Goal: Task Accomplishment & Management: Complete application form

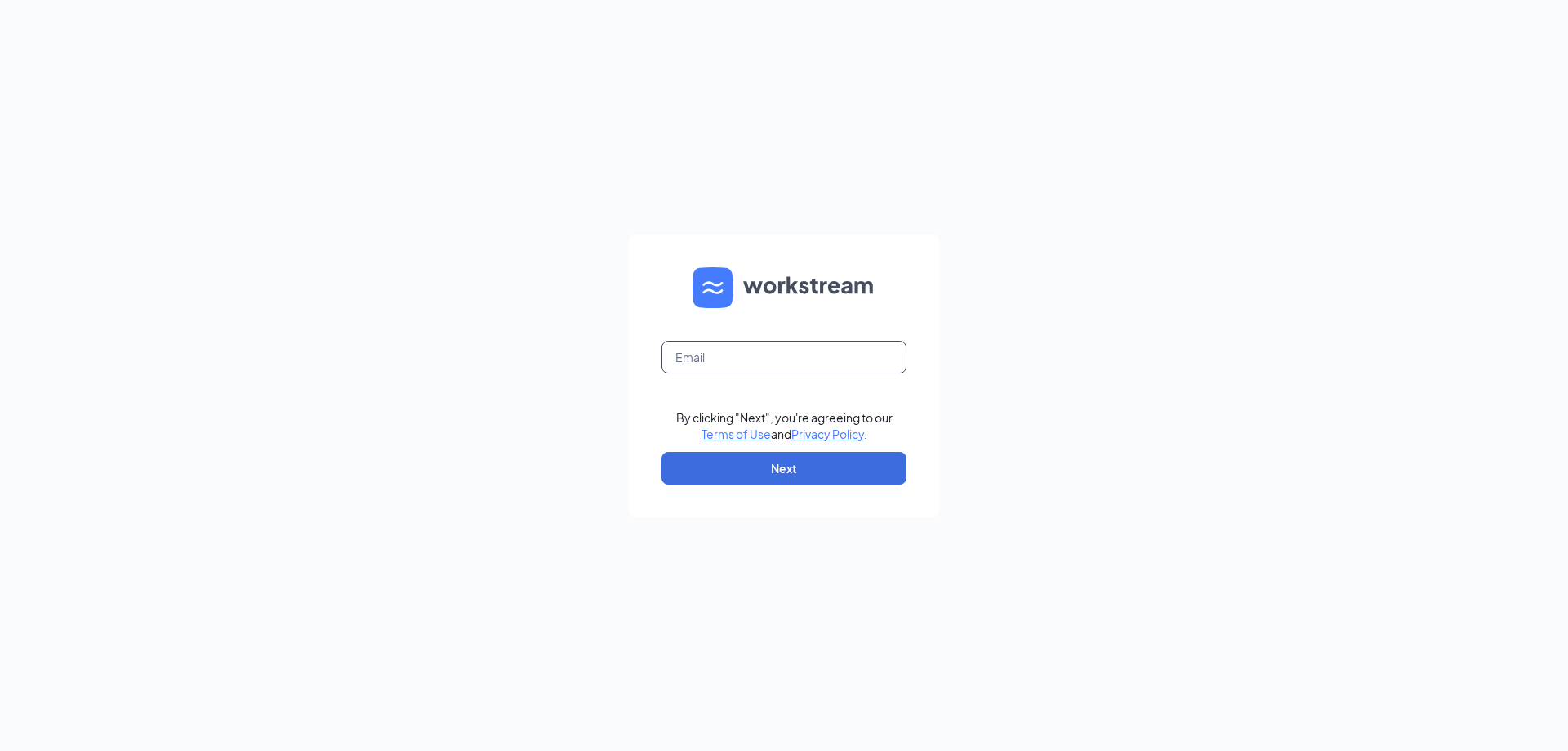
click at [822, 360] on input "text" at bounding box center [784, 357] width 245 height 33
type input "[EMAIL_ADDRESS][DOMAIN_NAME]"
click at [769, 469] on button "Next" at bounding box center [784, 468] width 245 height 33
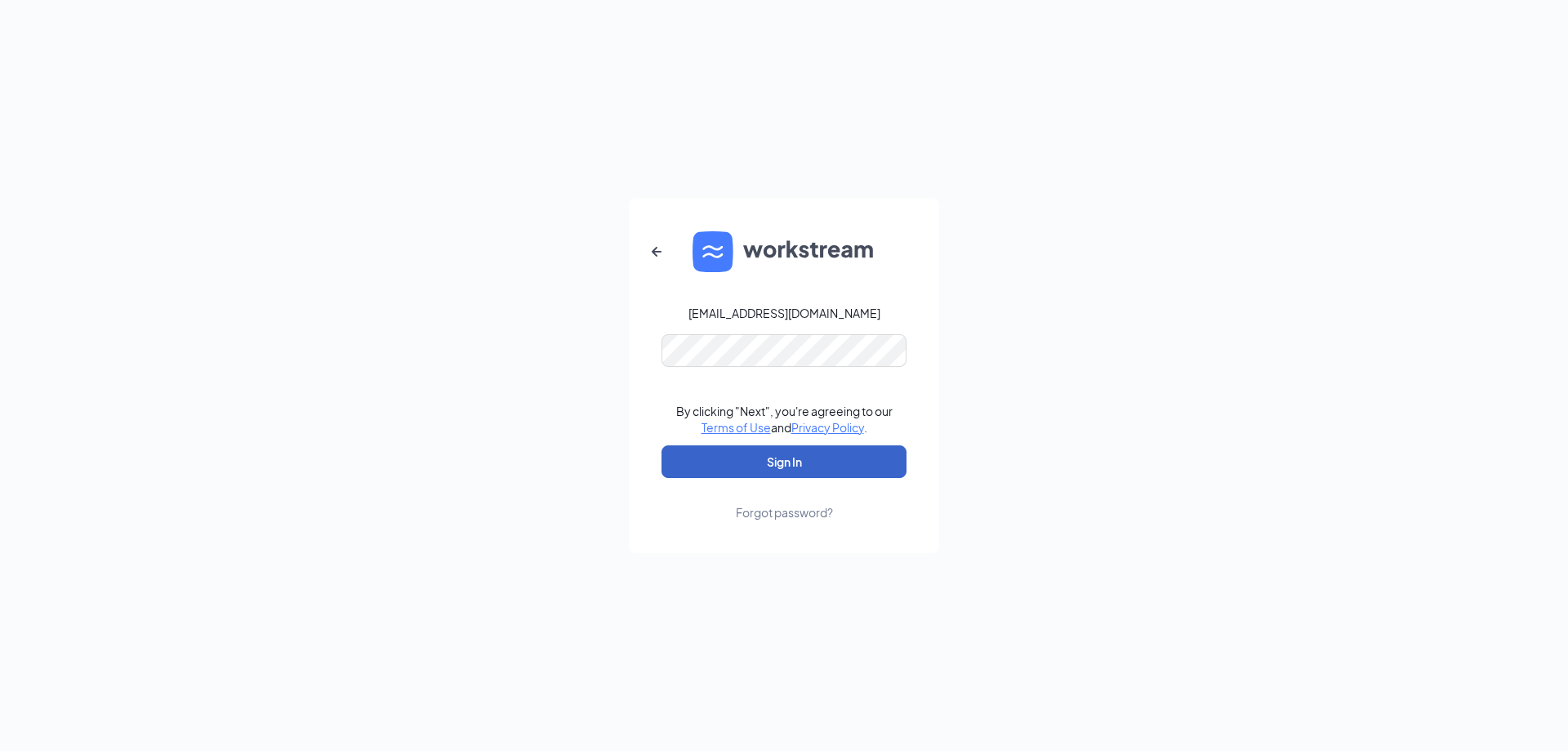
click at [778, 461] on button "Sign In" at bounding box center [784, 461] width 245 height 33
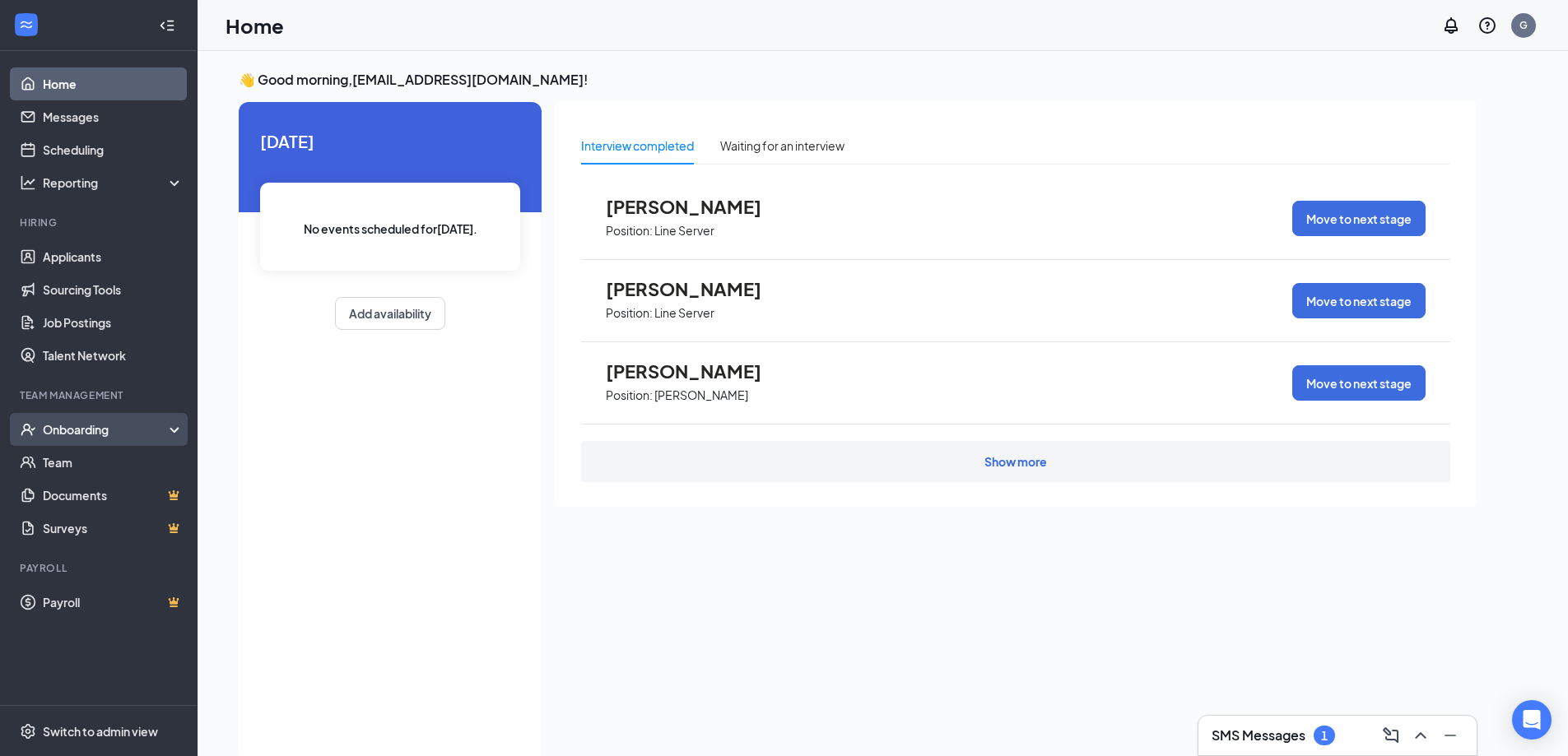
click at [79, 428] on div "Onboarding" at bounding box center [106, 429] width 126 height 16
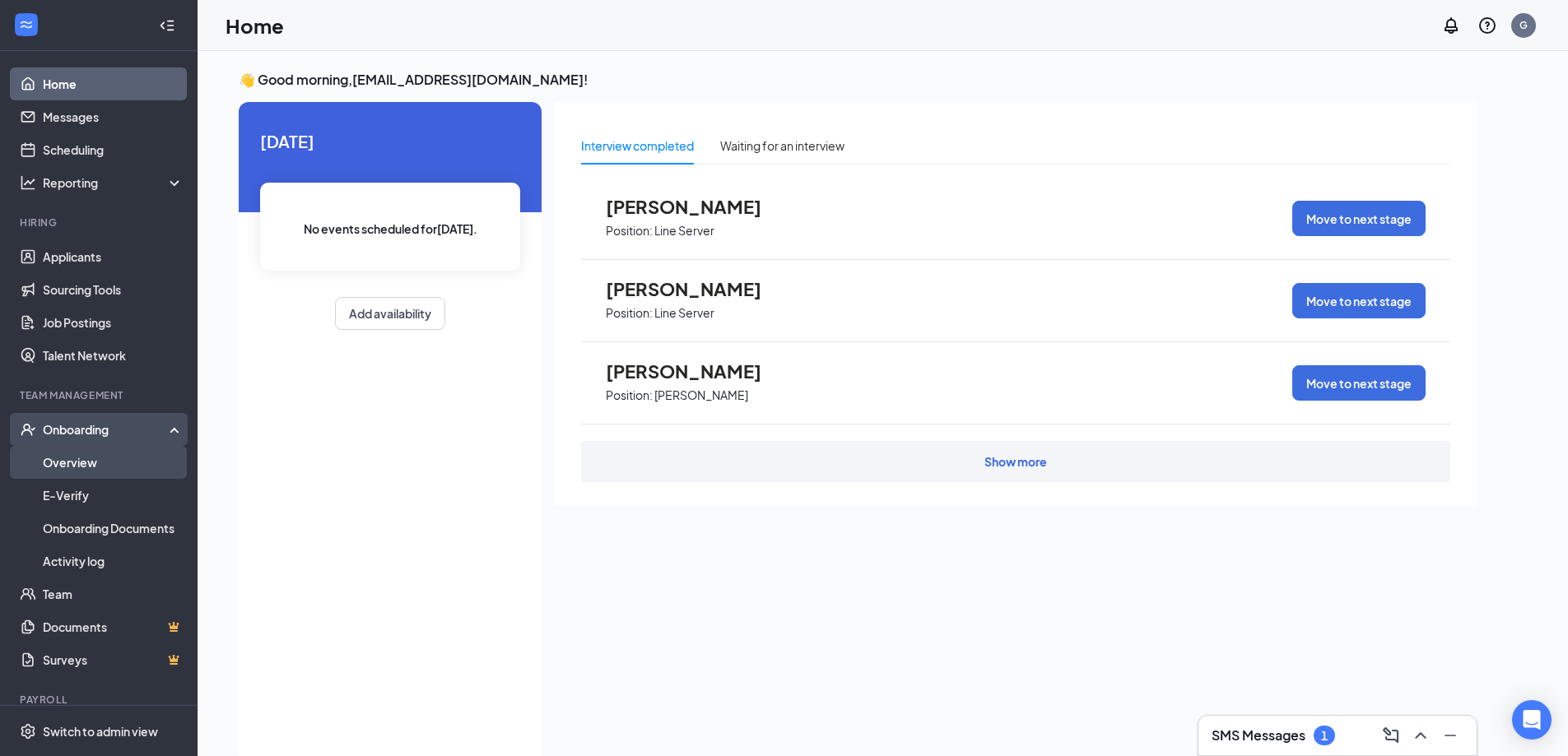
click at [83, 459] on link "Overview" at bounding box center [112, 463] width 141 height 33
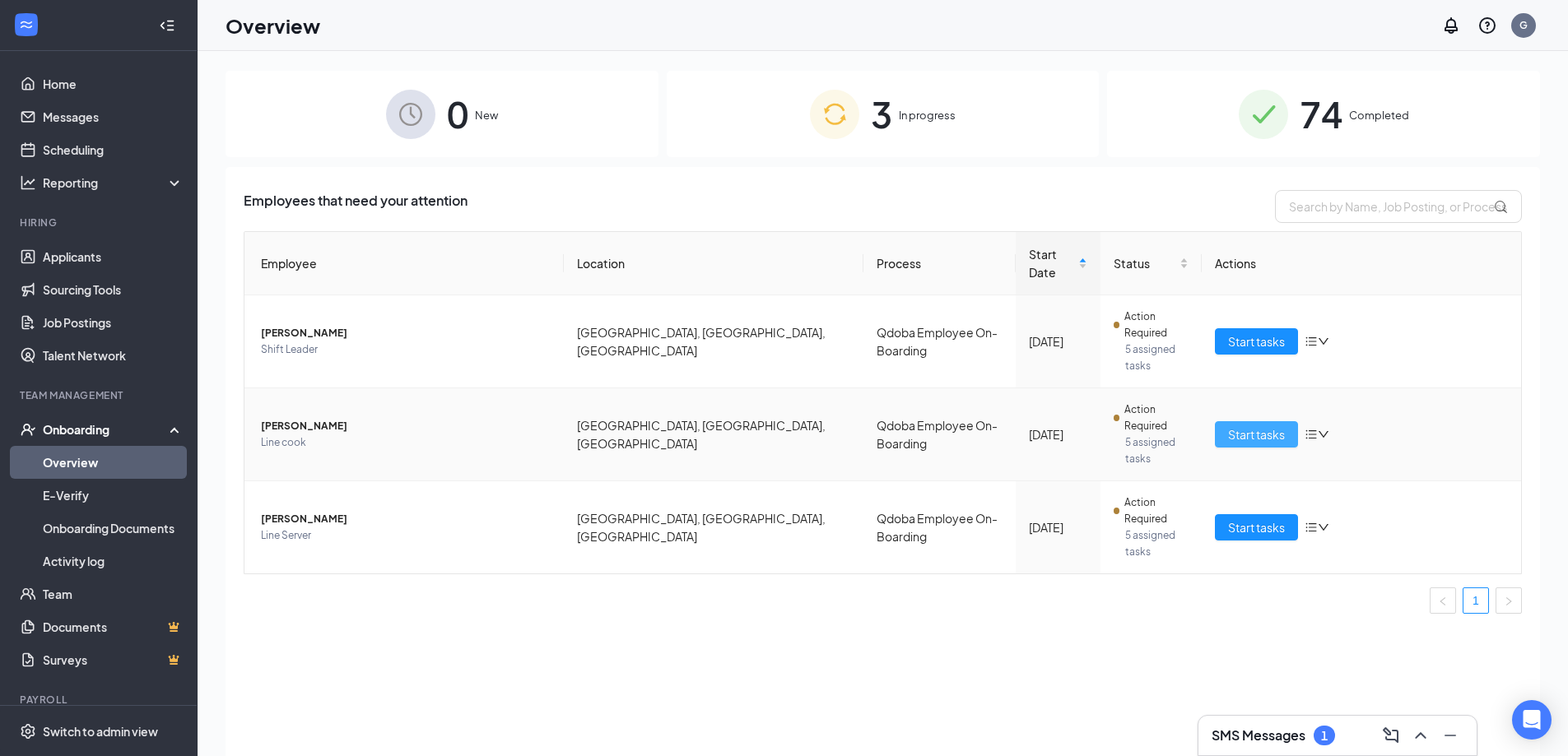
click at [1254, 426] on span "Start tasks" at bounding box center [1256, 434] width 57 height 18
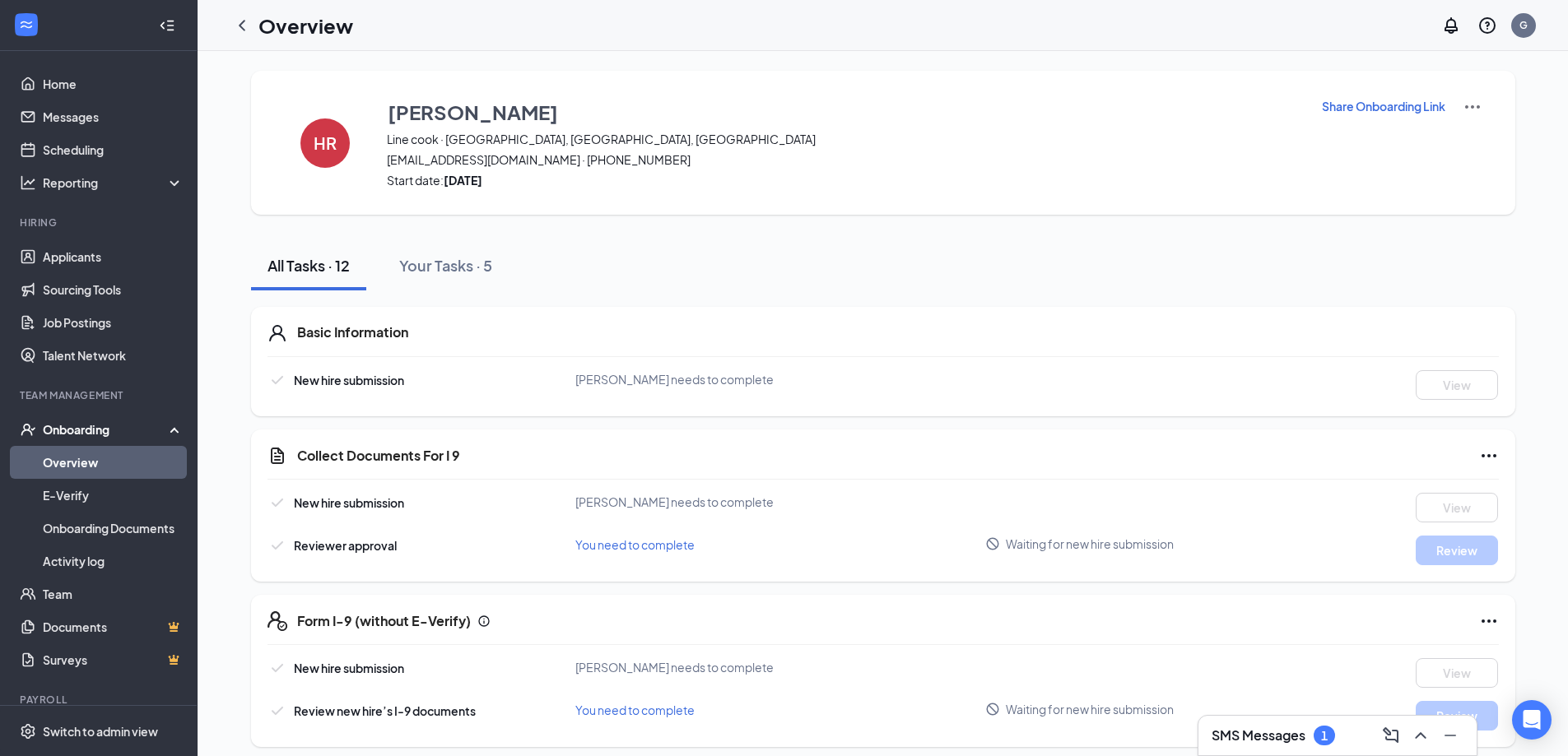
click at [58, 463] on link "Overview" at bounding box center [112, 463] width 141 height 33
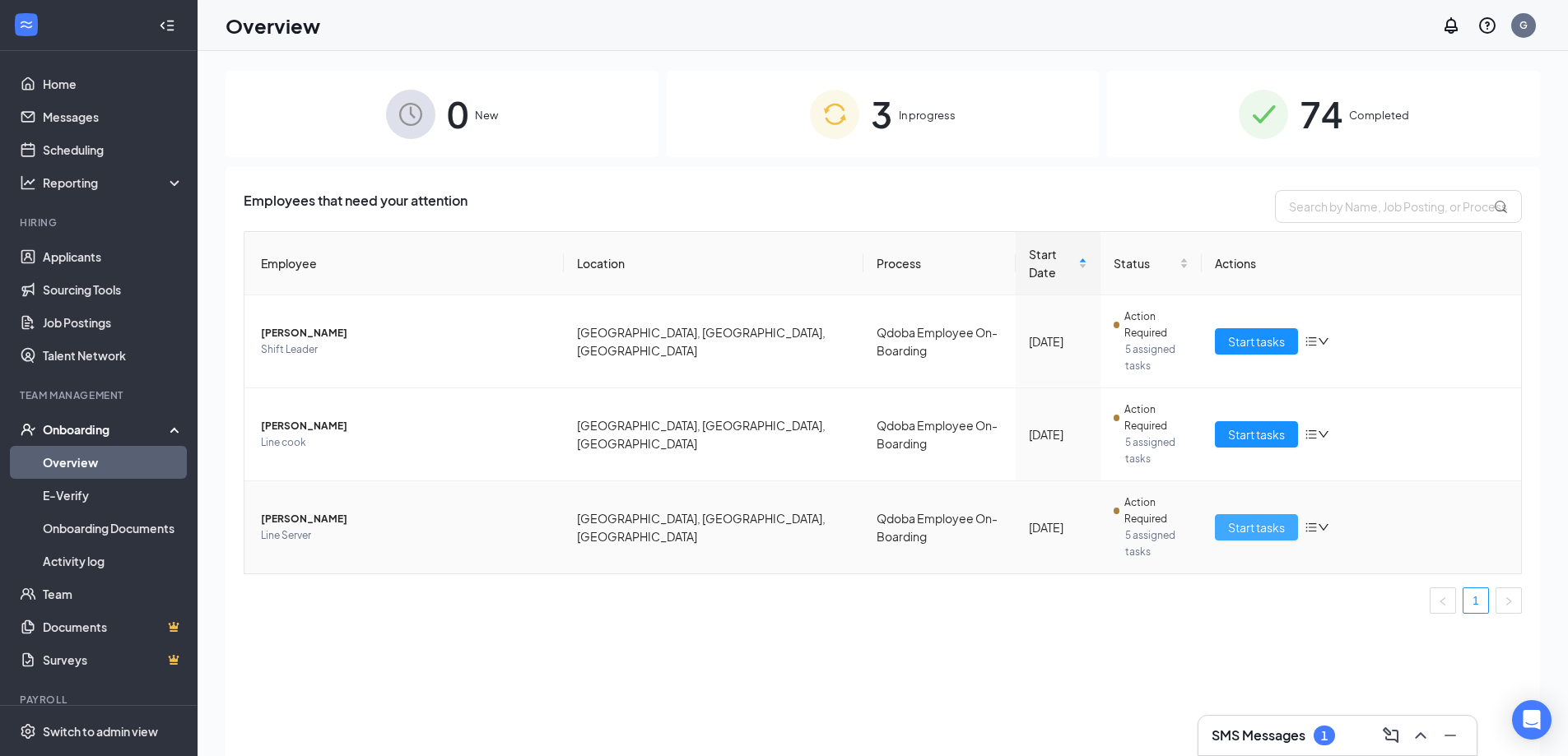
click at [1230, 518] on span "Start tasks" at bounding box center [1256, 527] width 57 height 18
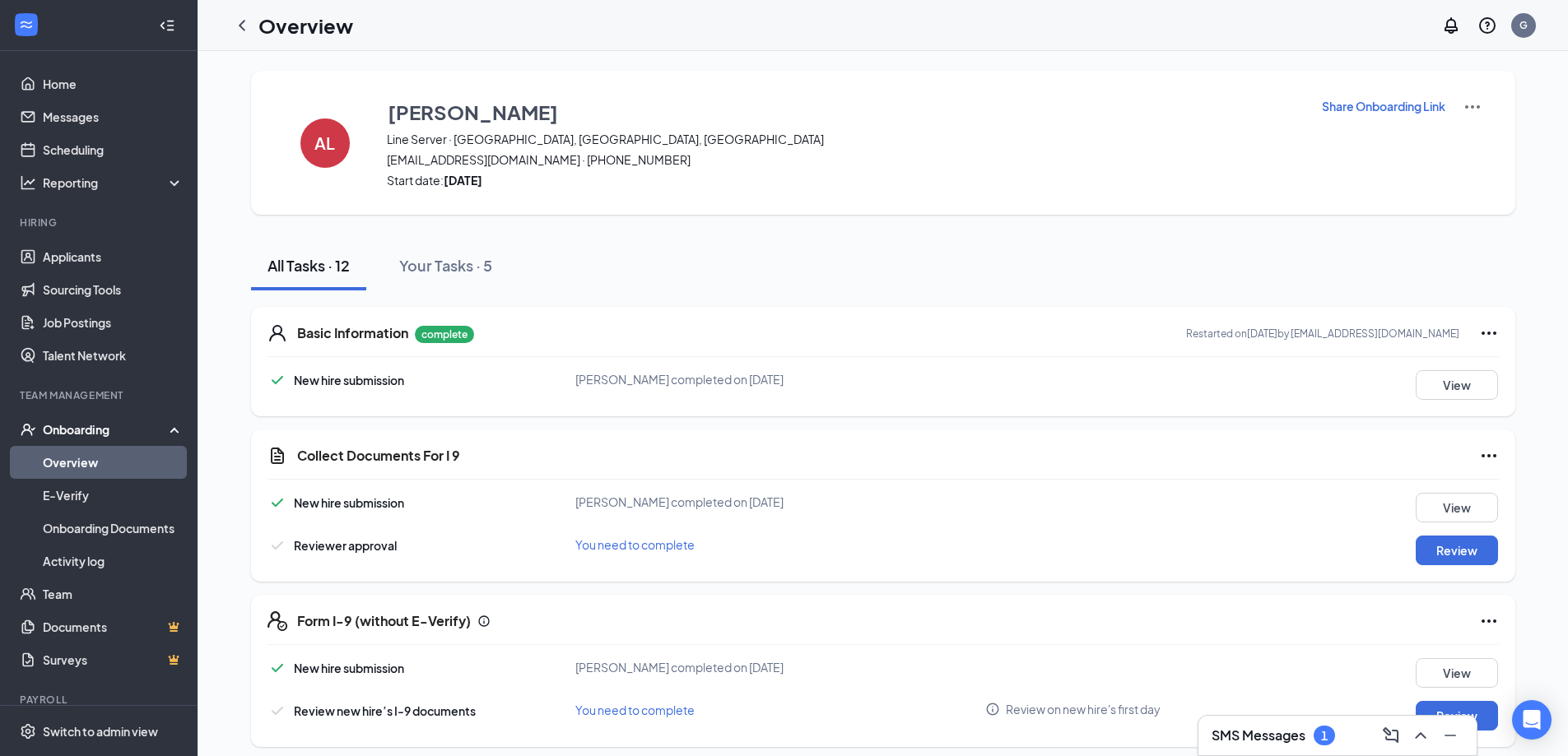
click at [81, 462] on link "Overview" at bounding box center [112, 463] width 141 height 33
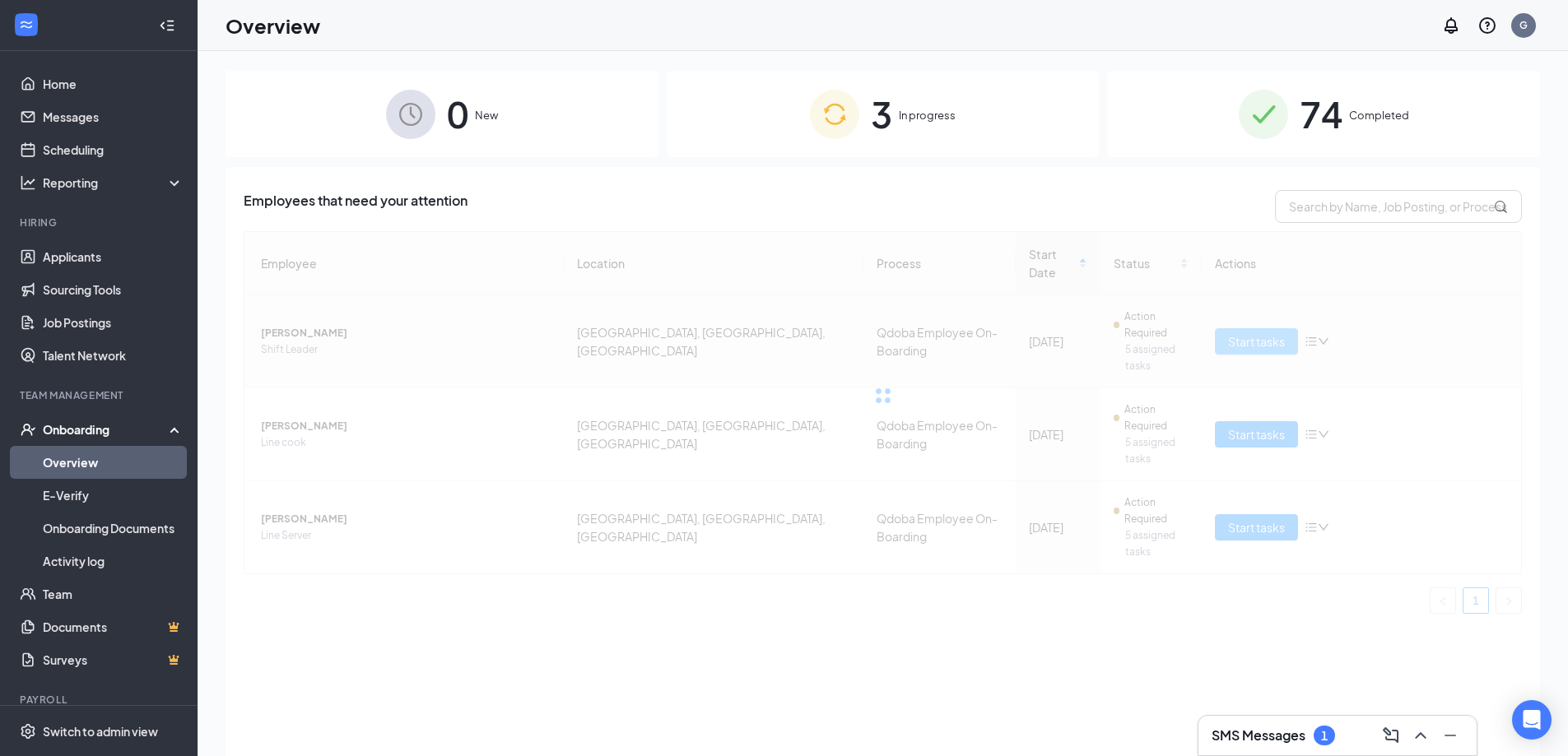
click at [1249, 307] on div at bounding box center [883, 395] width 1278 height 330
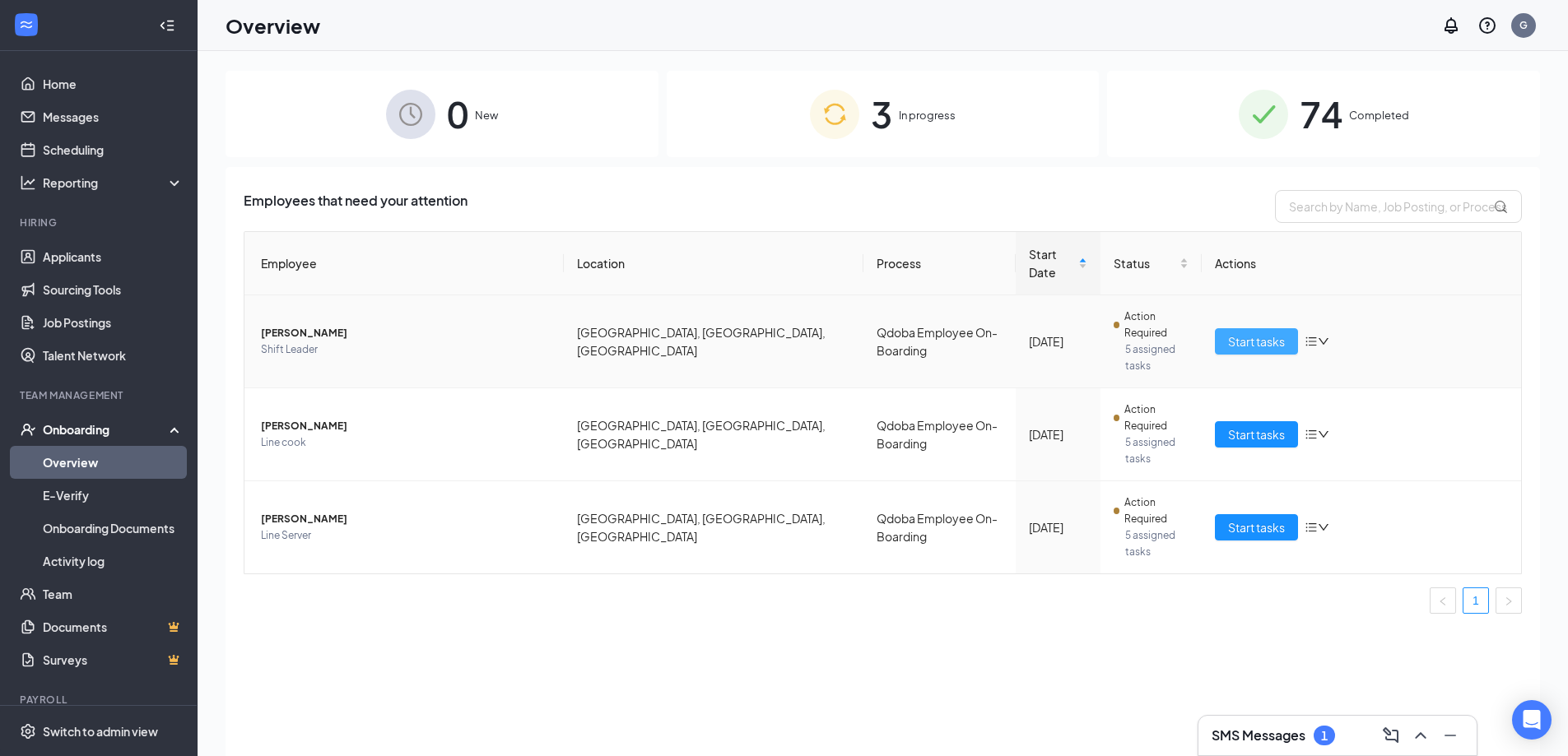
click at [1249, 332] on span "Start tasks" at bounding box center [1256, 341] width 57 height 18
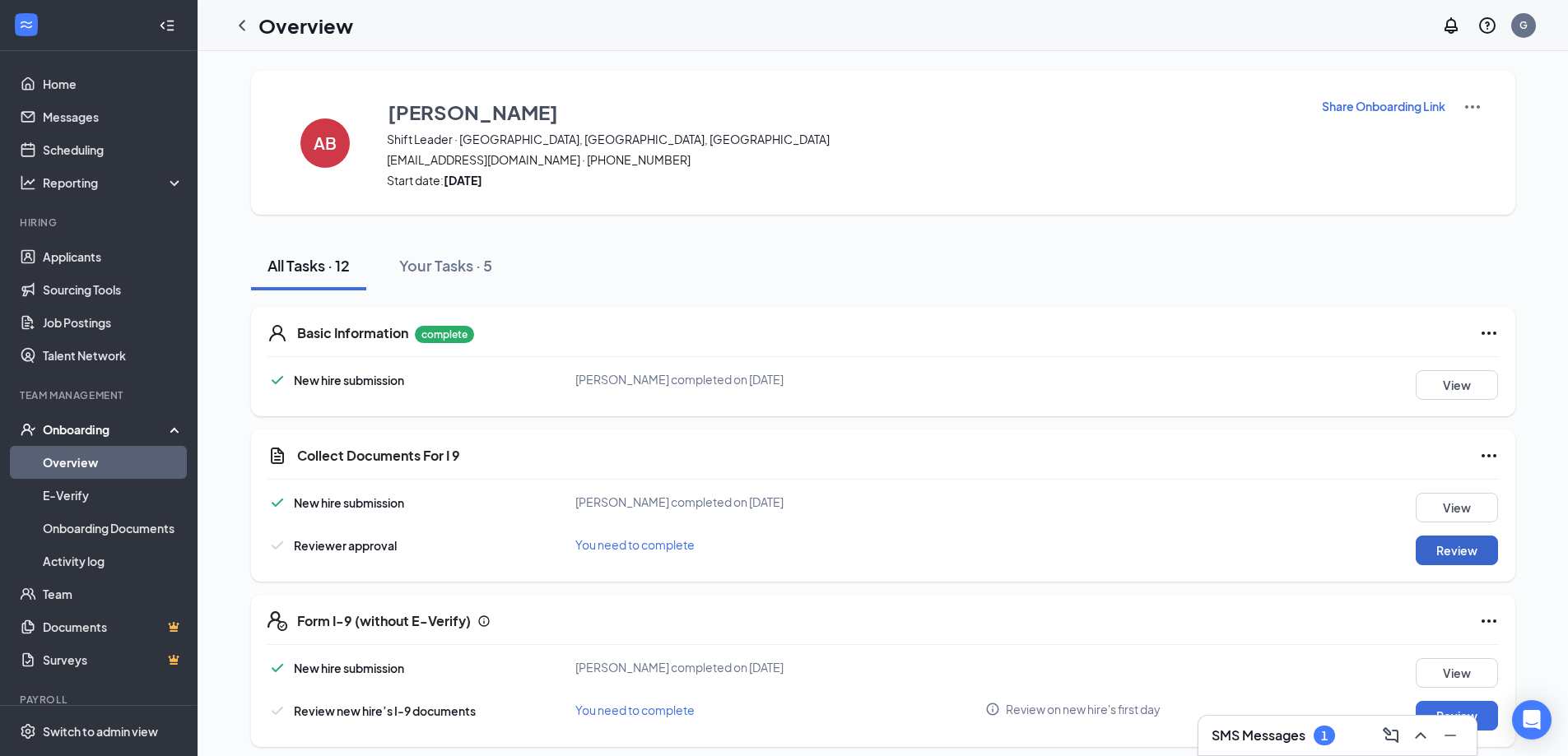
click at [1456, 559] on button "Review" at bounding box center [1456, 550] width 82 height 29
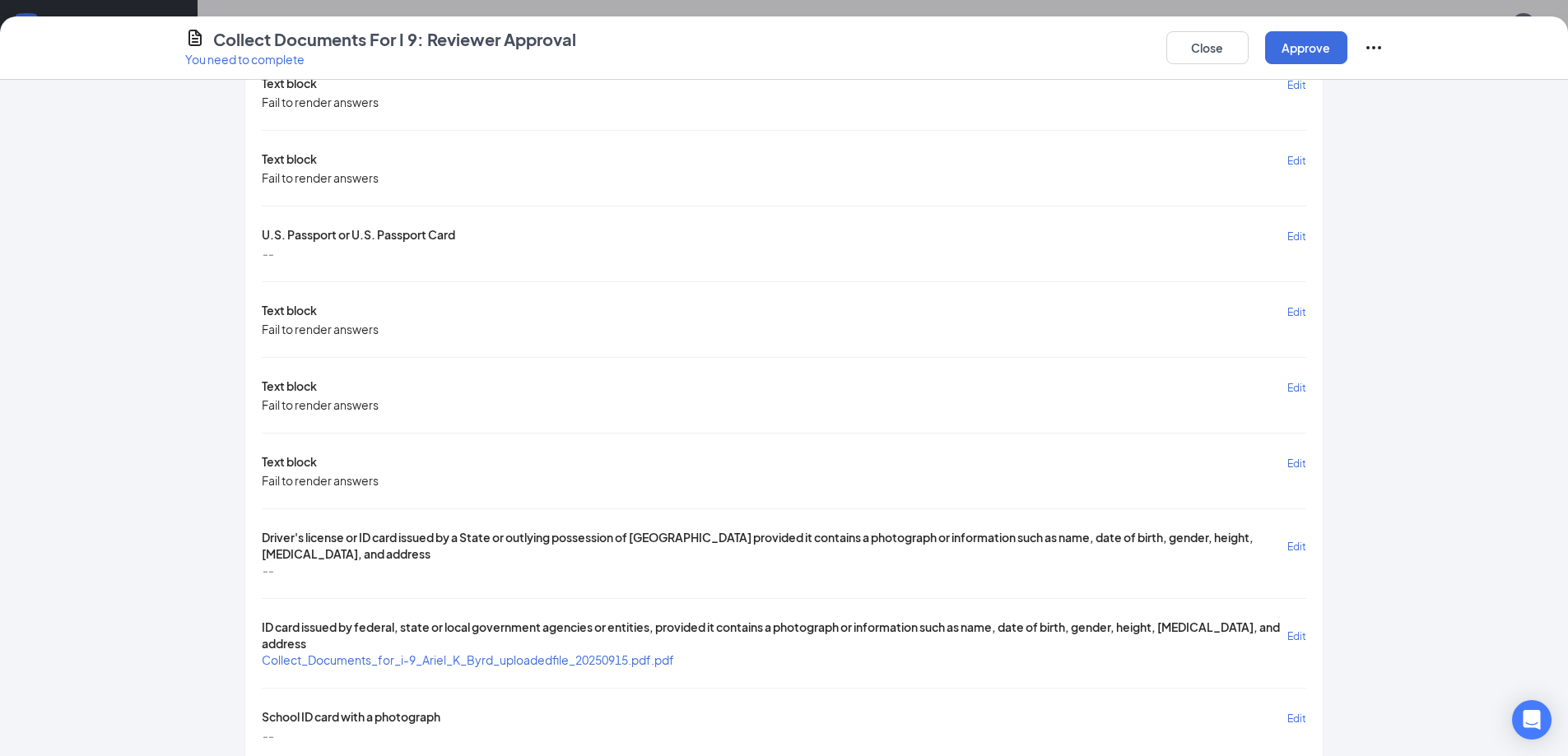
scroll to position [330, 0]
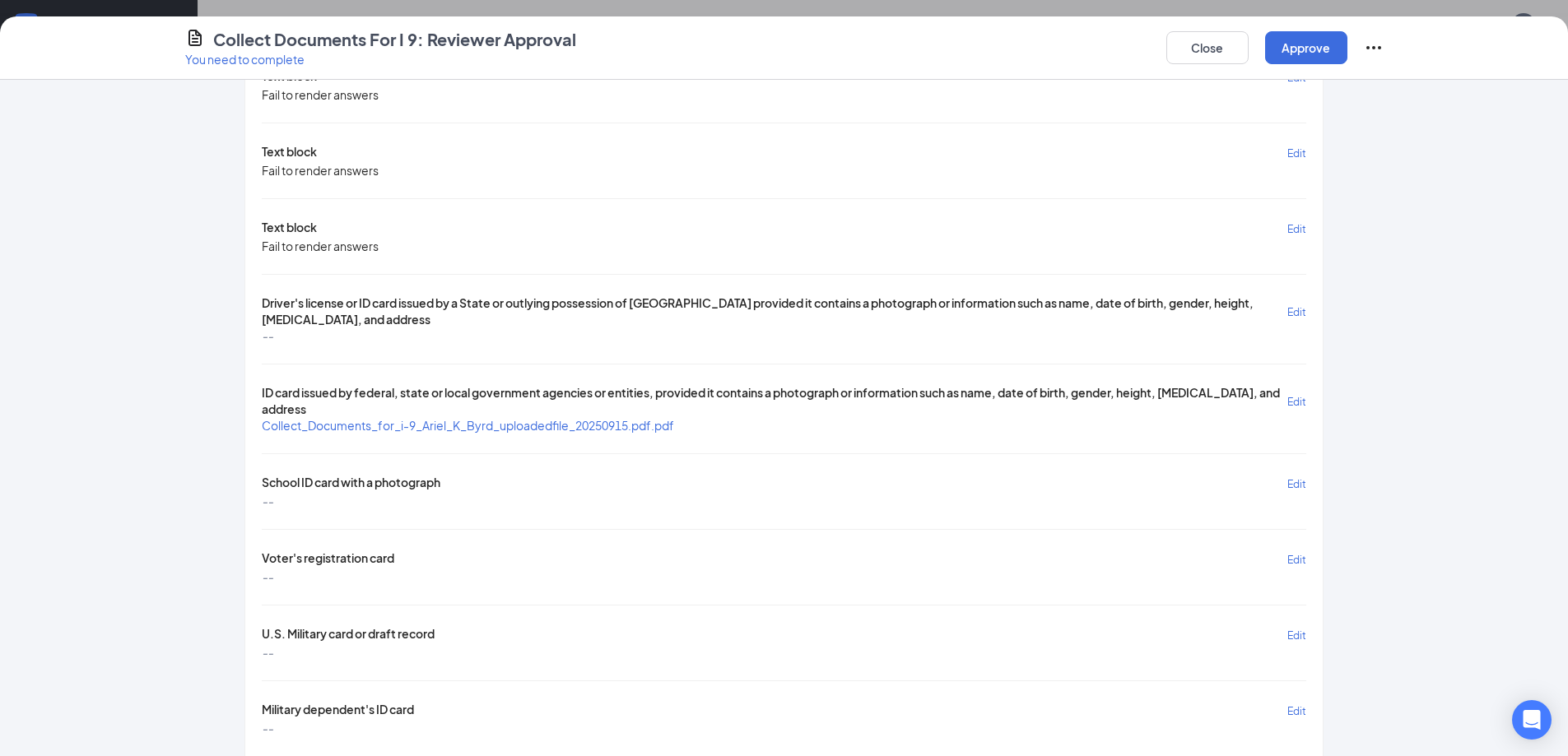
click at [351, 424] on span "Collect_Documents_for_i-9_Ariel_K_Byrd_uploadedfile_20250915.pdf.pdf" at bounding box center [468, 425] width 413 height 15
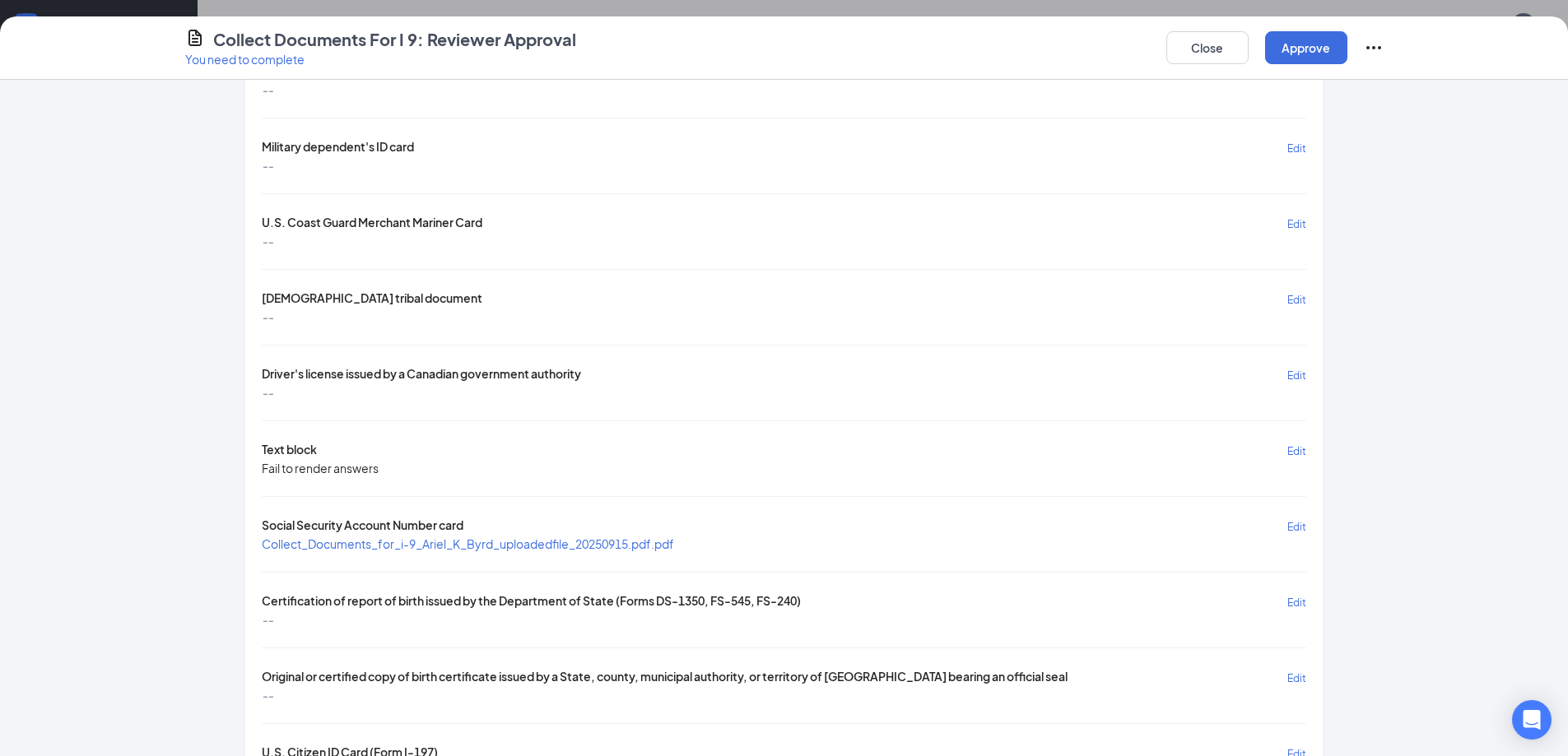
scroll to position [905, 0]
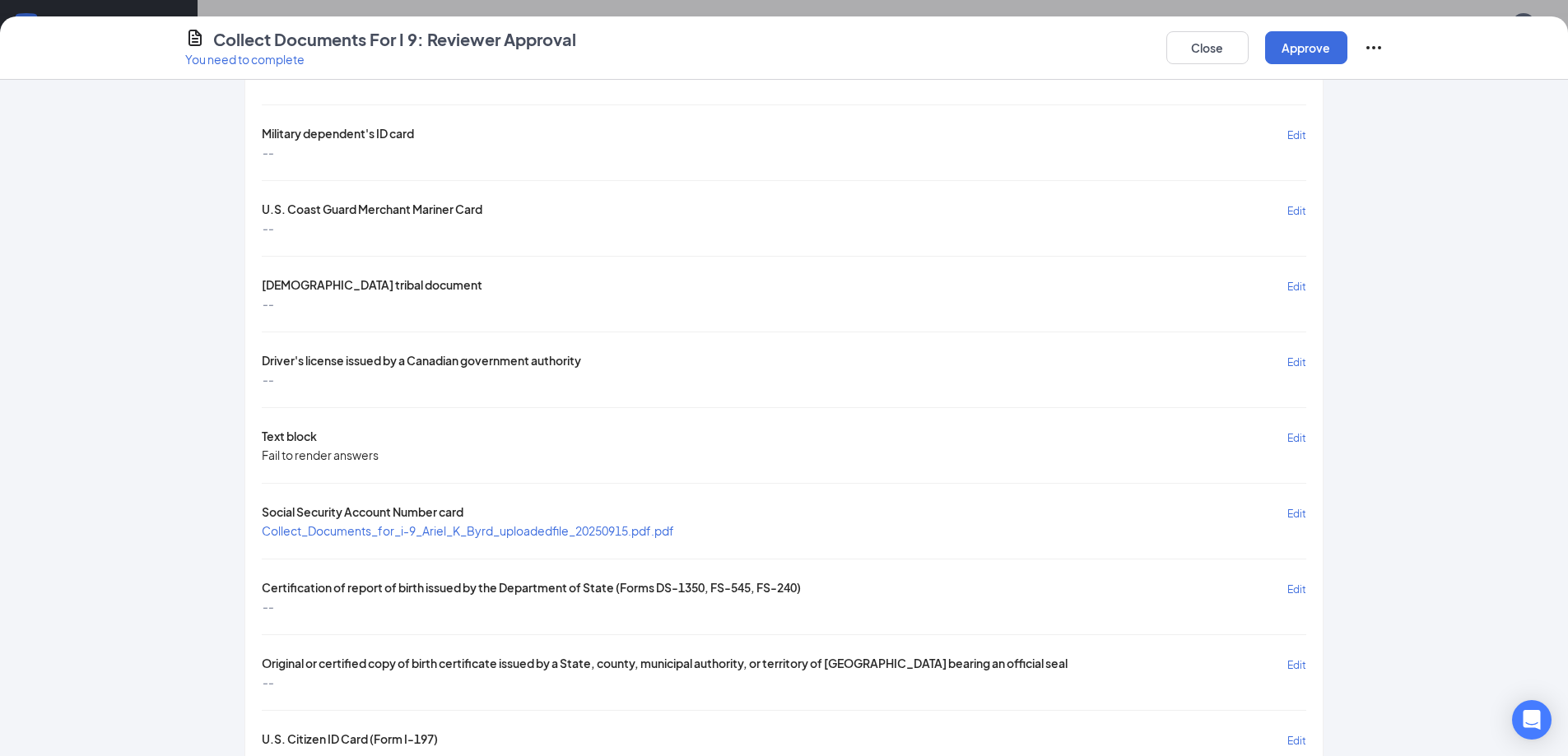
click at [391, 532] on span "Collect_Documents_for_i-9_Ariel_K_Byrd_uploadedfile_20250915.pdf.pdf" at bounding box center [468, 530] width 413 height 15
click at [1280, 46] on button "Approve" at bounding box center [1306, 48] width 82 height 33
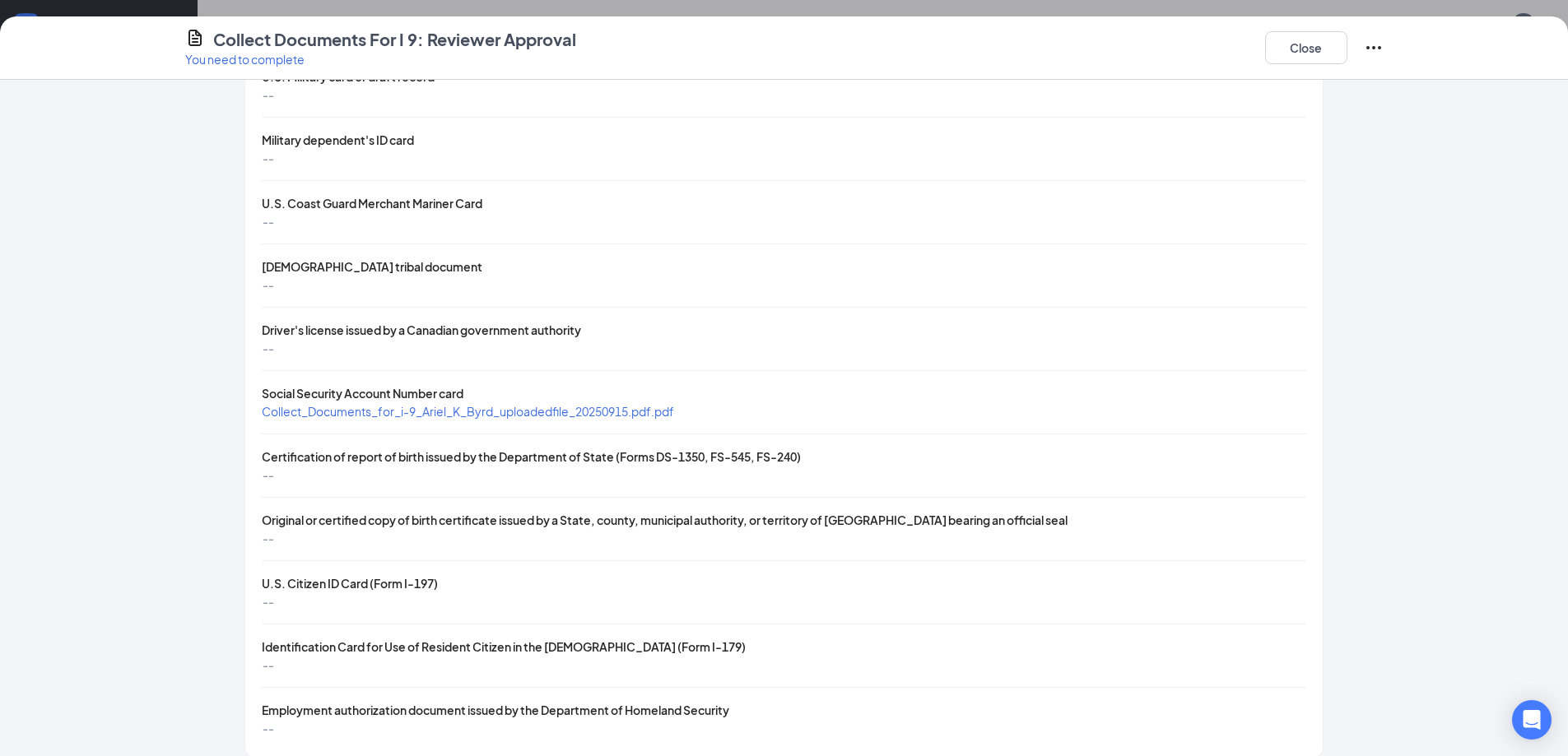
scroll to position [164, 0]
click at [1281, 48] on button "Close" at bounding box center [1306, 48] width 82 height 33
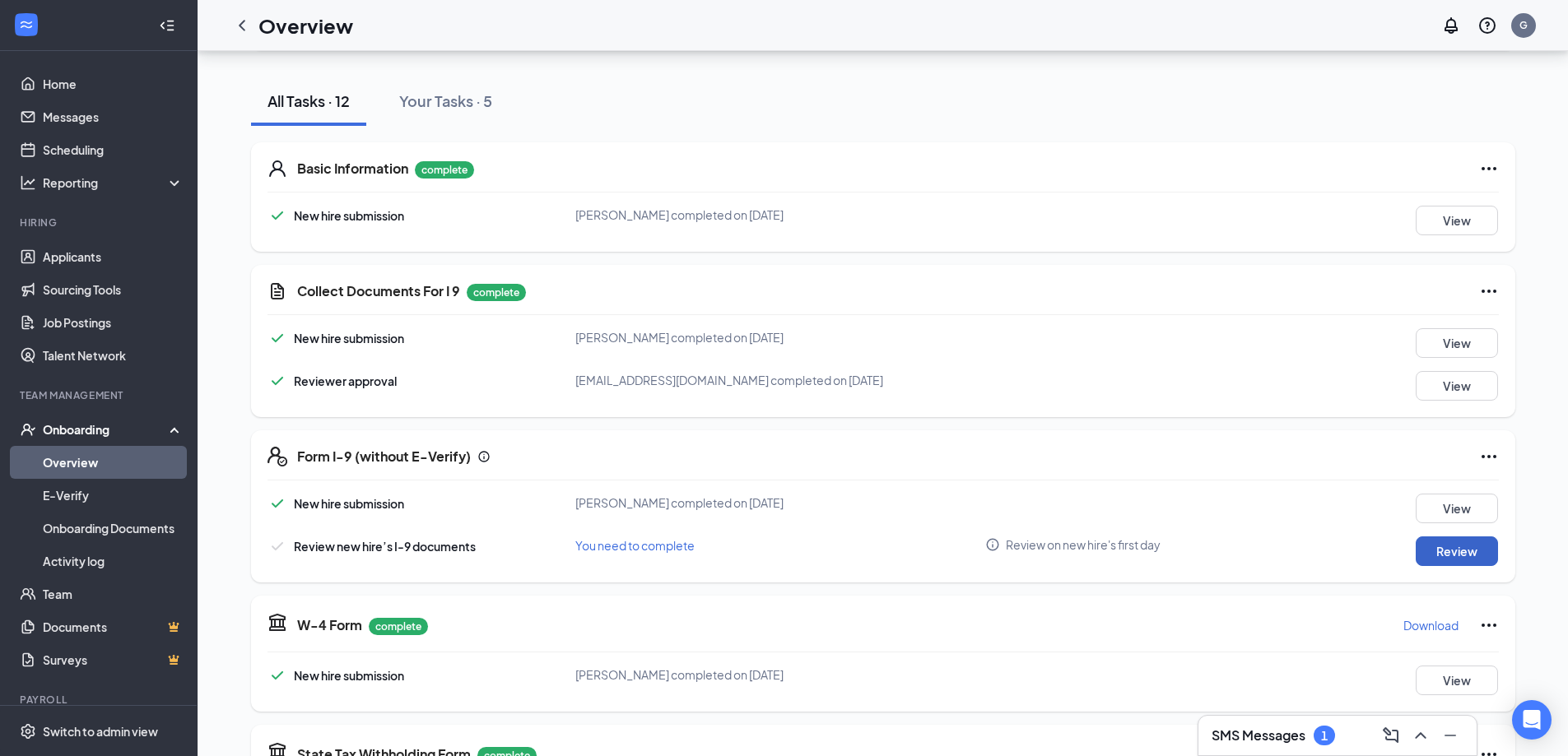
click at [1453, 556] on button "Review" at bounding box center [1456, 551] width 82 height 29
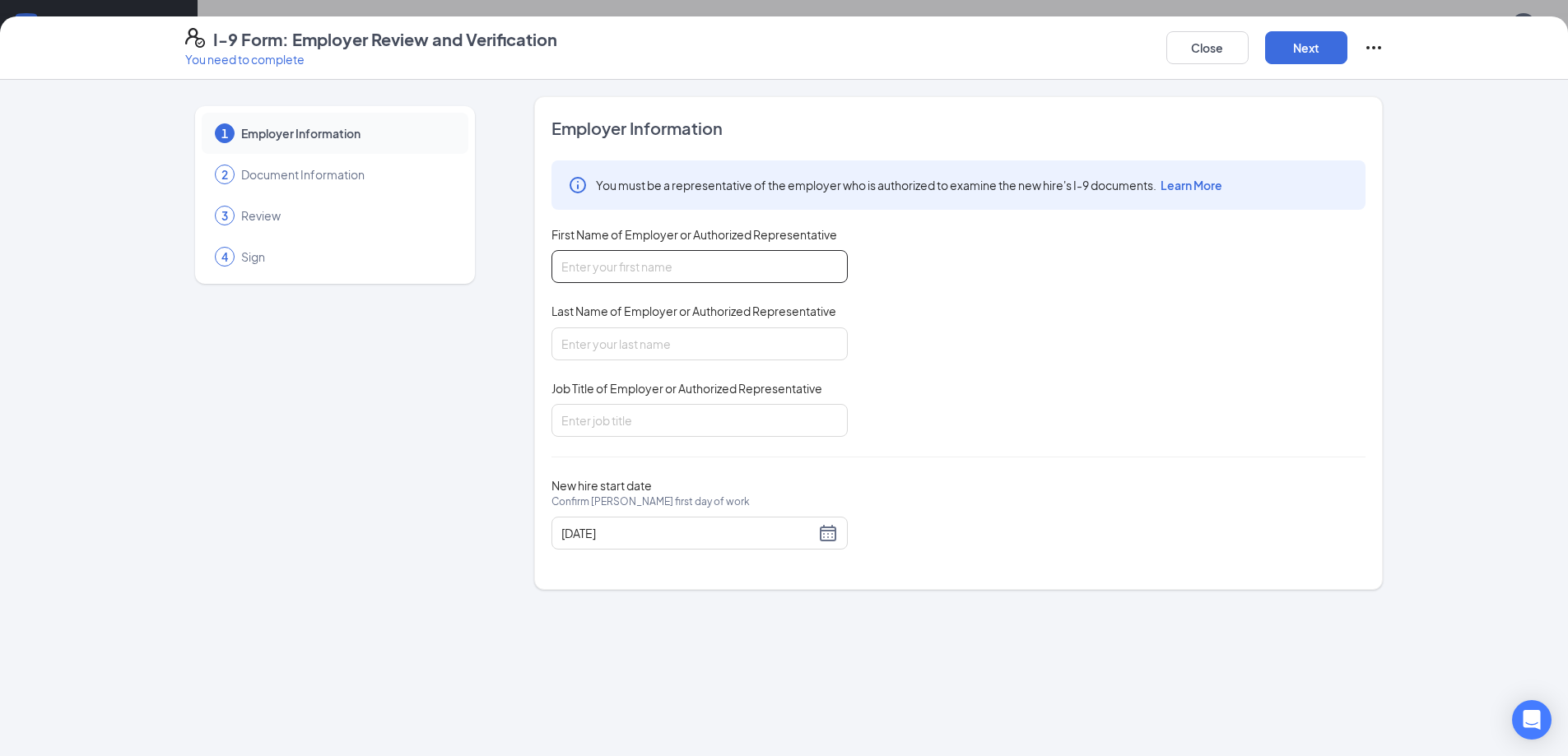
click at [776, 275] on input "First Name of Employer or Authorized Representative" at bounding box center [699, 266] width 296 height 33
type input "Brian"
click at [712, 329] on input "Last Name of Employer or Authorized Representative" at bounding box center [699, 344] width 296 height 33
type input "DiLoreto"
click at [646, 425] on input "Job Title of Employer or Authorized Representative" at bounding box center [699, 420] width 296 height 33
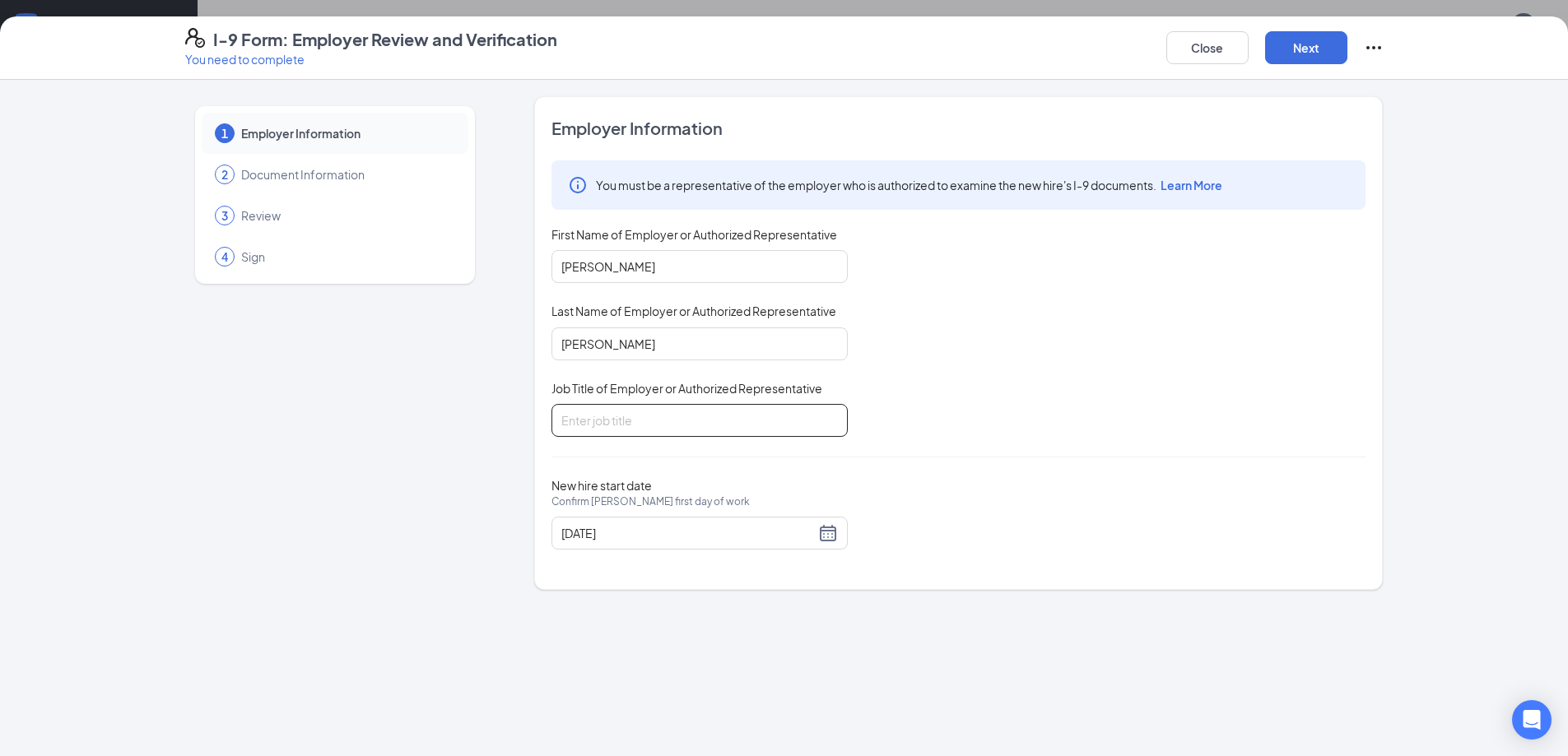
type input "GM"
click at [826, 537] on div "09/15/2025" at bounding box center [700, 533] width 277 height 20
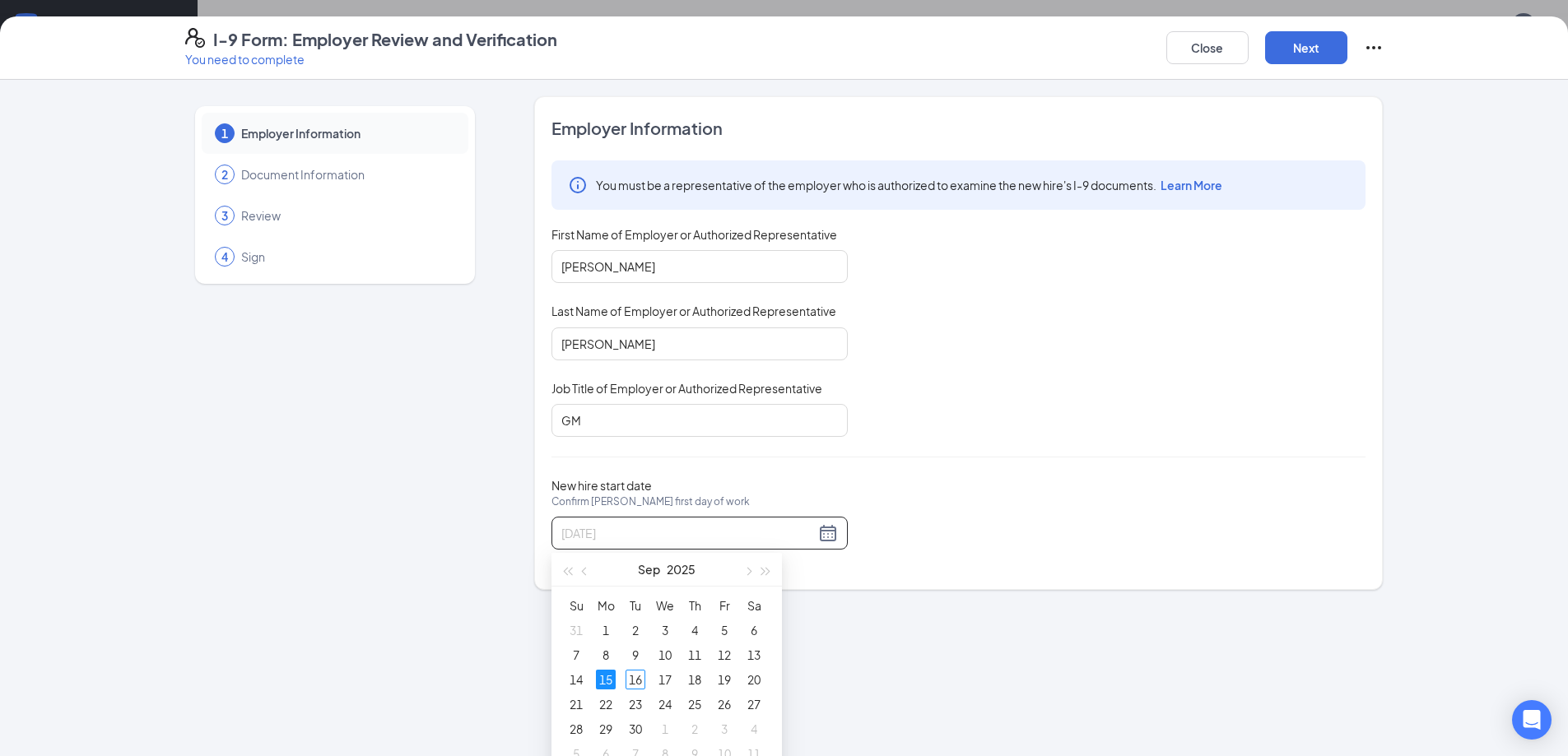
type input "09/15/2025"
click at [608, 680] on div "15" at bounding box center [606, 679] width 20 height 20
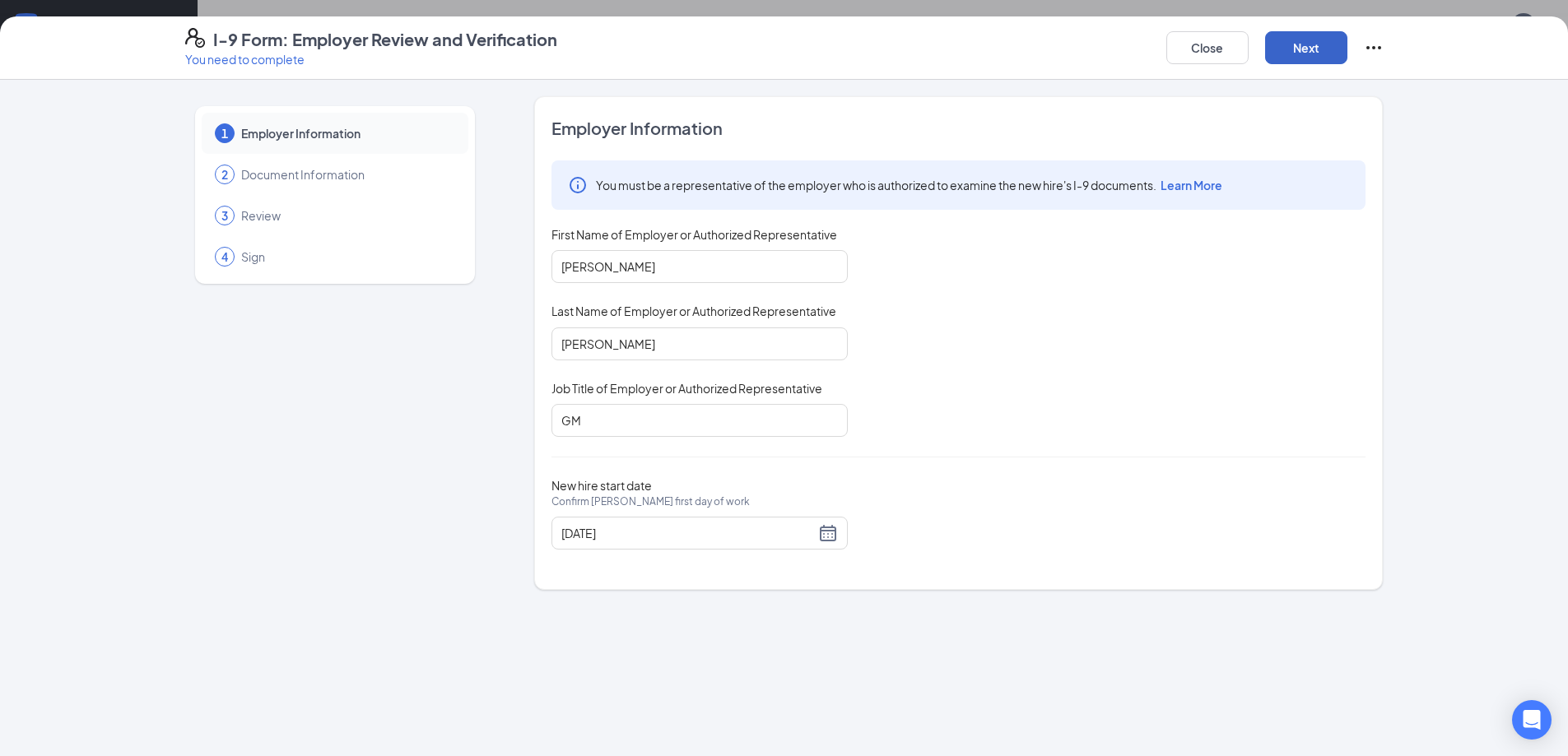
click at [1326, 49] on button "Next" at bounding box center [1306, 48] width 82 height 33
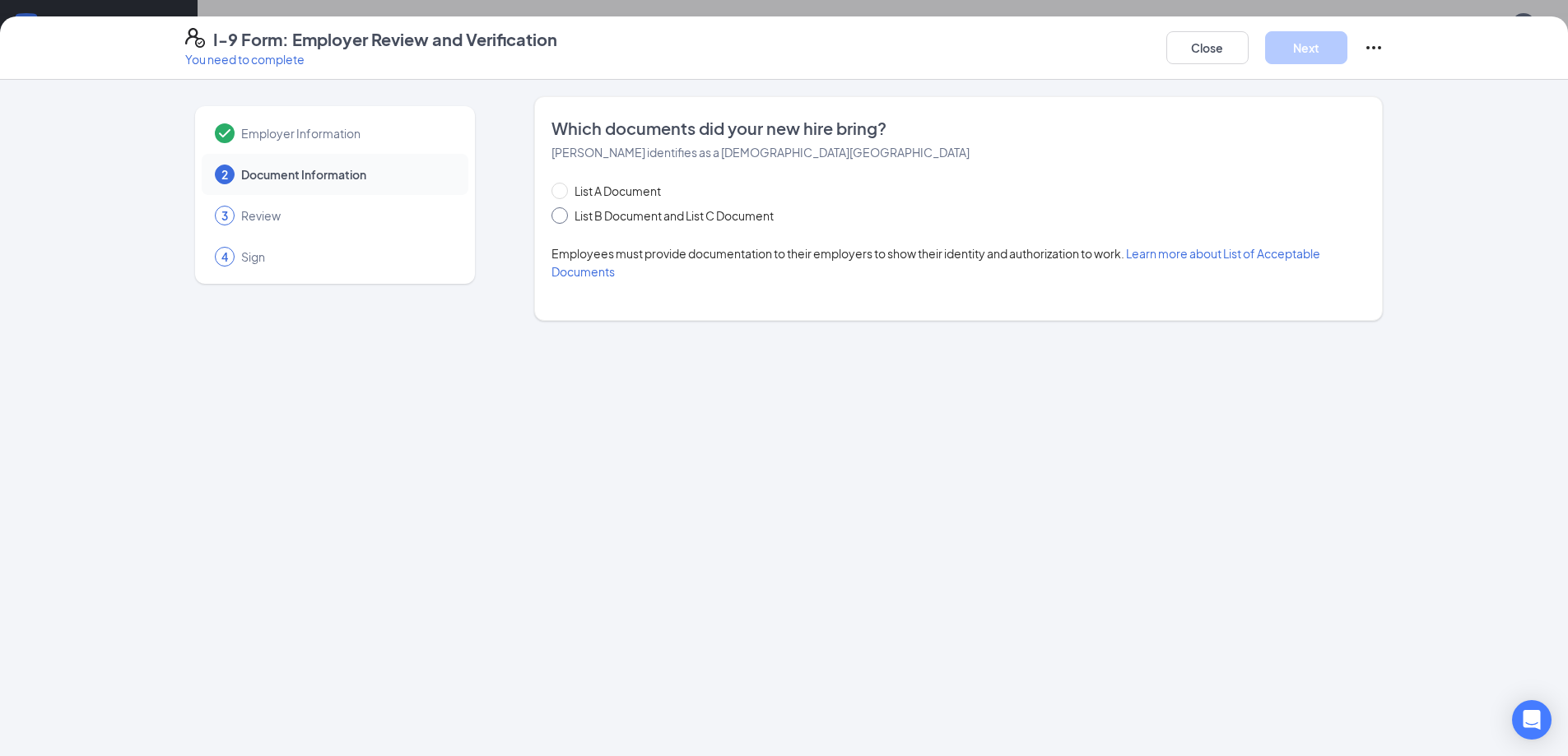
click at [562, 212] on input "List B Document and List C Document" at bounding box center [556, 213] width 11 height 11
radio input "true"
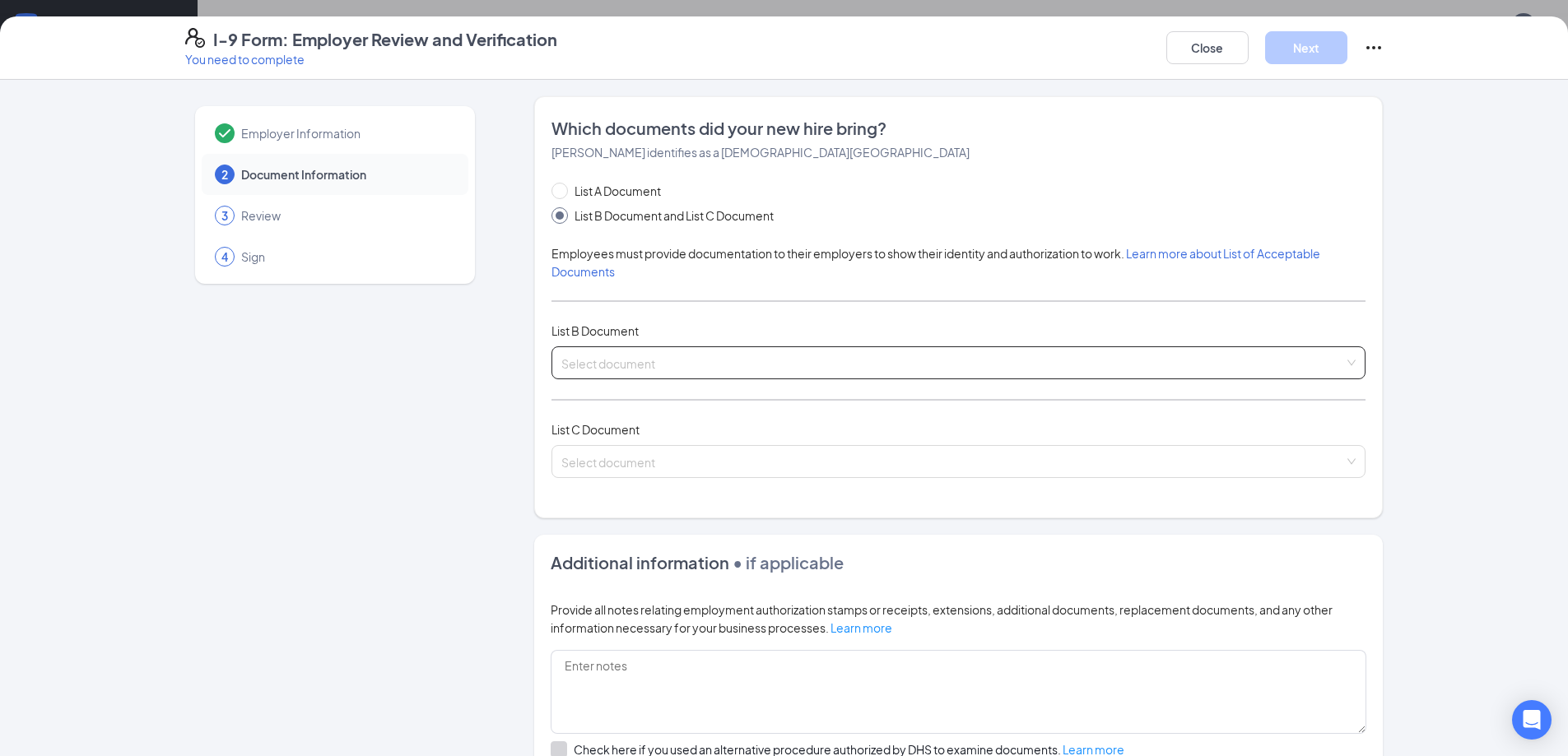
click at [594, 367] on input "search" at bounding box center [953, 359] width 783 height 25
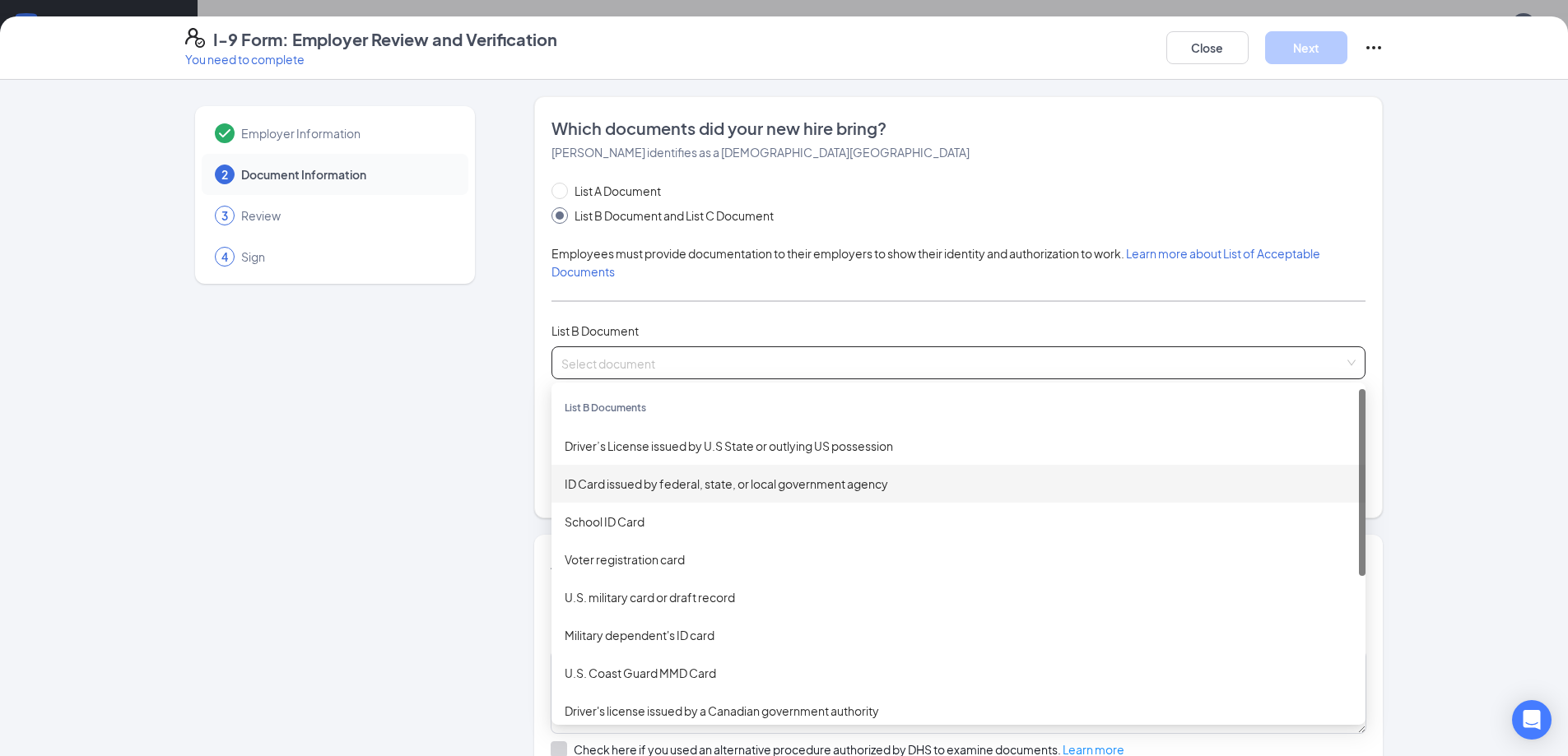
click at [633, 481] on div "ID Card issued by federal, state, or local government agency" at bounding box center [959, 484] width 787 height 18
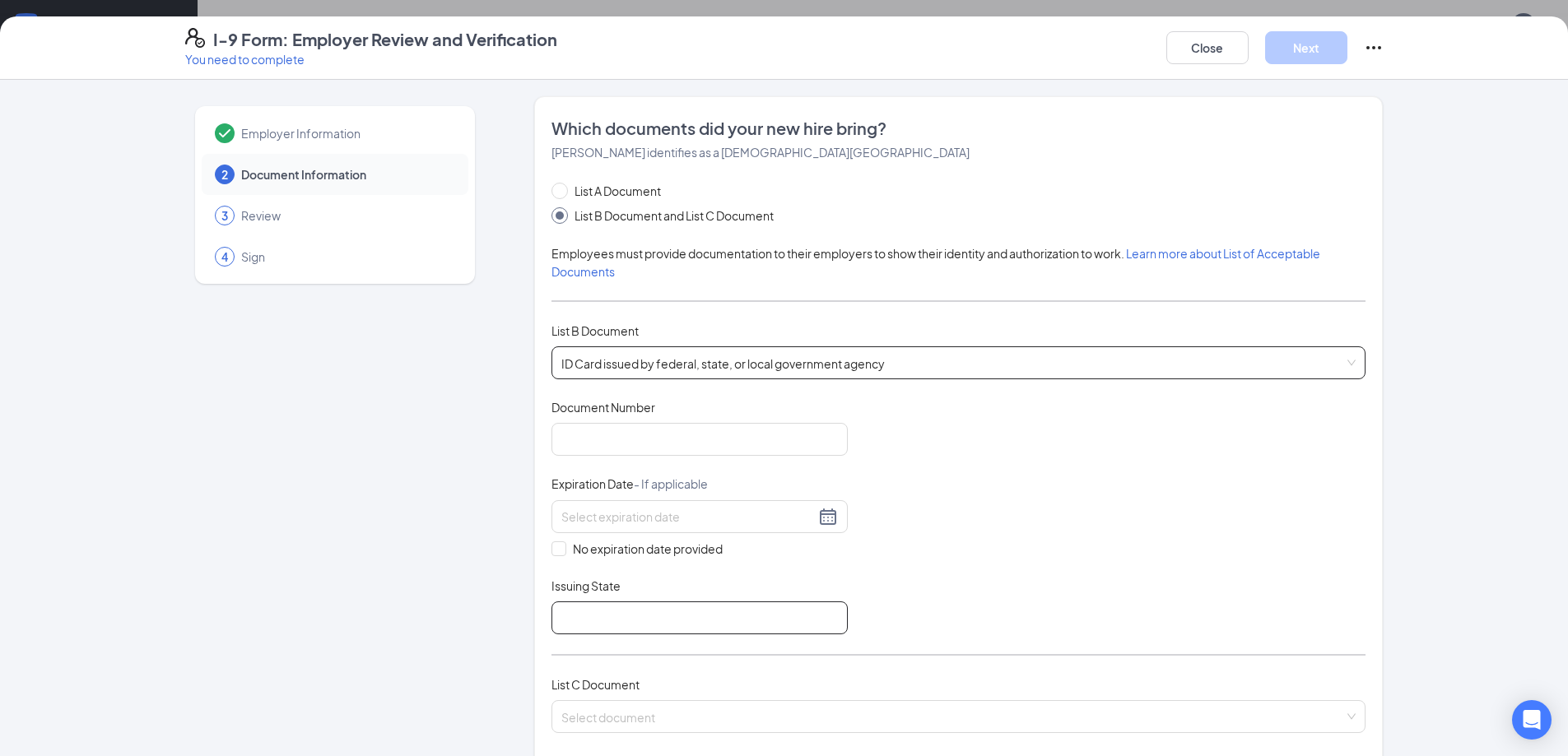
click at [635, 619] on input "Issuing State" at bounding box center [699, 618] width 296 height 33
type input "ohio BMV"
click at [605, 429] on input "Document Number" at bounding box center [699, 439] width 296 height 33
paste input "VJ039512"
type input "VJ039512"
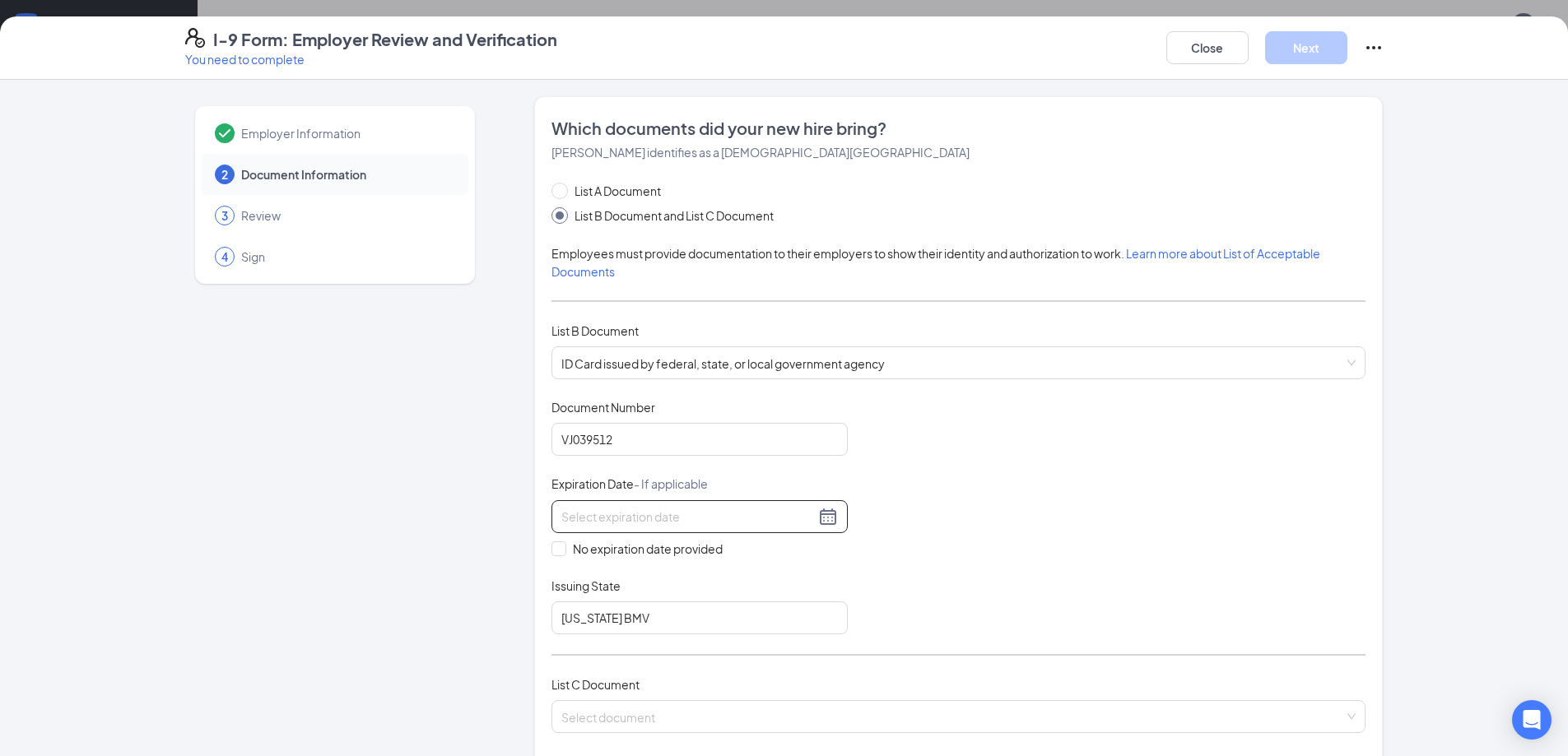
click at [606, 511] on input at bounding box center [688, 516] width 254 height 18
click at [573, 688] on div "20" at bounding box center [569, 687] width 20 height 20
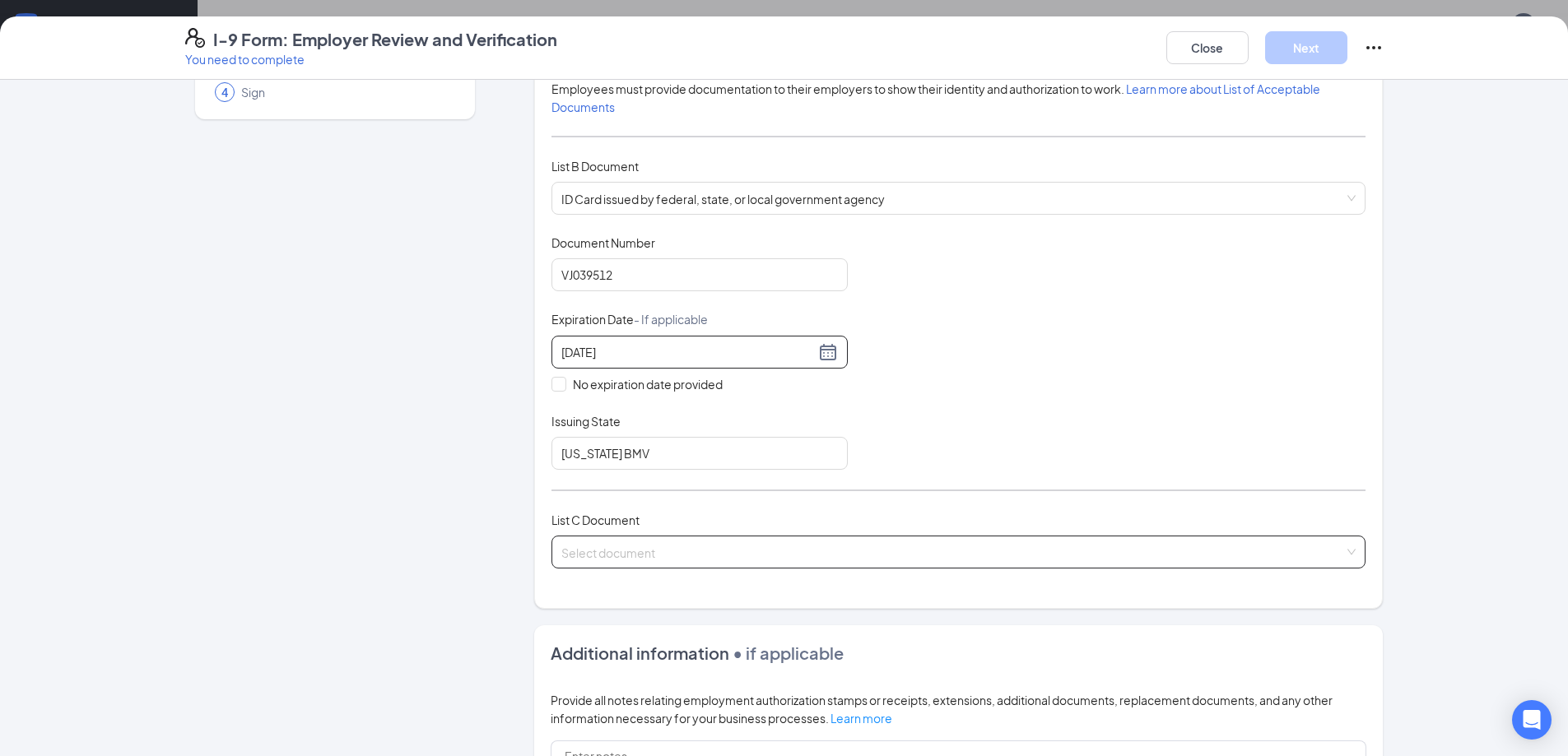
type input "06/20/2032"
click at [779, 548] on input "search" at bounding box center [953, 548] width 783 height 25
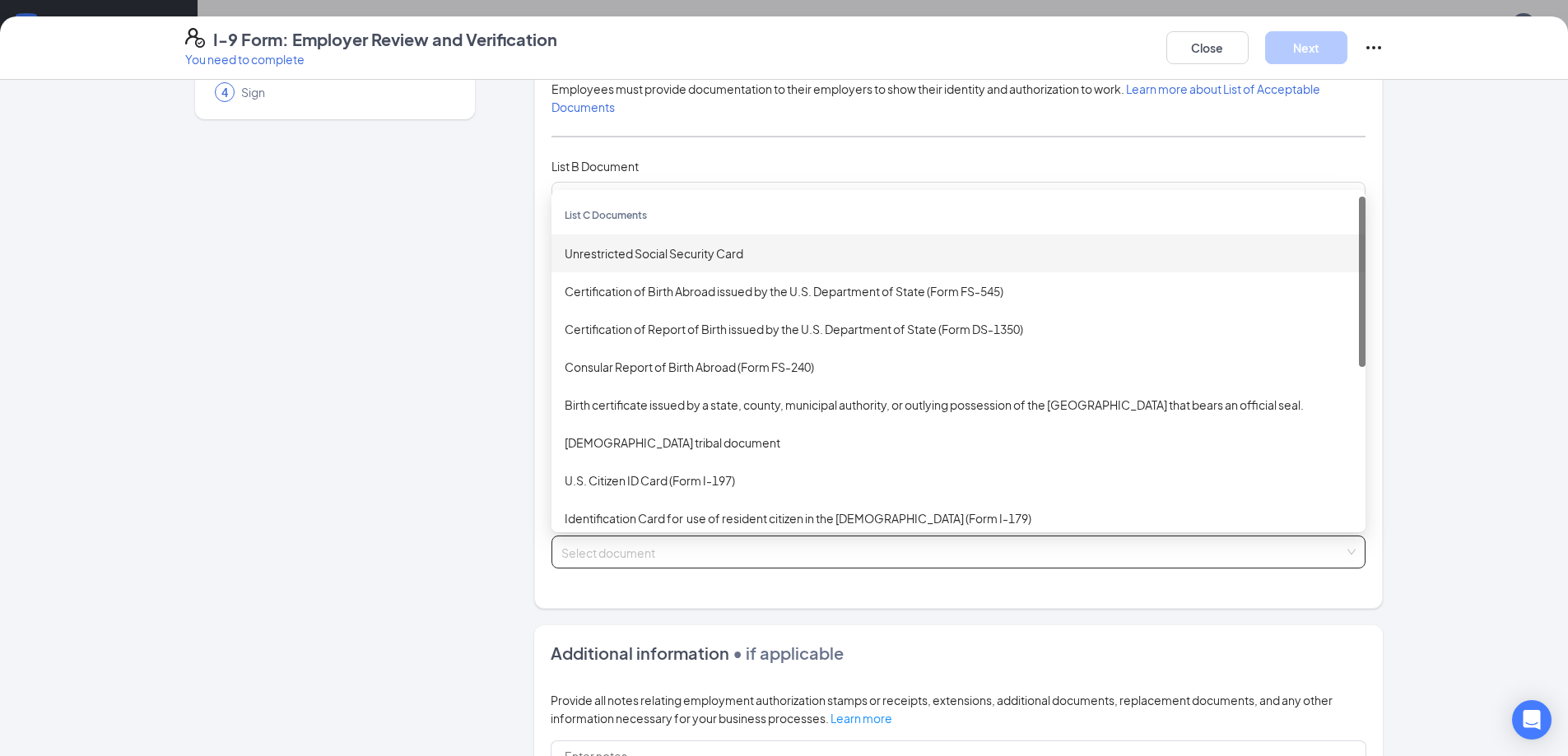
click at [649, 261] on div "Unrestricted Social Security Card" at bounding box center [959, 253] width 787 height 18
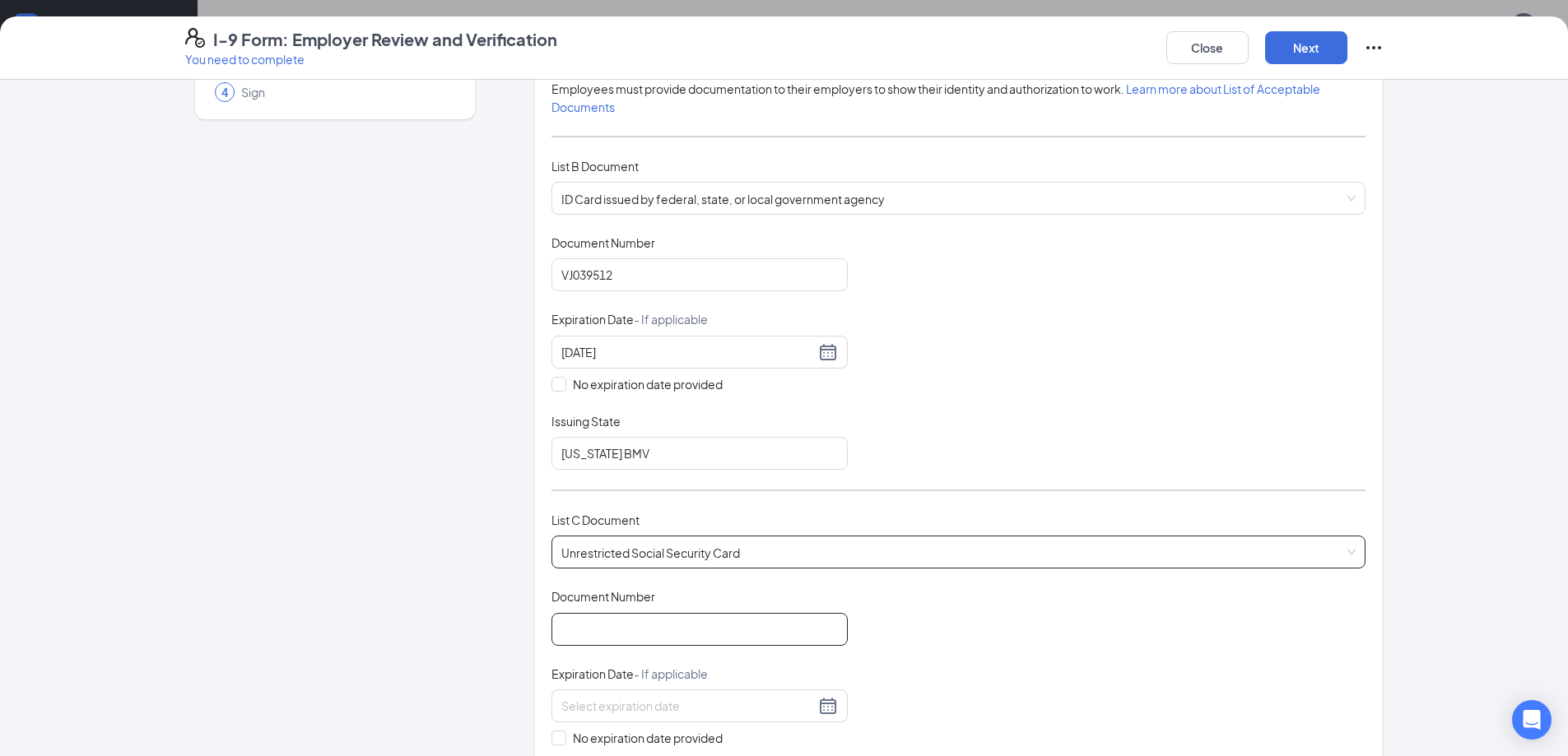
click at [658, 627] on input "Document Number" at bounding box center [699, 630] width 296 height 33
click at [1212, 47] on button "Close" at bounding box center [1207, 48] width 82 height 33
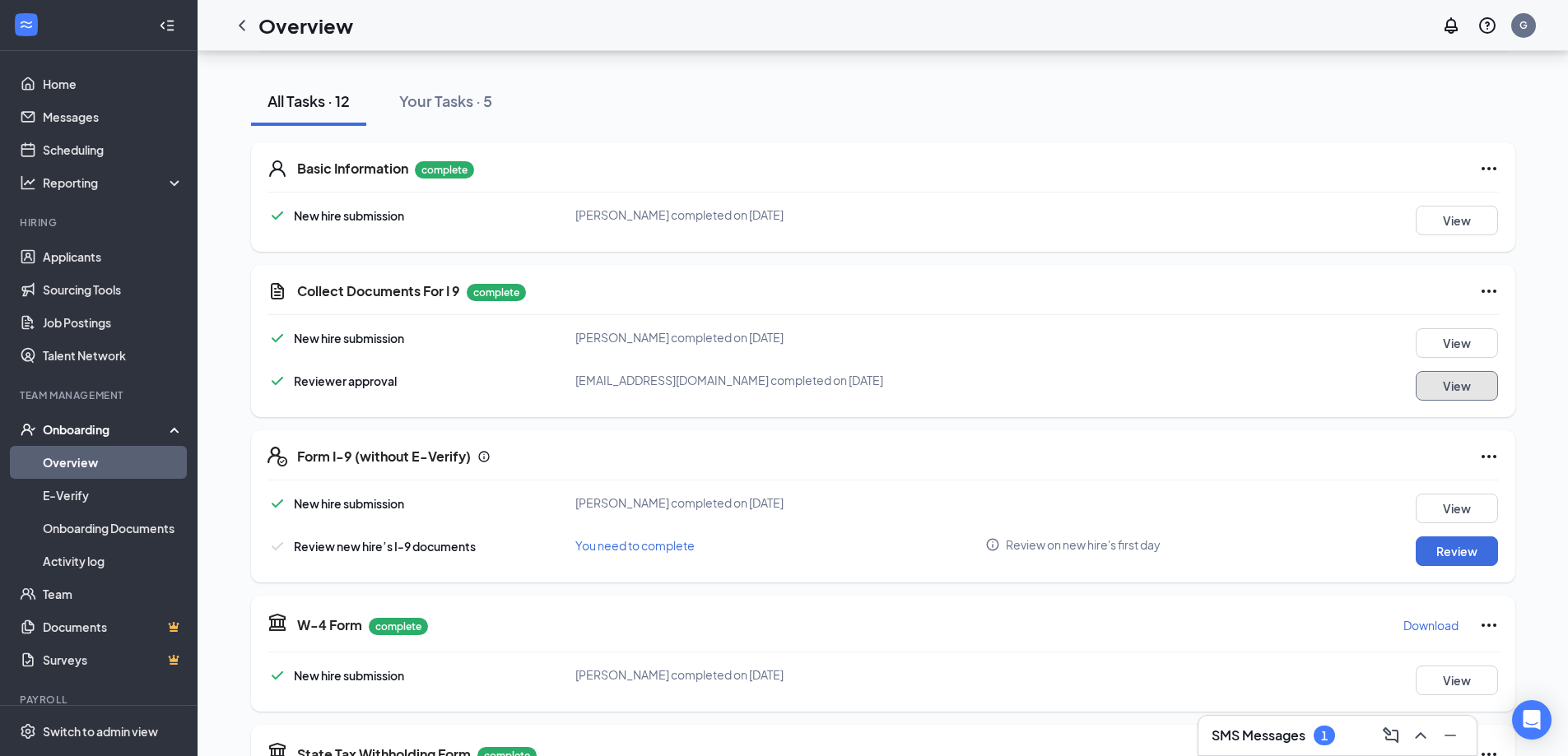
click at [1425, 396] on button "View" at bounding box center [1456, 386] width 82 height 29
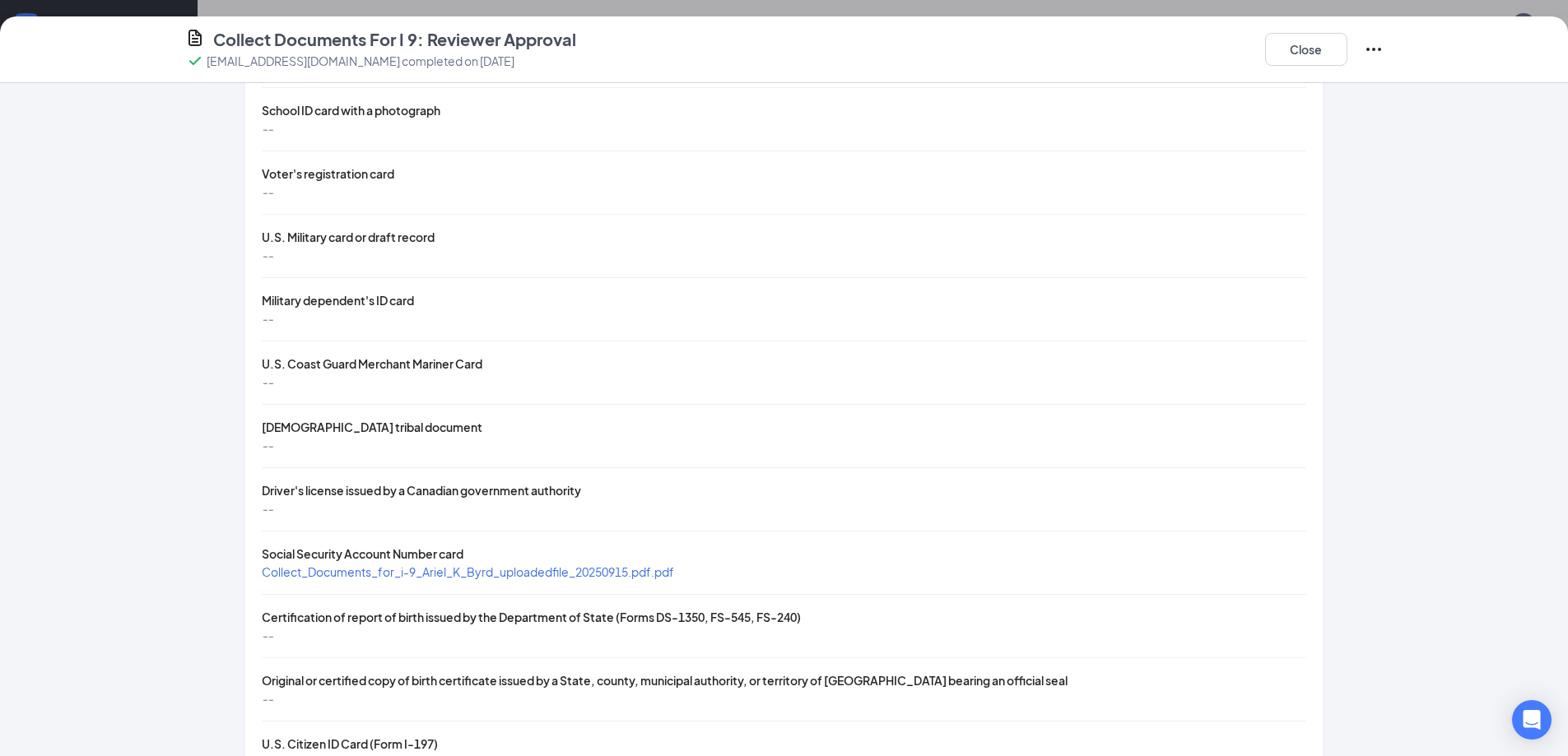
scroll to position [452, 0]
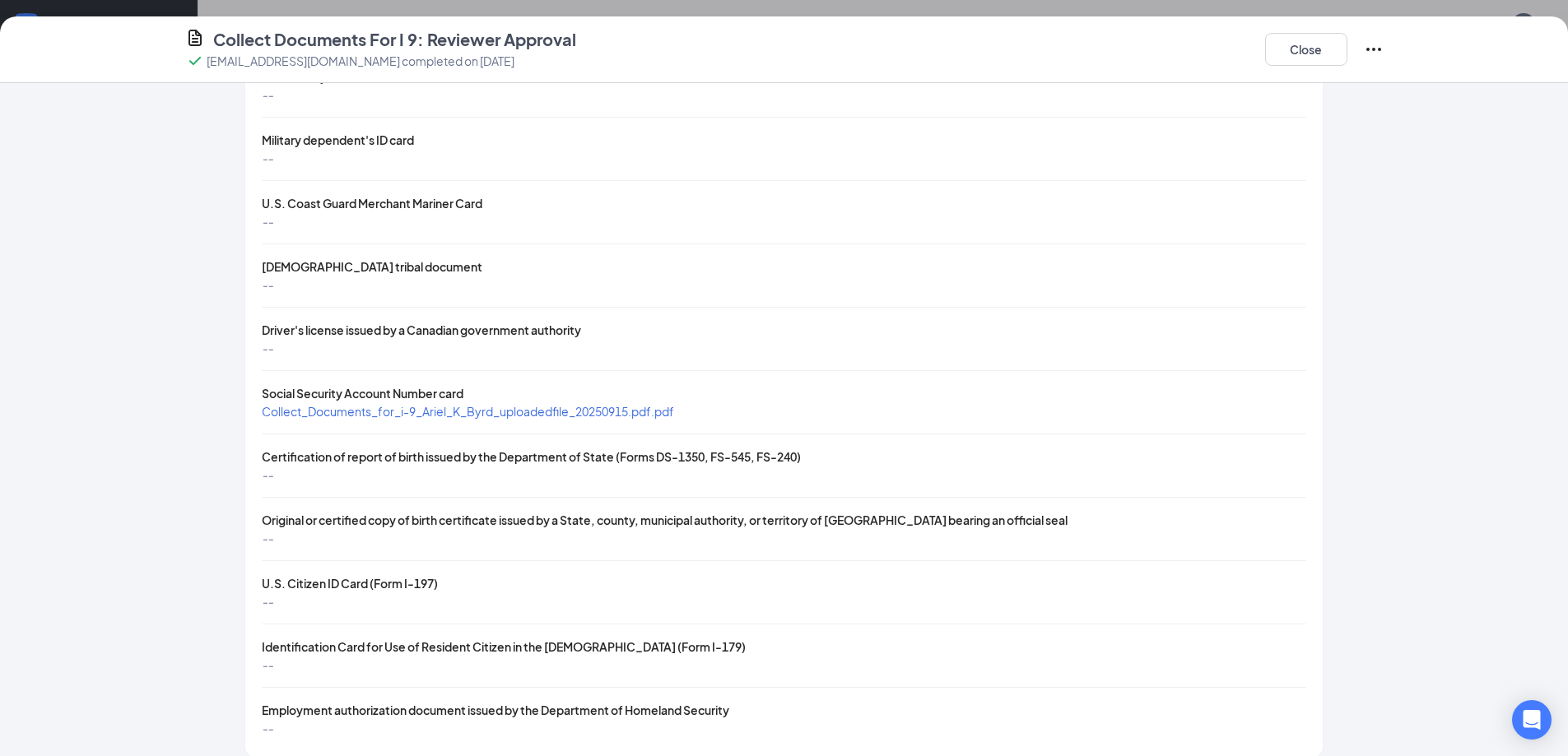
click at [453, 404] on span "Collect_Documents_for_i-9_Ariel_K_Byrd_uploadedfile_20250915.pdf.pdf" at bounding box center [468, 411] width 413 height 15
click at [1276, 47] on button "Close" at bounding box center [1306, 49] width 82 height 33
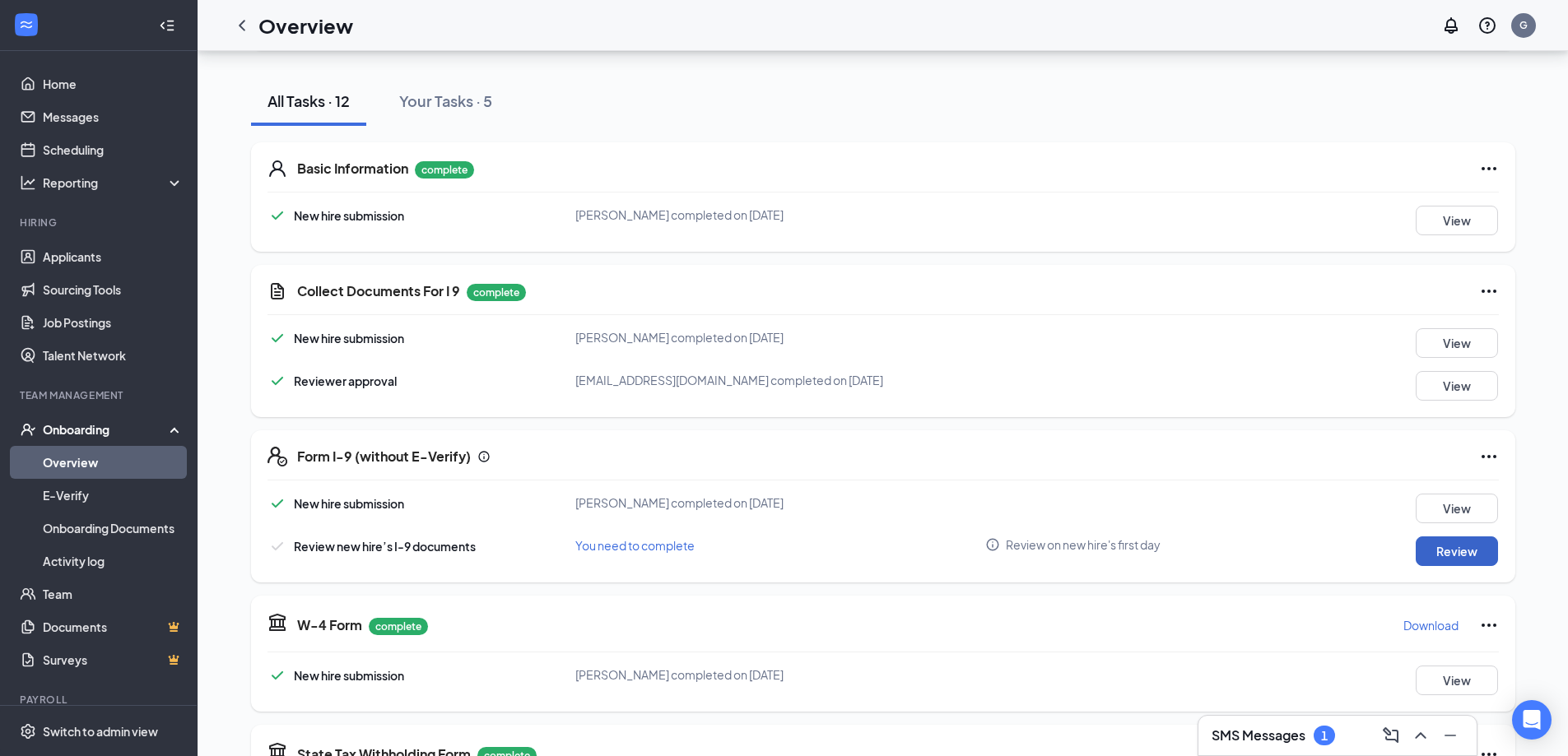
click at [1461, 548] on button "Review" at bounding box center [1456, 551] width 82 height 29
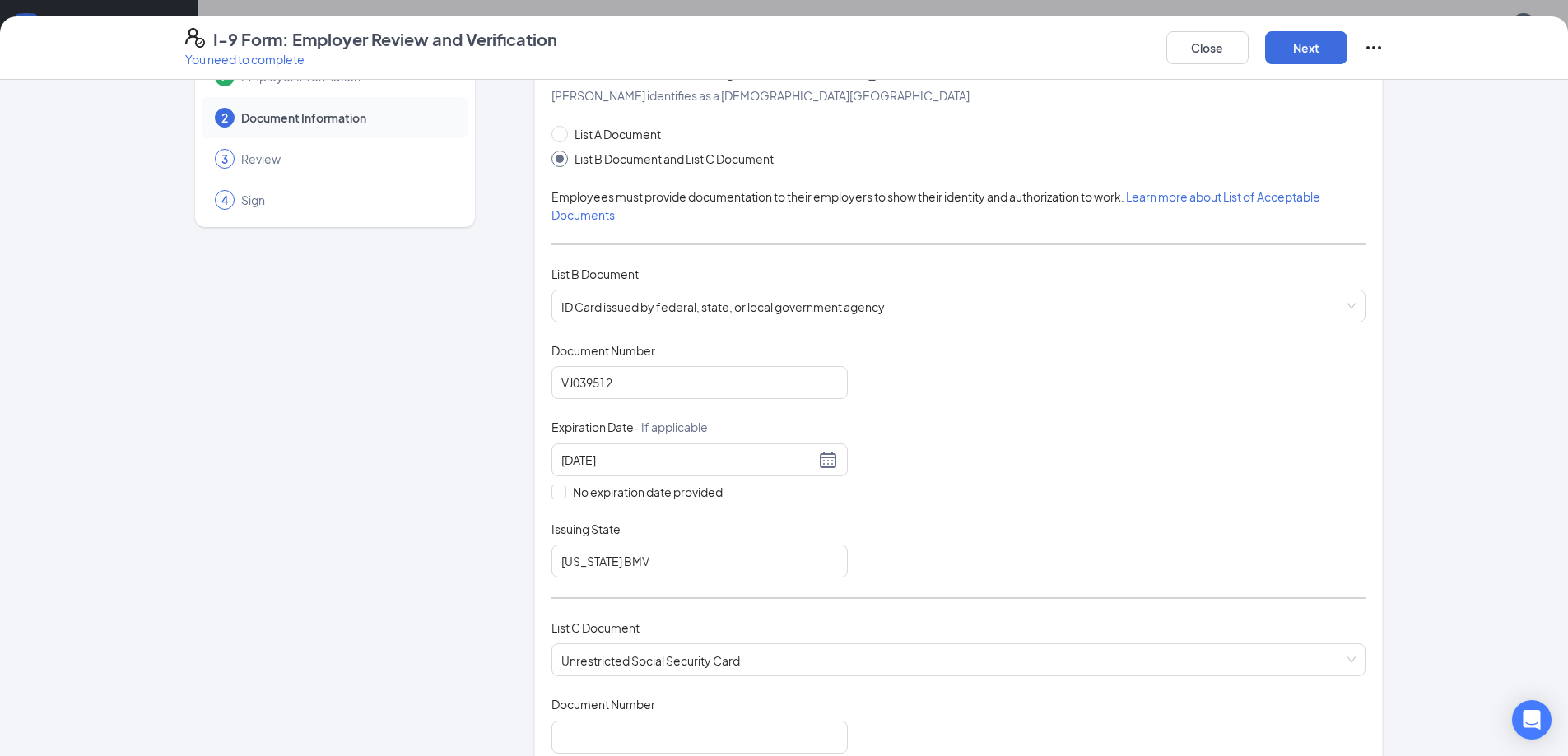
scroll to position [330, 0]
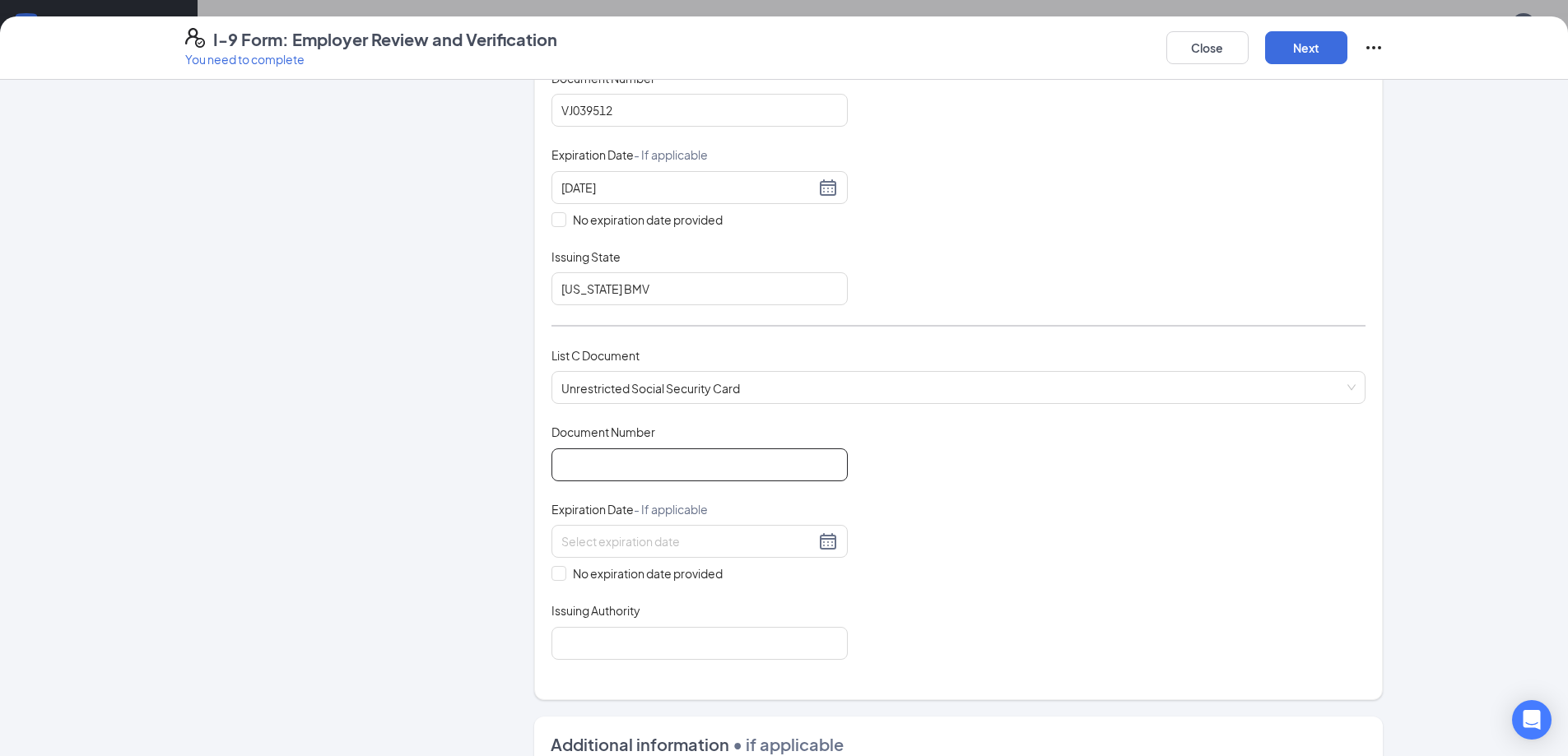
click at [594, 465] on input "Document Number" at bounding box center [699, 464] width 296 height 33
type input "295119726"
click at [554, 576] on input "No expiration date provided" at bounding box center [556, 571] width 11 height 11
checkbox input "true"
click at [612, 660] on input "Issuing Authority" at bounding box center [699, 646] width 296 height 33
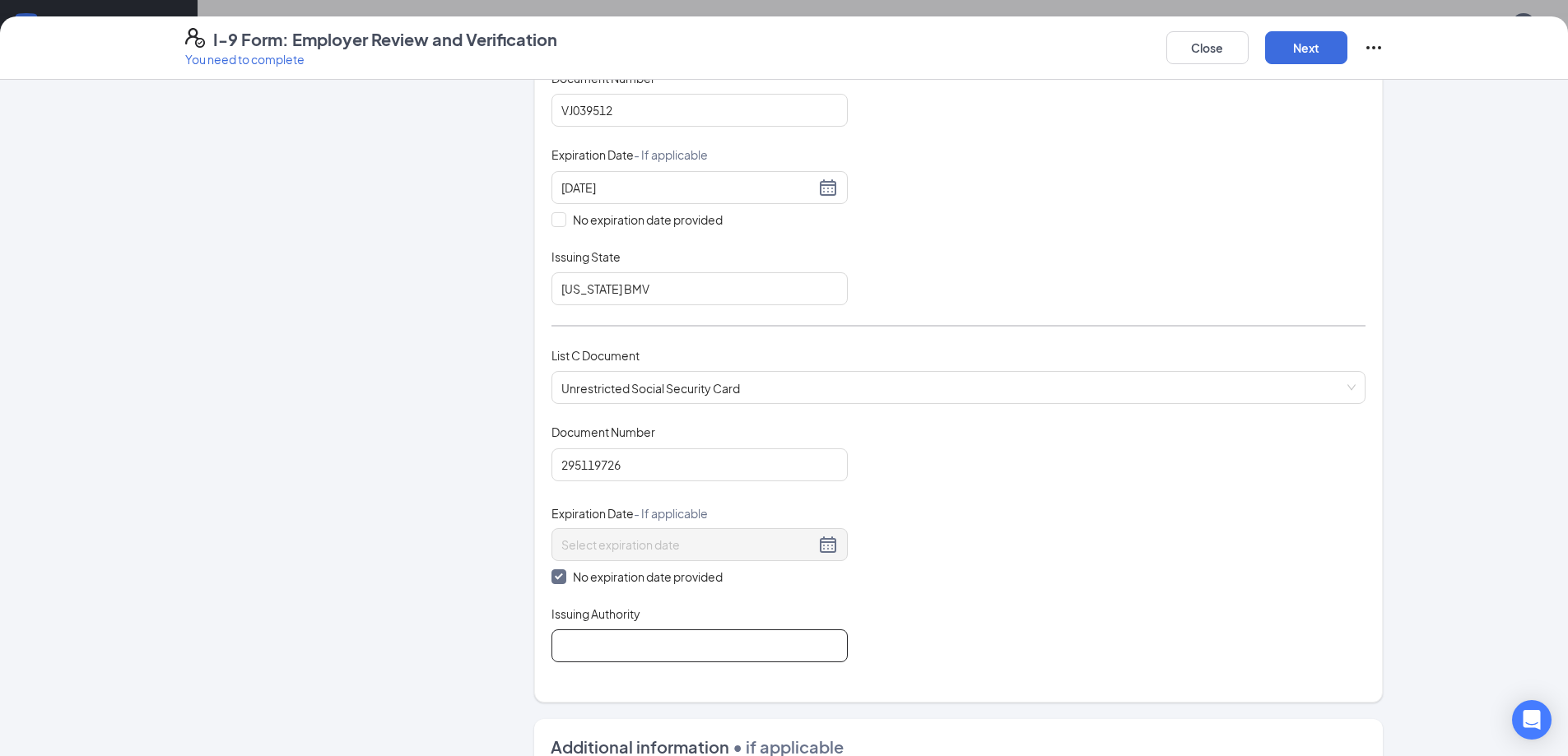
type input "Social security admin"
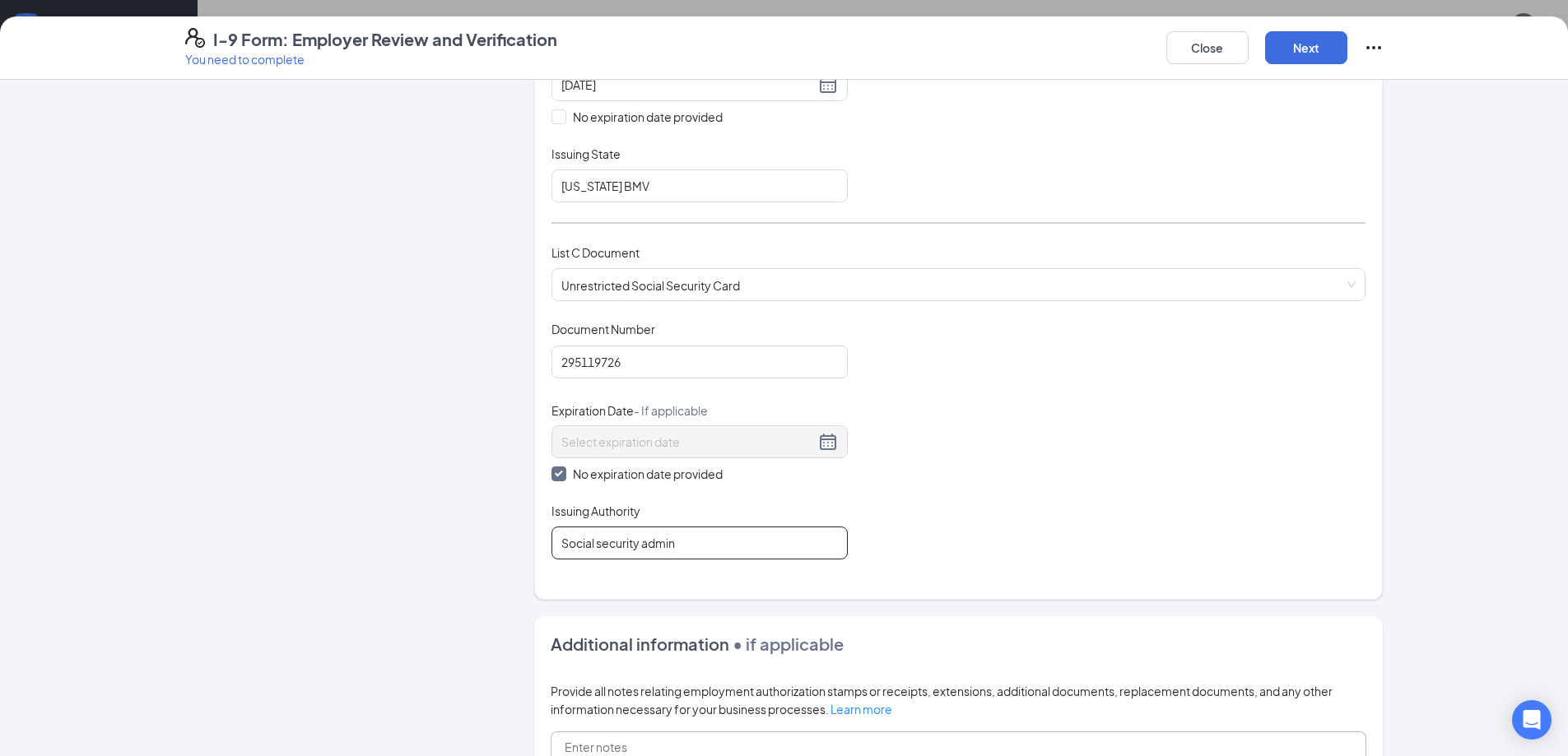
scroll to position [576, 0]
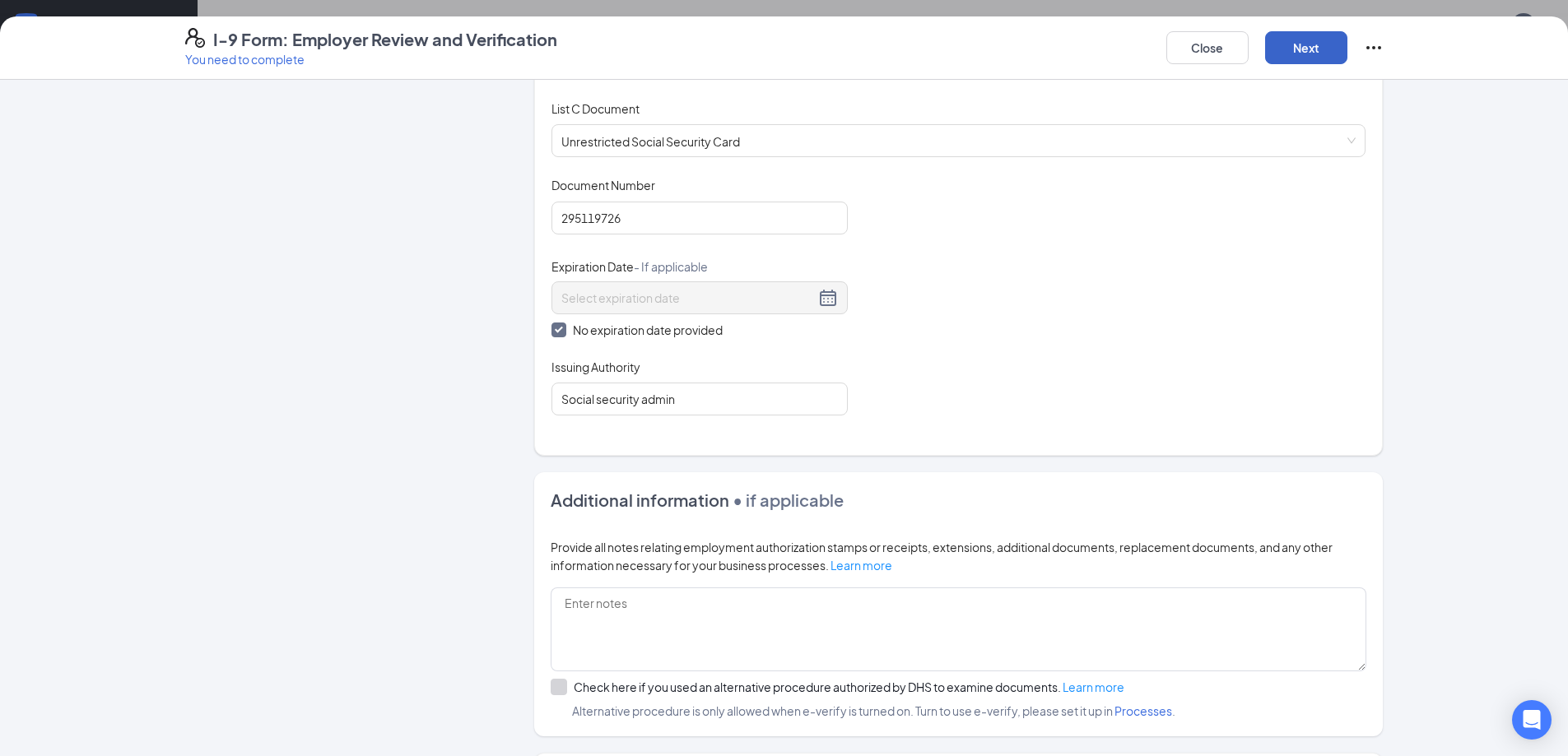
click at [1285, 37] on button "Next" at bounding box center [1306, 48] width 82 height 33
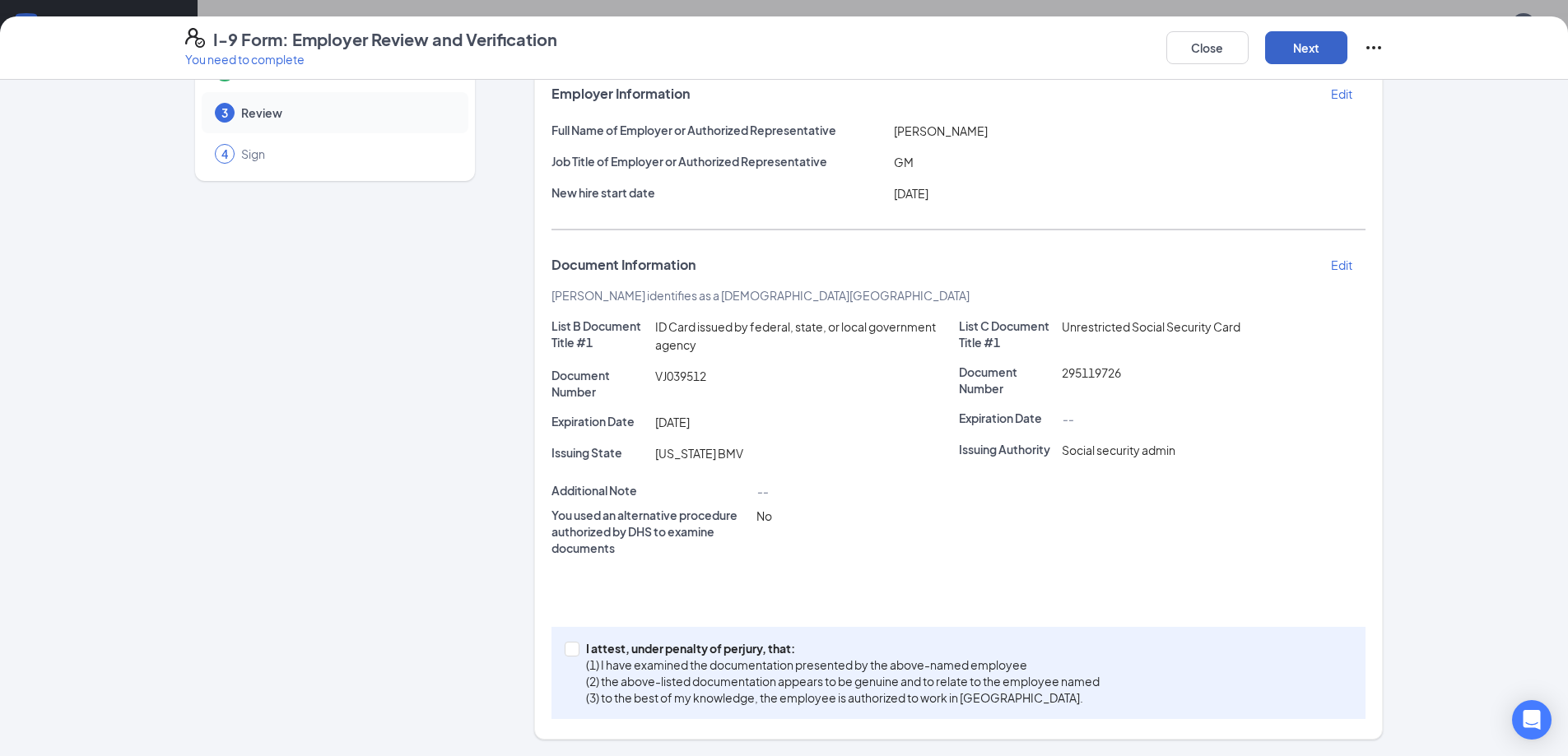
scroll to position [103, 0]
click at [572, 649] on span at bounding box center [572, 649] width 15 height 15
click at [572, 649] on input "I attest, under penalty of perjury, that: (1) I have examined the documentation…" at bounding box center [570, 647] width 11 height 11
checkbox input "true"
click at [1276, 45] on button "Next" at bounding box center [1306, 48] width 82 height 33
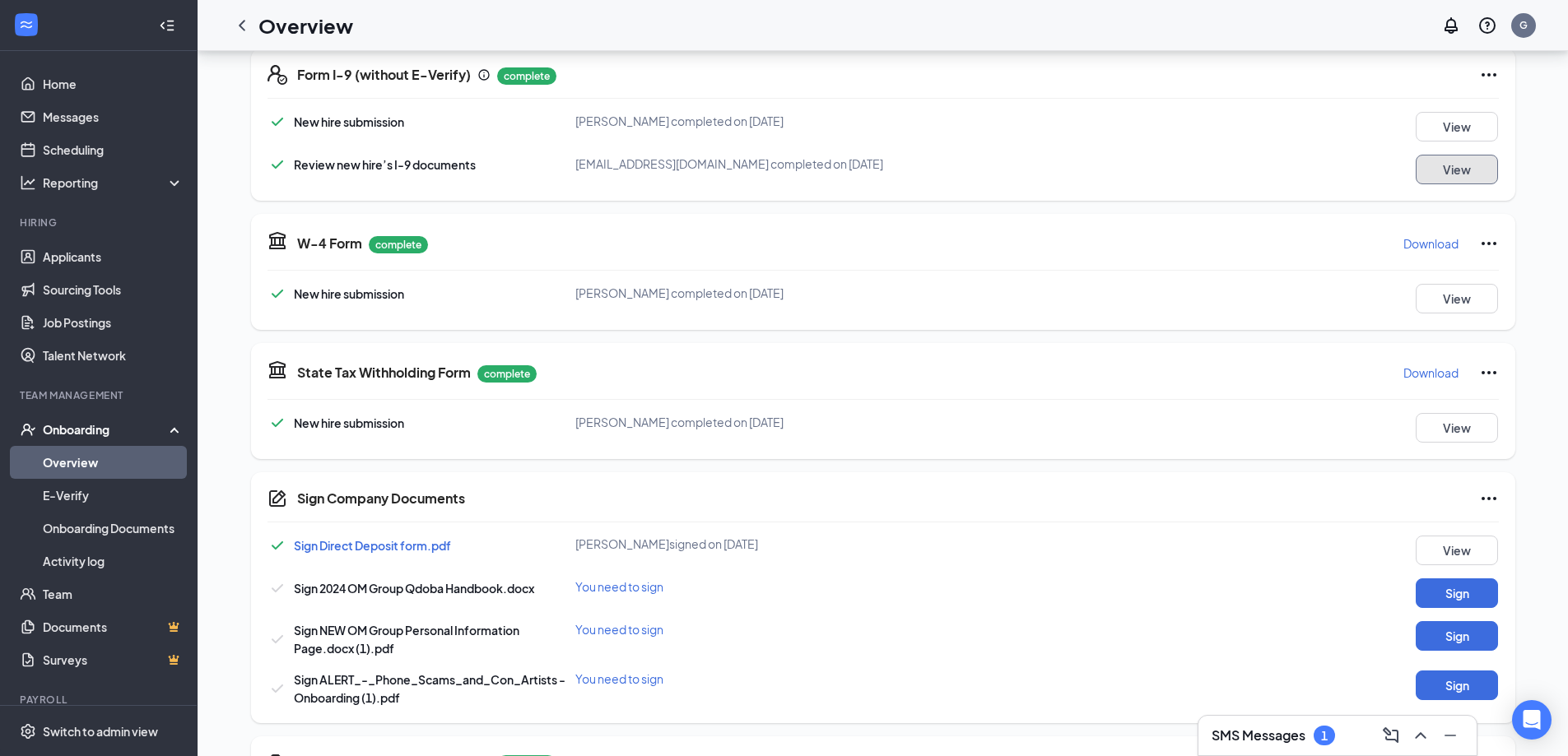
scroll to position [576, 0]
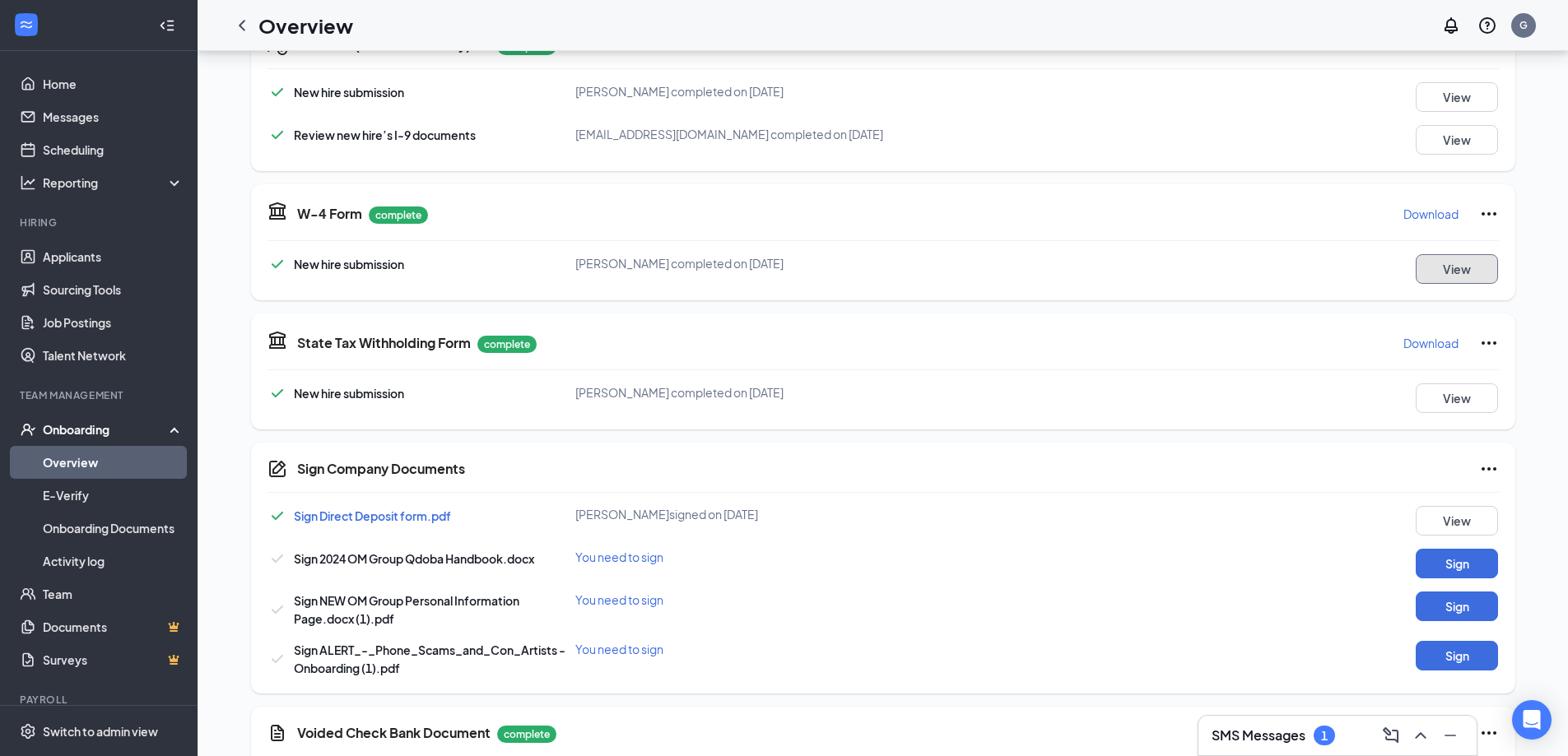
click at [1469, 271] on button "View" at bounding box center [1456, 269] width 82 height 29
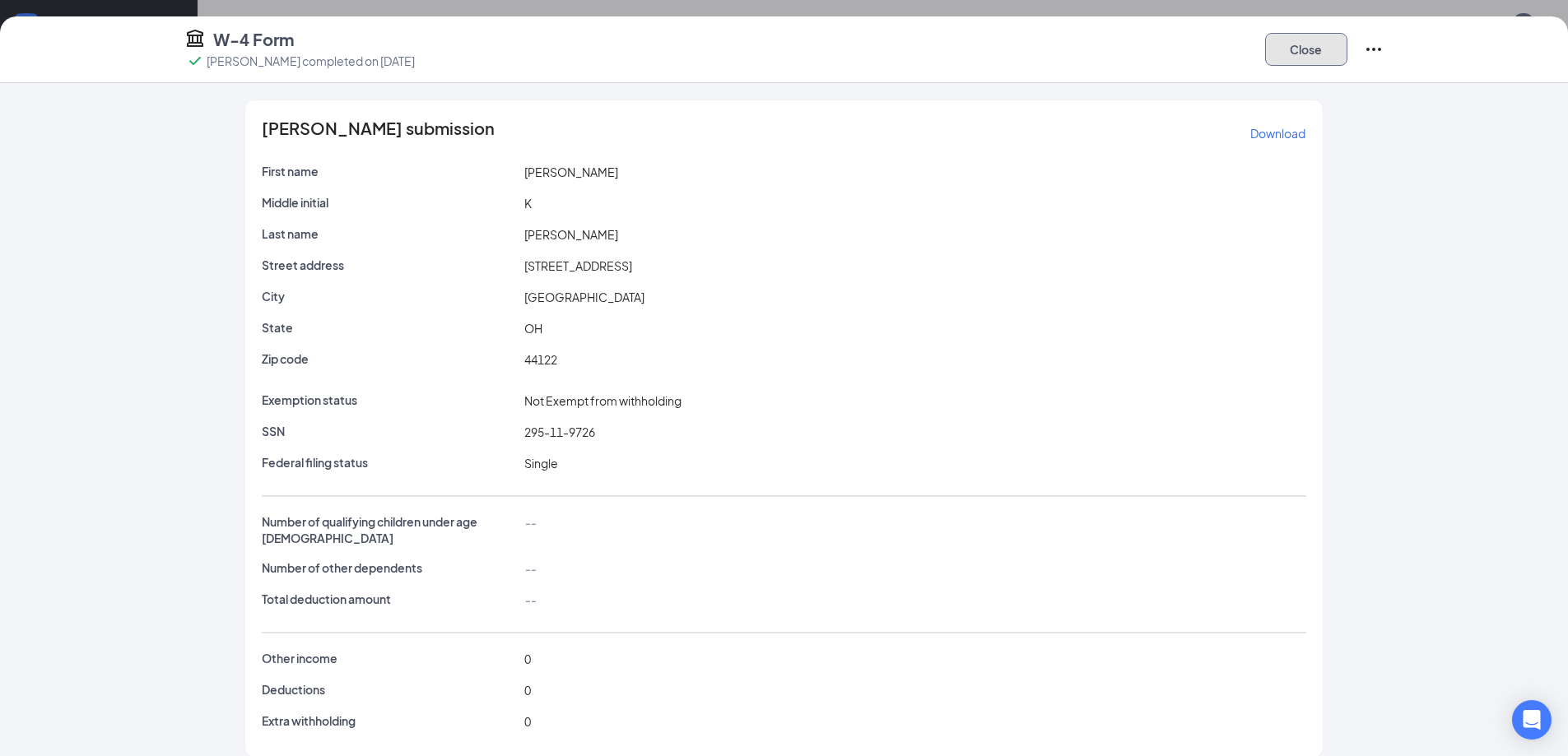
click at [1282, 60] on button "Close" at bounding box center [1306, 49] width 82 height 33
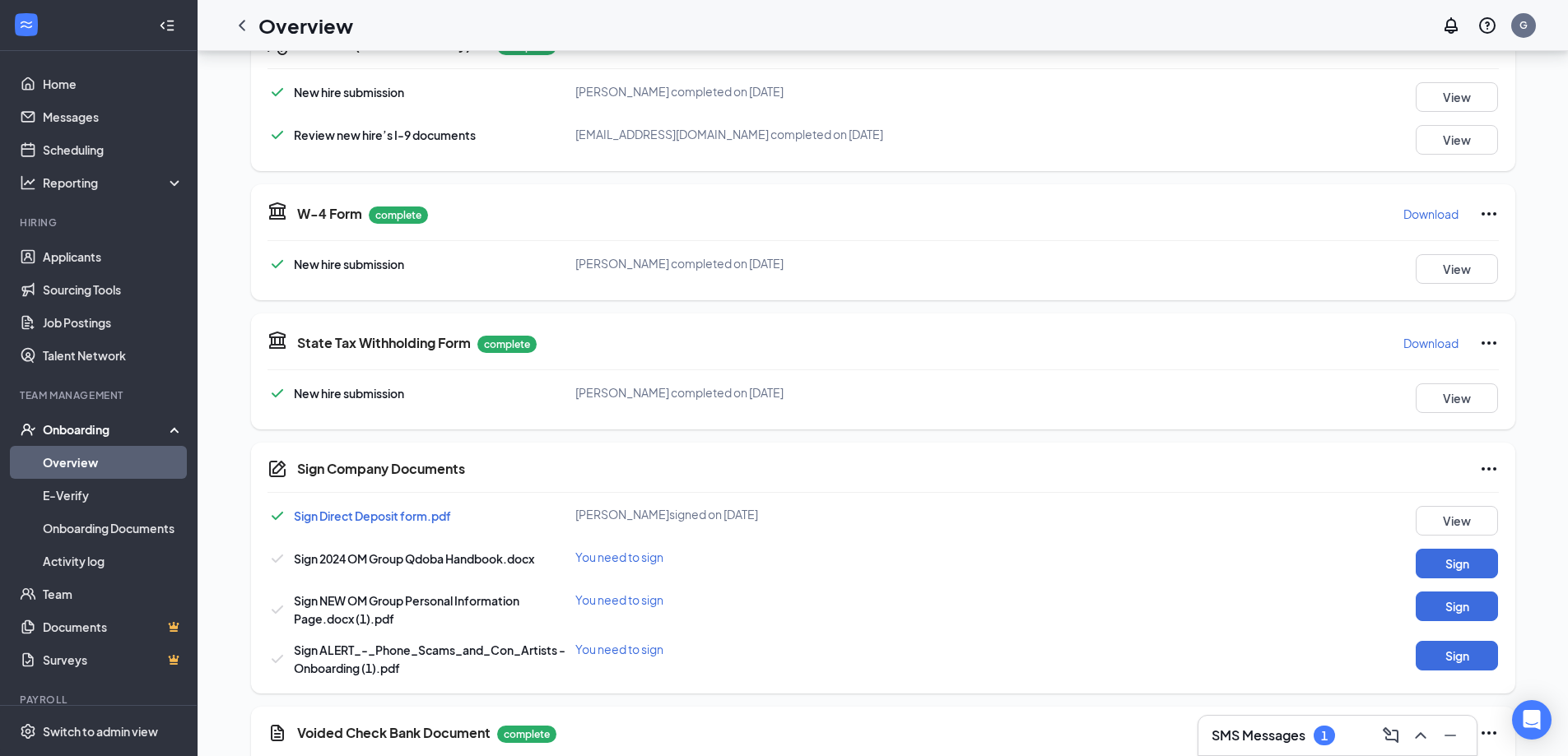
click at [1462, 413] on div "State Tax Withholding Form complete Download New hire submission Ariel K Byrd c…" at bounding box center [883, 371] width 1264 height 116
click at [1460, 404] on button "View" at bounding box center [1456, 398] width 82 height 29
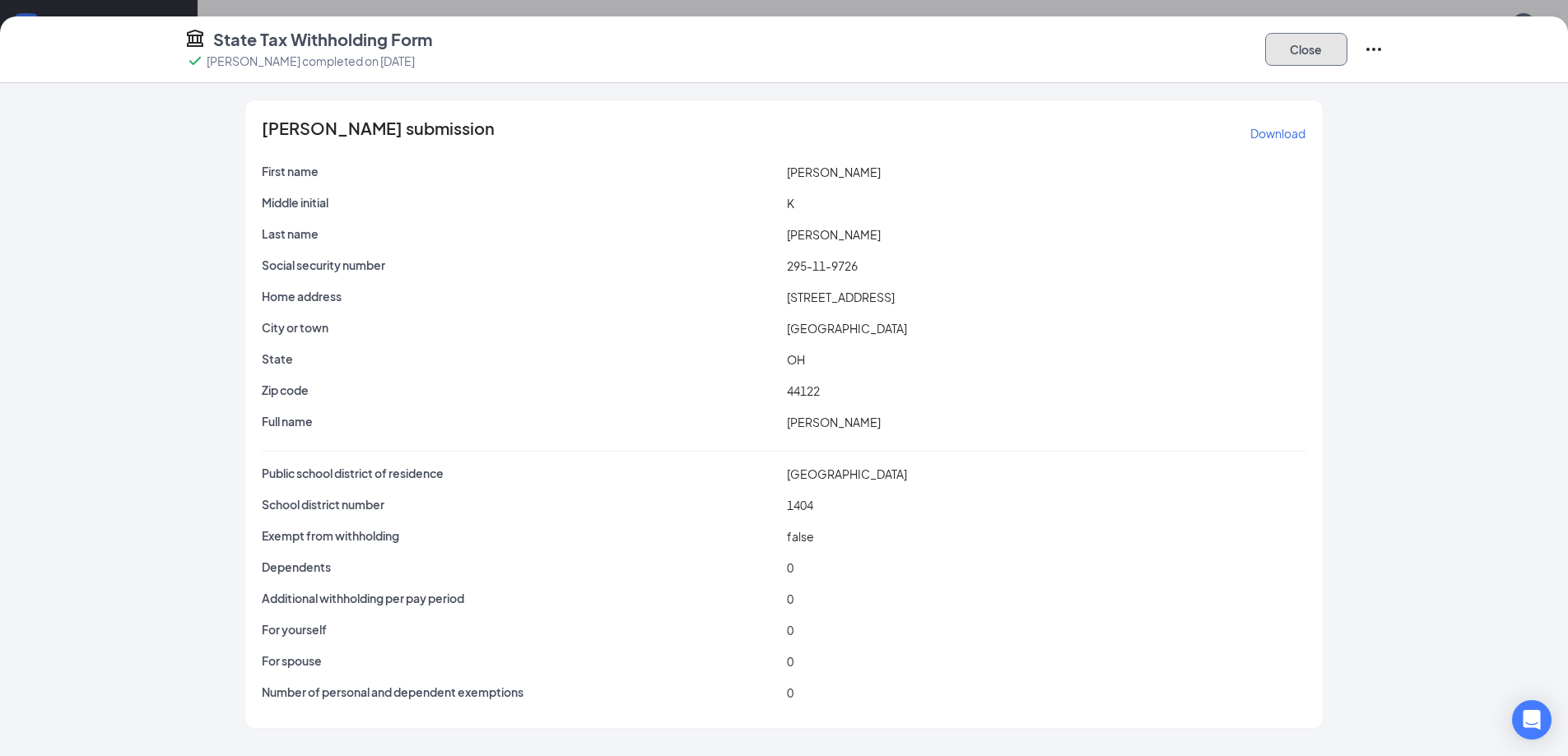
click at [1314, 37] on button "Close" at bounding box center [1306, 49] width 82 height 33
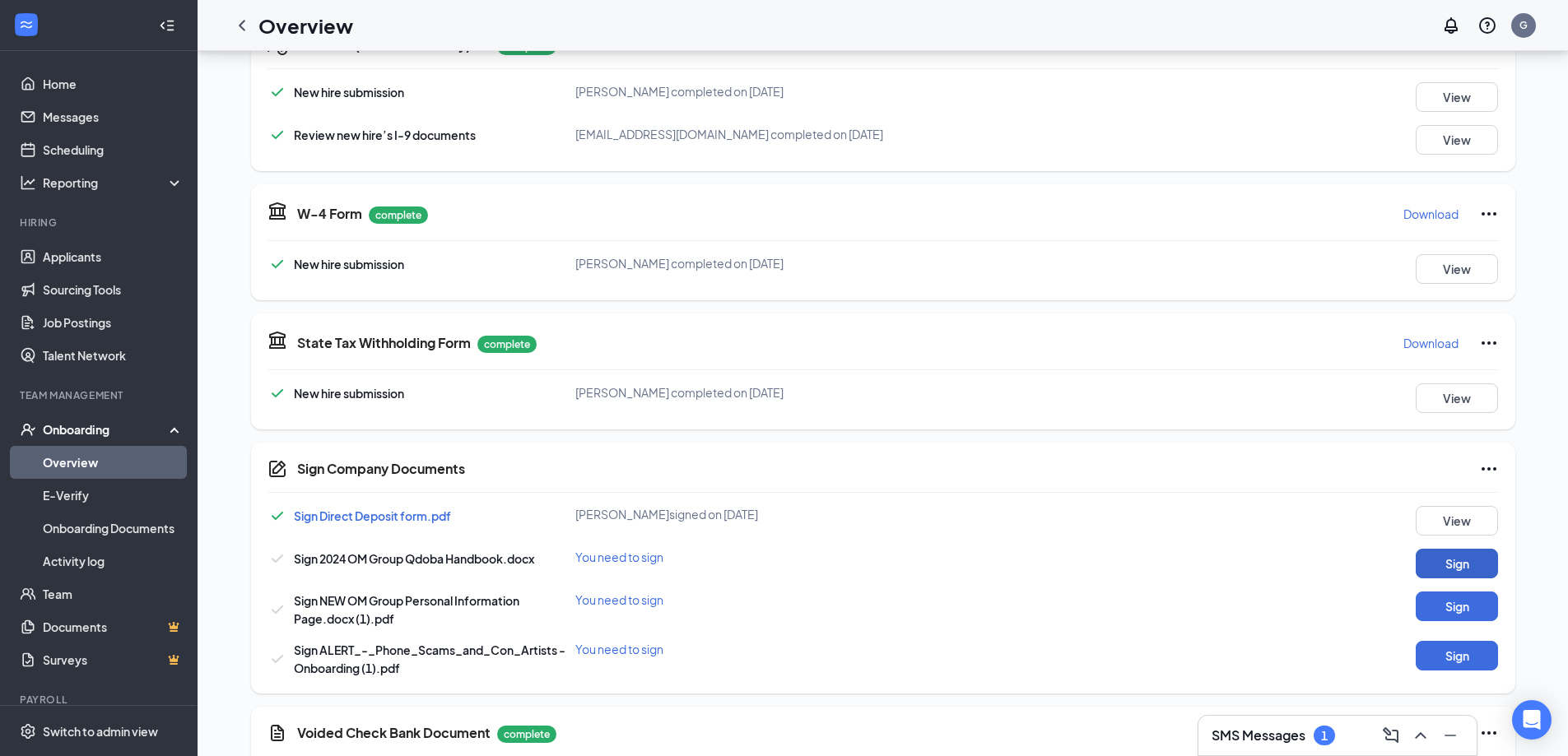
click at [1437, 553] on button "Sign" at bounding box center [1456, 563] width 82 height 29
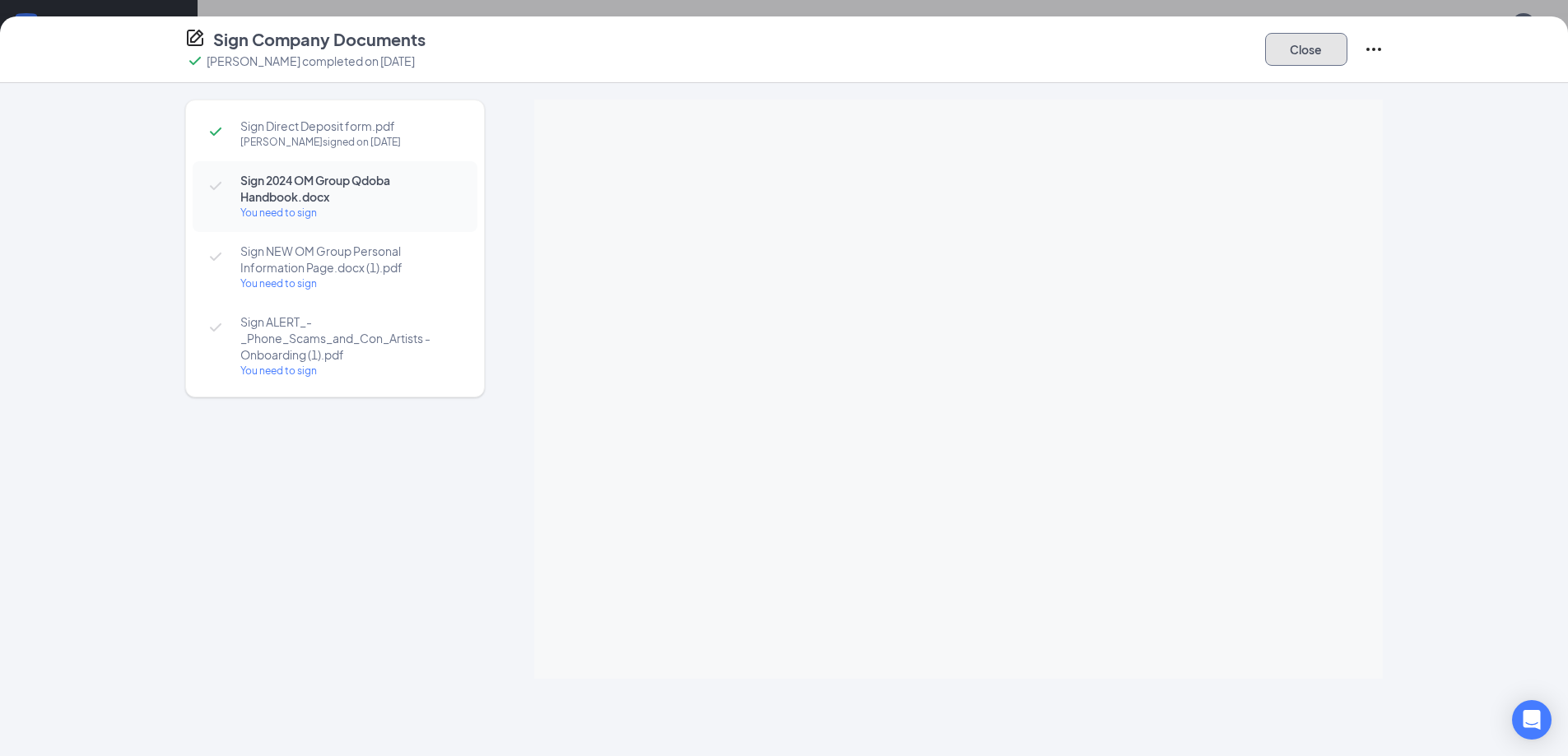
click at [1301, 54] on button "Close" at bounding box center [1306, 49] width 82 height 33
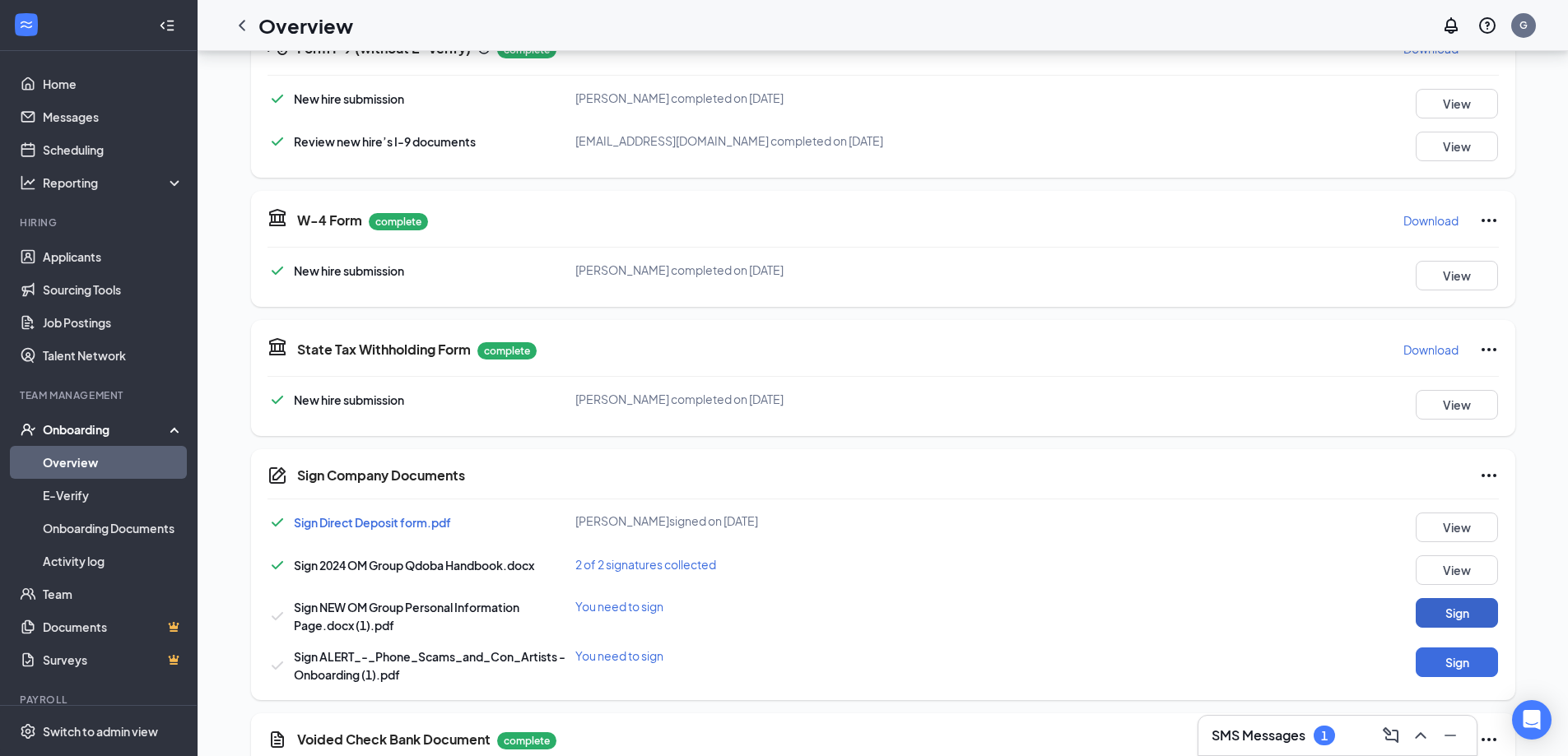
click at [1443, 610] on button "Sign" at bounding box center [1456, 613] width 82 height 29
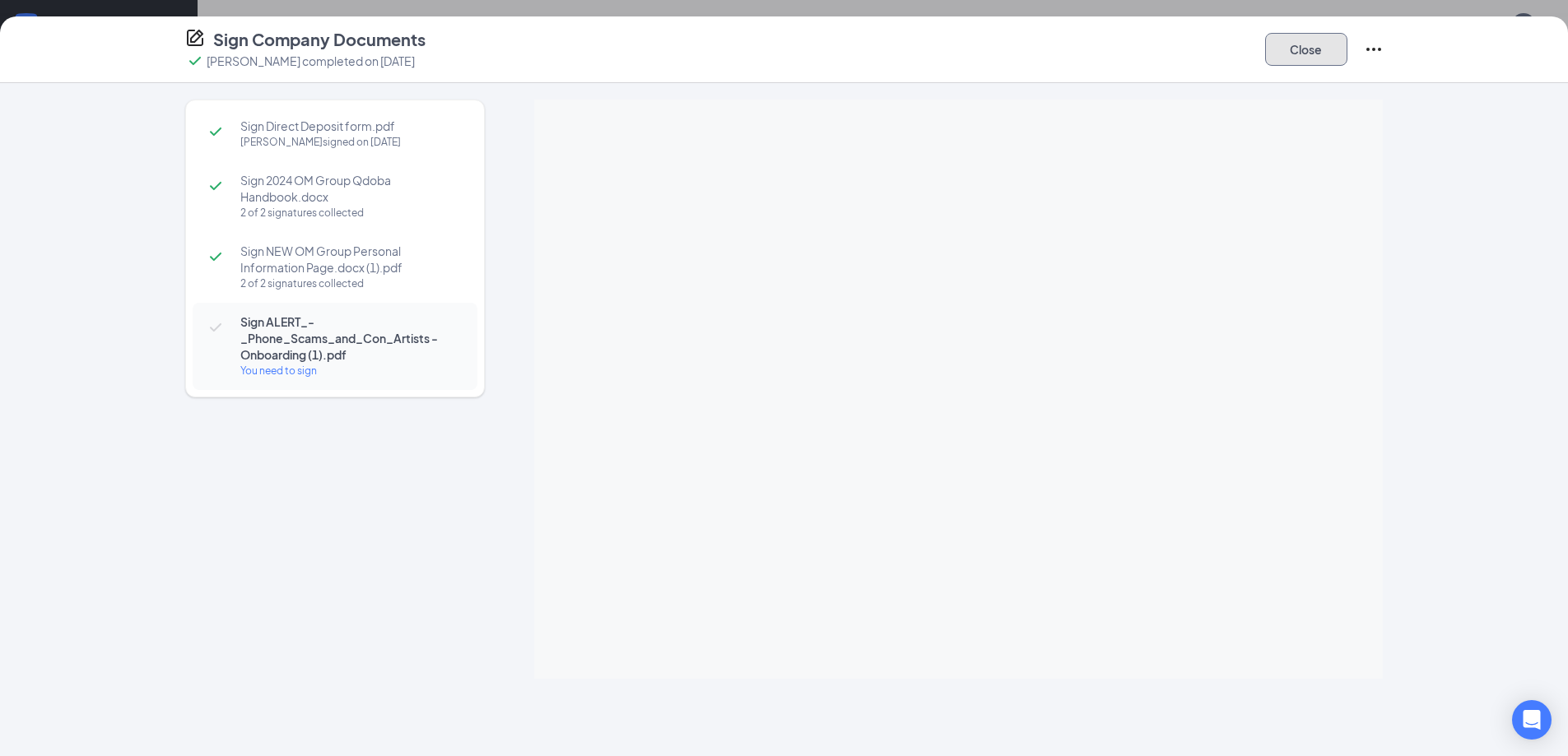
click at [1308, 54] on button "Close" at bounding box center [1306, 49] width 82 height 33
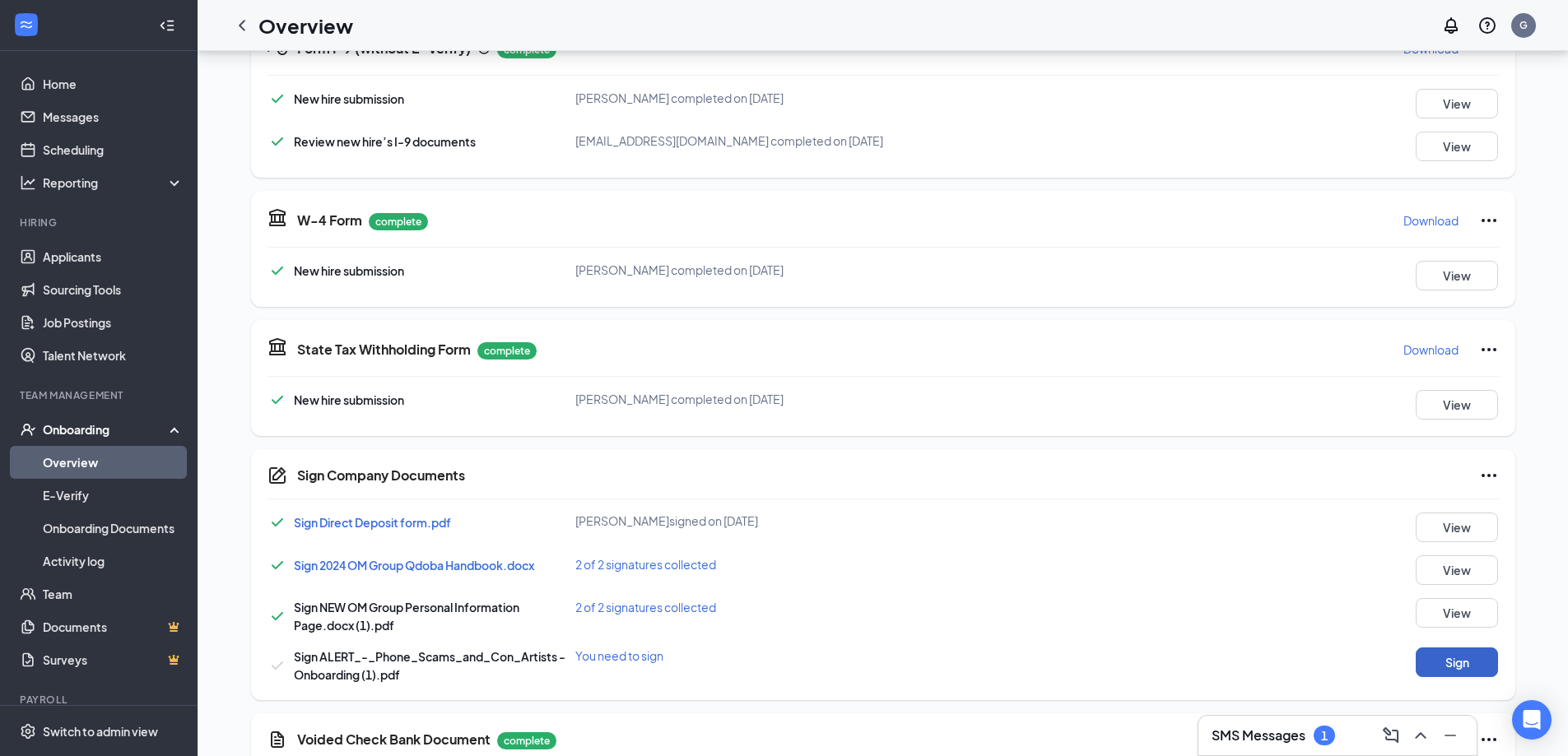
click at [1438, 668] on button "Sign" at bounding box center [1456, 663] width 82 height 29
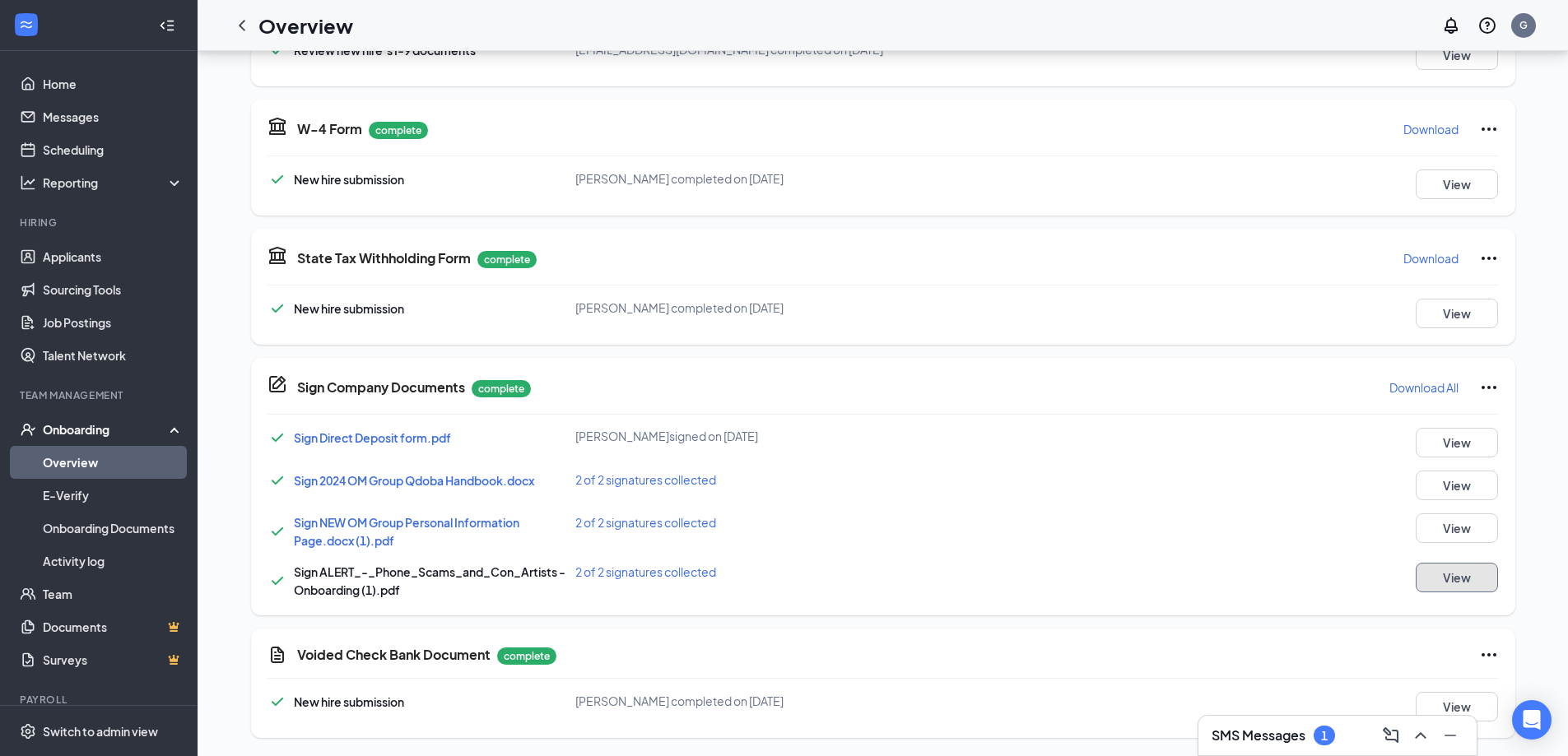
scroll to position [669, 0]
click at [1451, 699] on button "View" at bounding box center [1456, 705] width 82 height 29
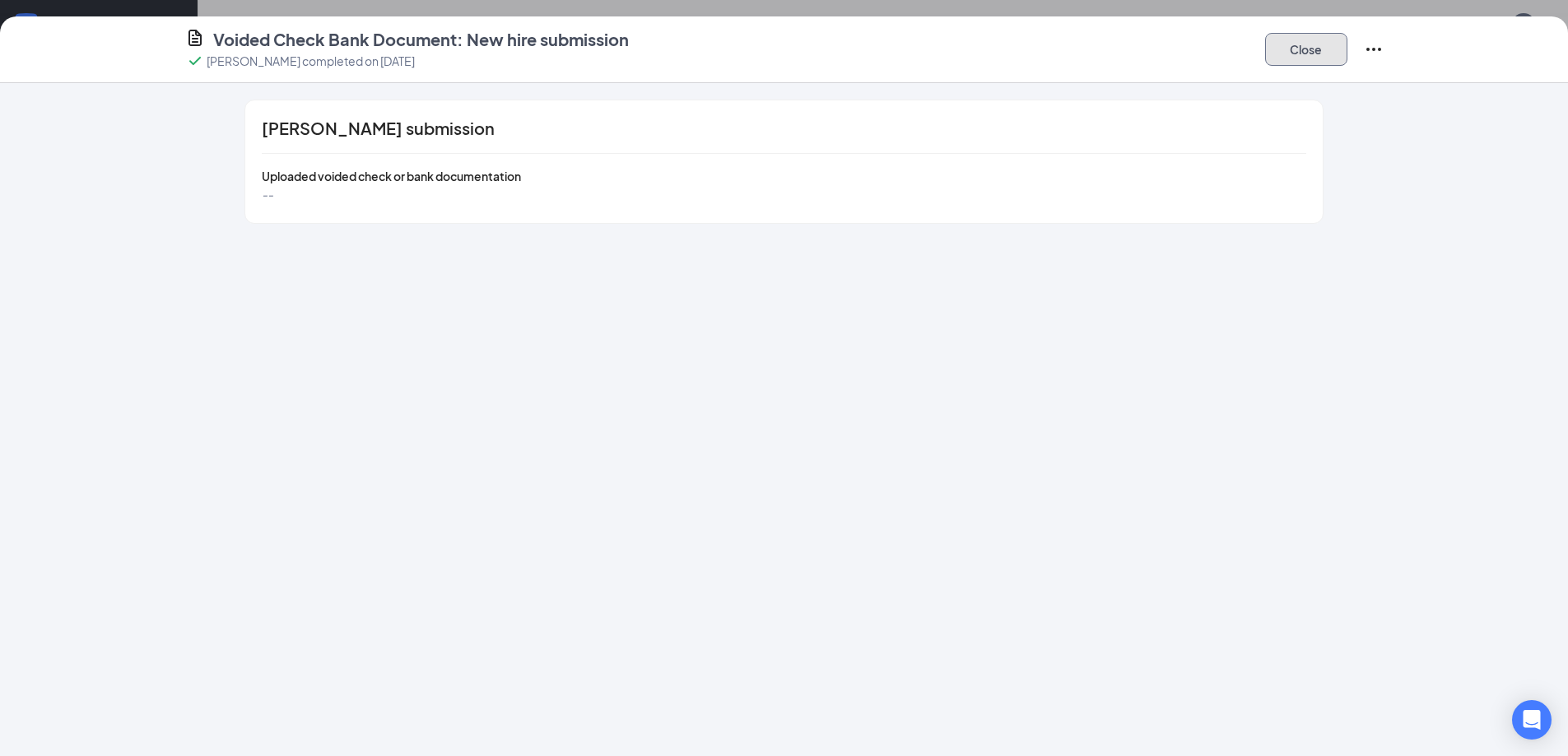
click at [1288, 40] on button "Close" at bounding box center [1306, 49] width 82 height 33
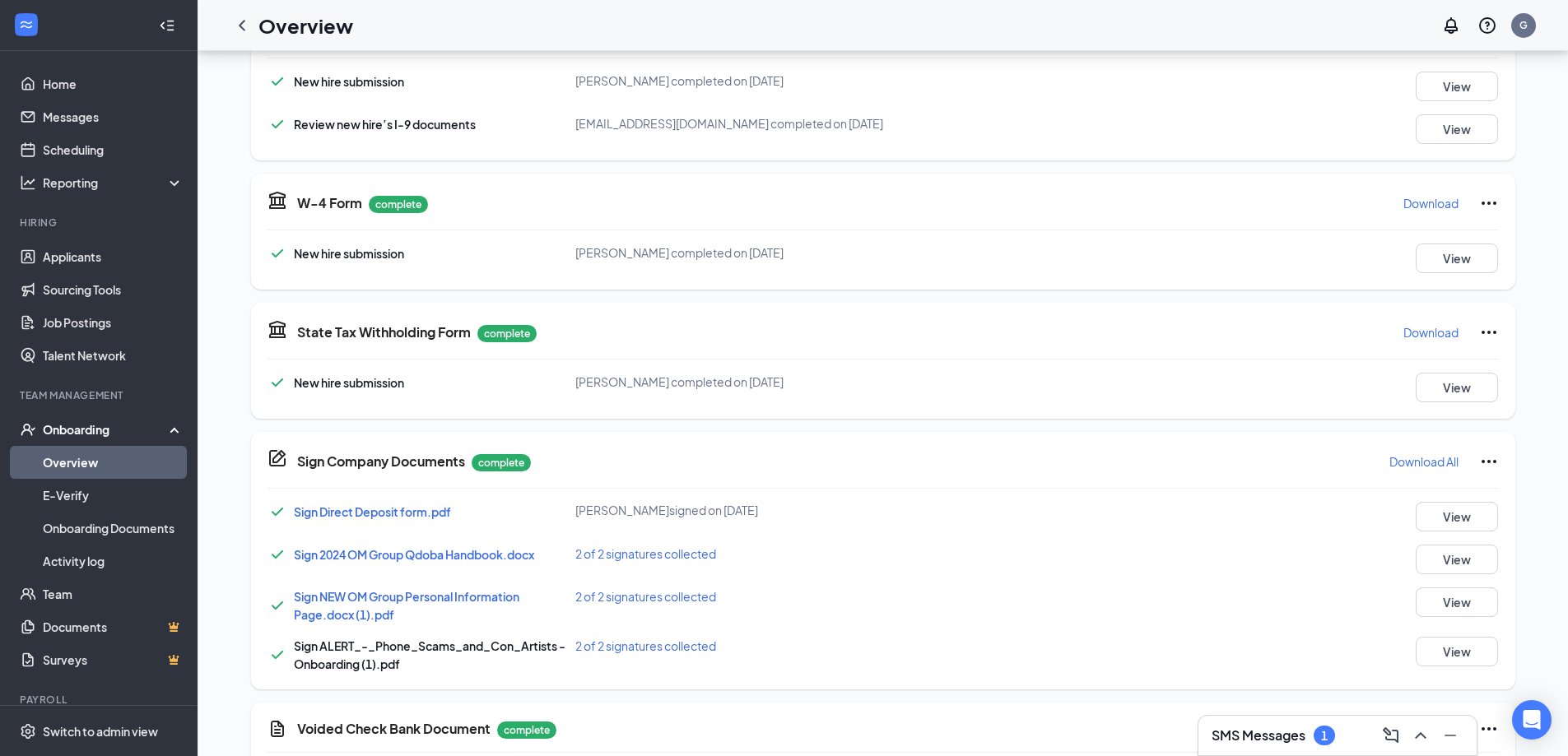
scroll to position [658, 0]
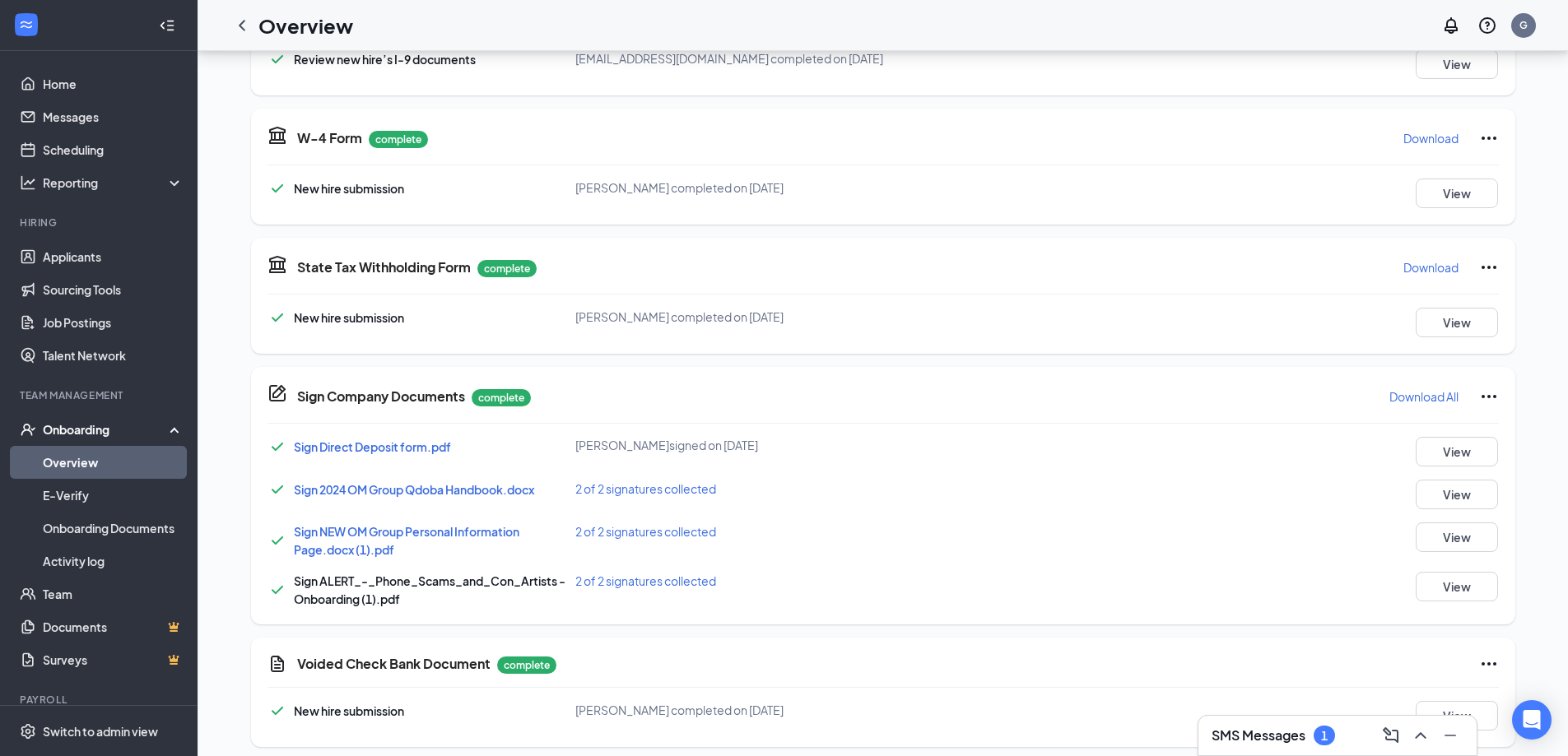
click at [42, 460] on link "Overview" at bounding box center [112, 463] width 141 height 33
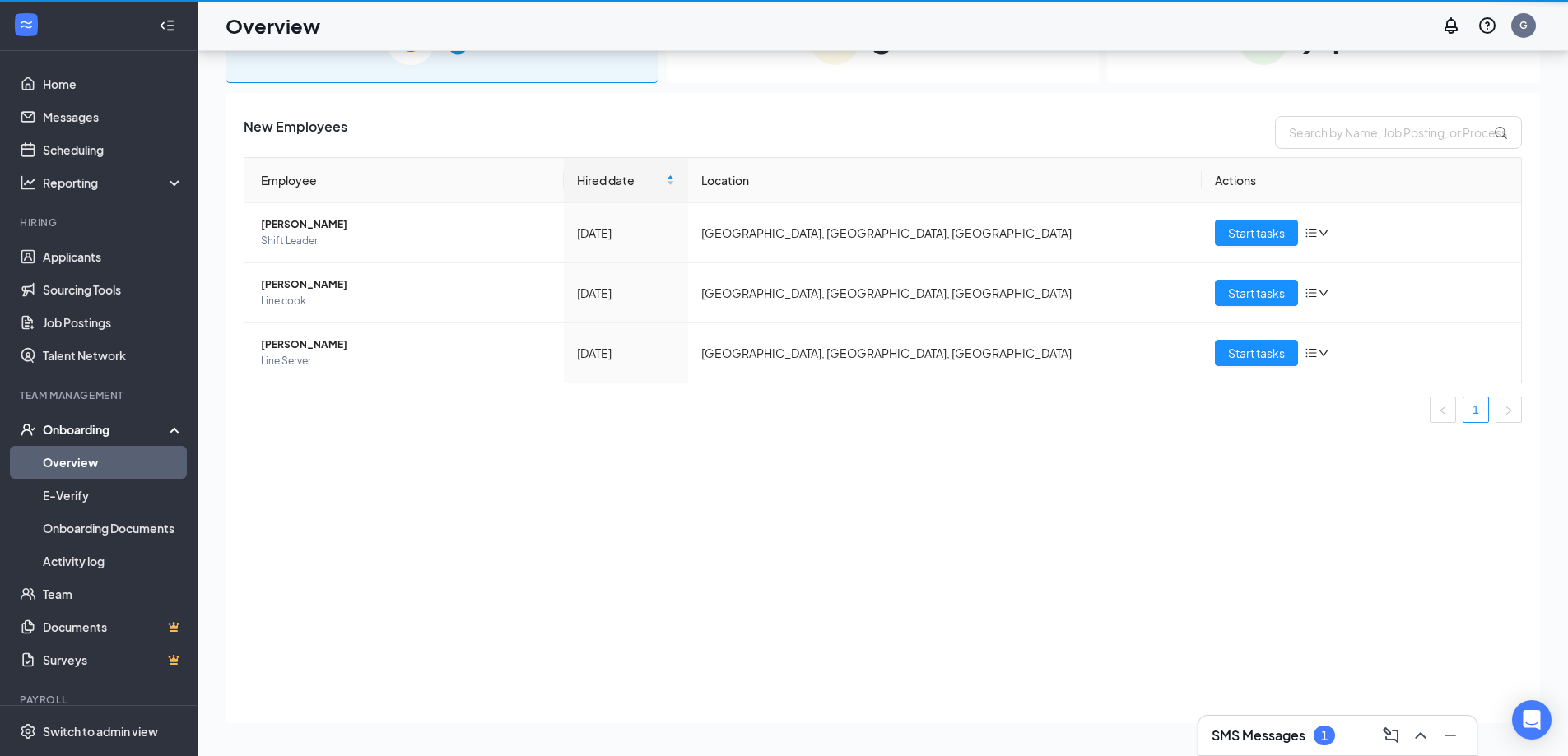
scroll to position [74, 0]
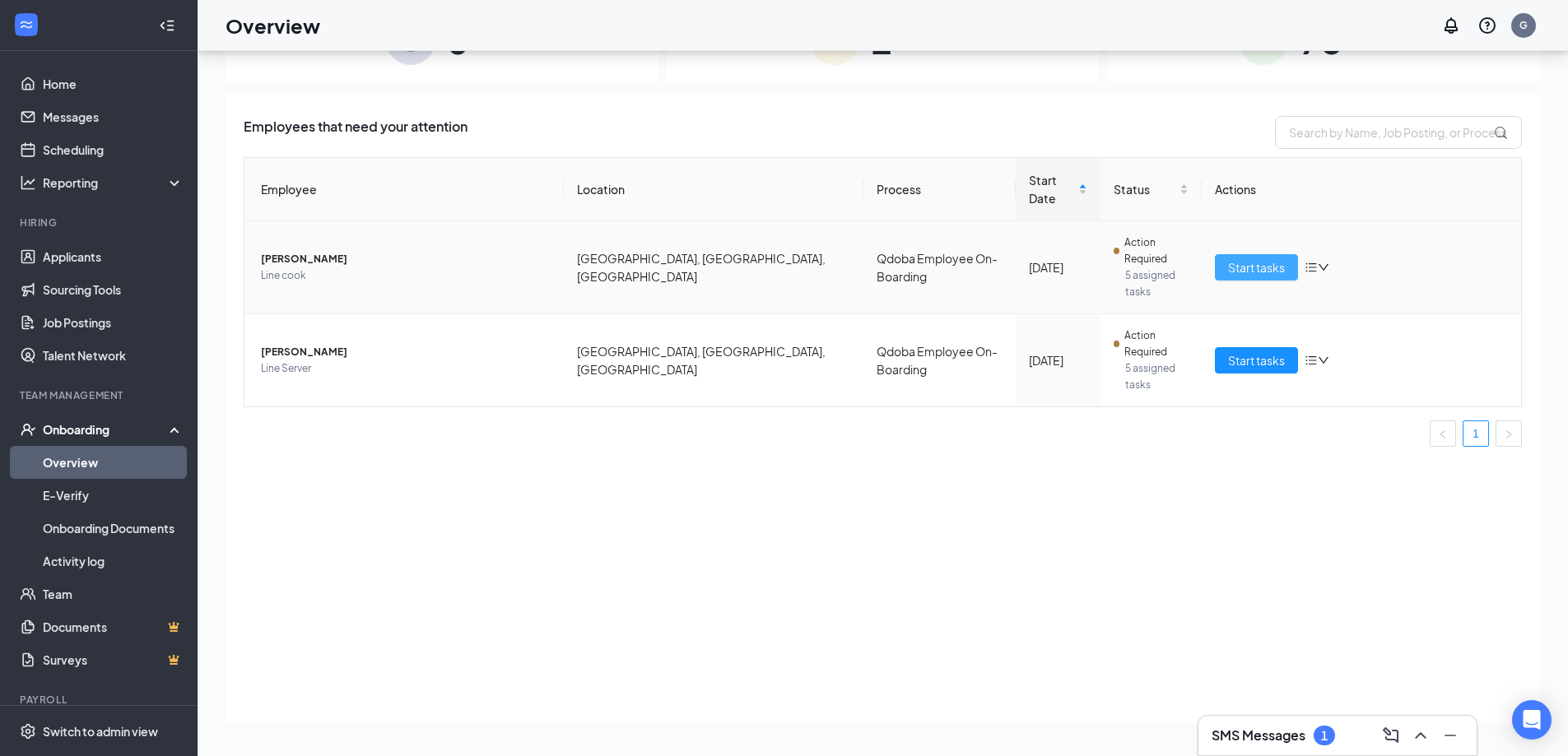
click at [1256, 254] on button "Start tasks" at bounding box center [1256, 267] width 83 height 26
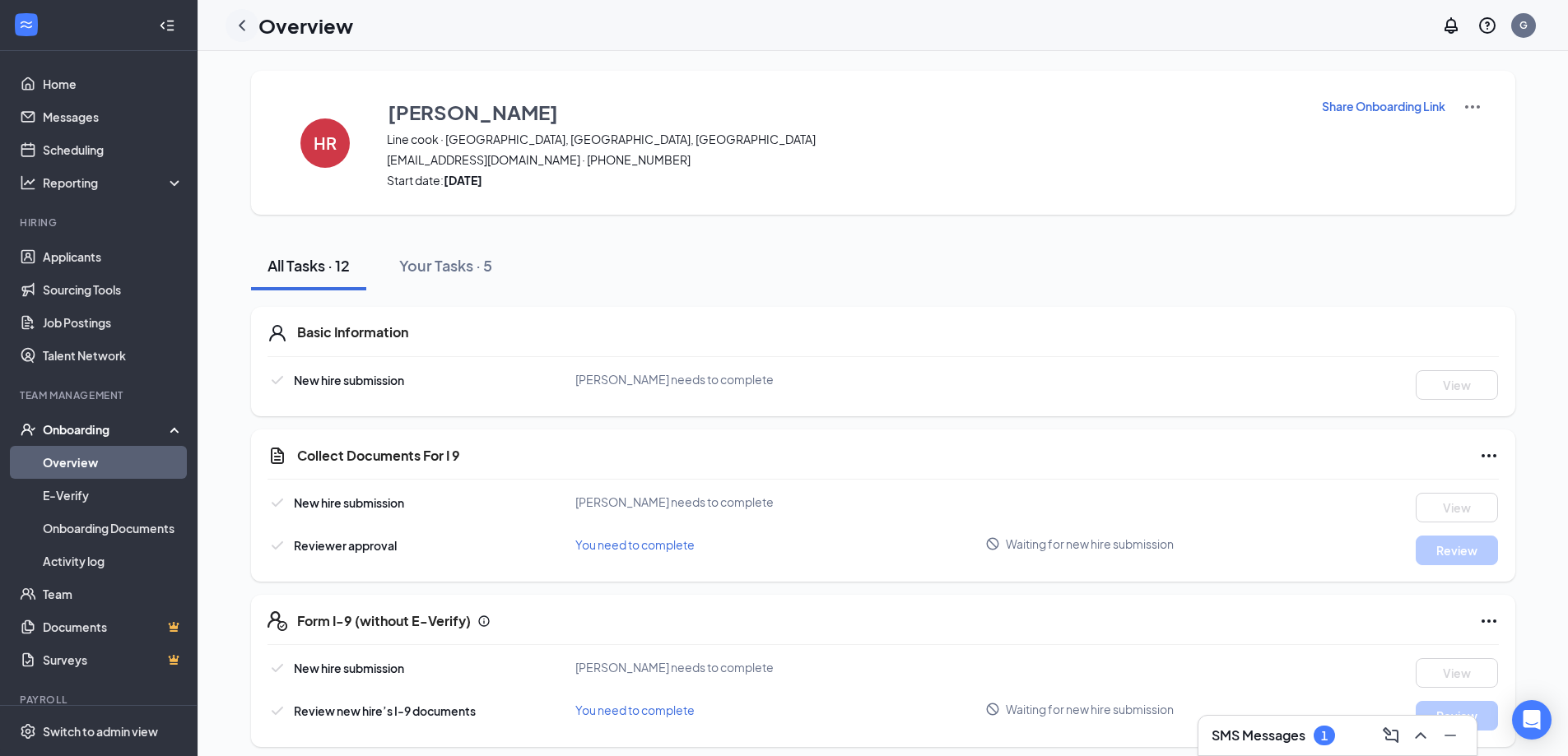
click at [238, 25] on icon "ChevronLeft" at bounding box center [241, 25] width 20 height 20
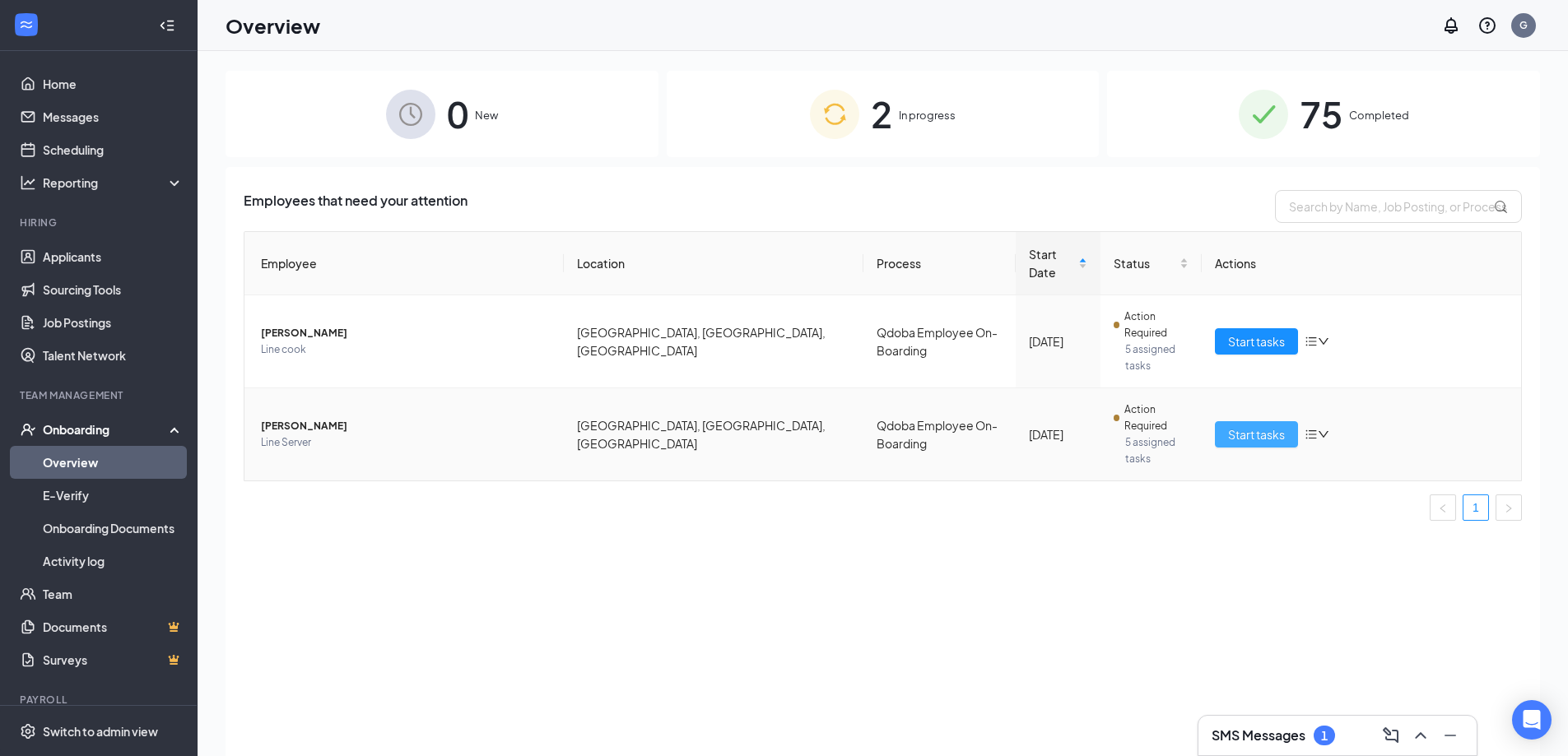
click at [1242, 426] on span "Start tasks" at bounding box center [1256, 434] width 57 height 18
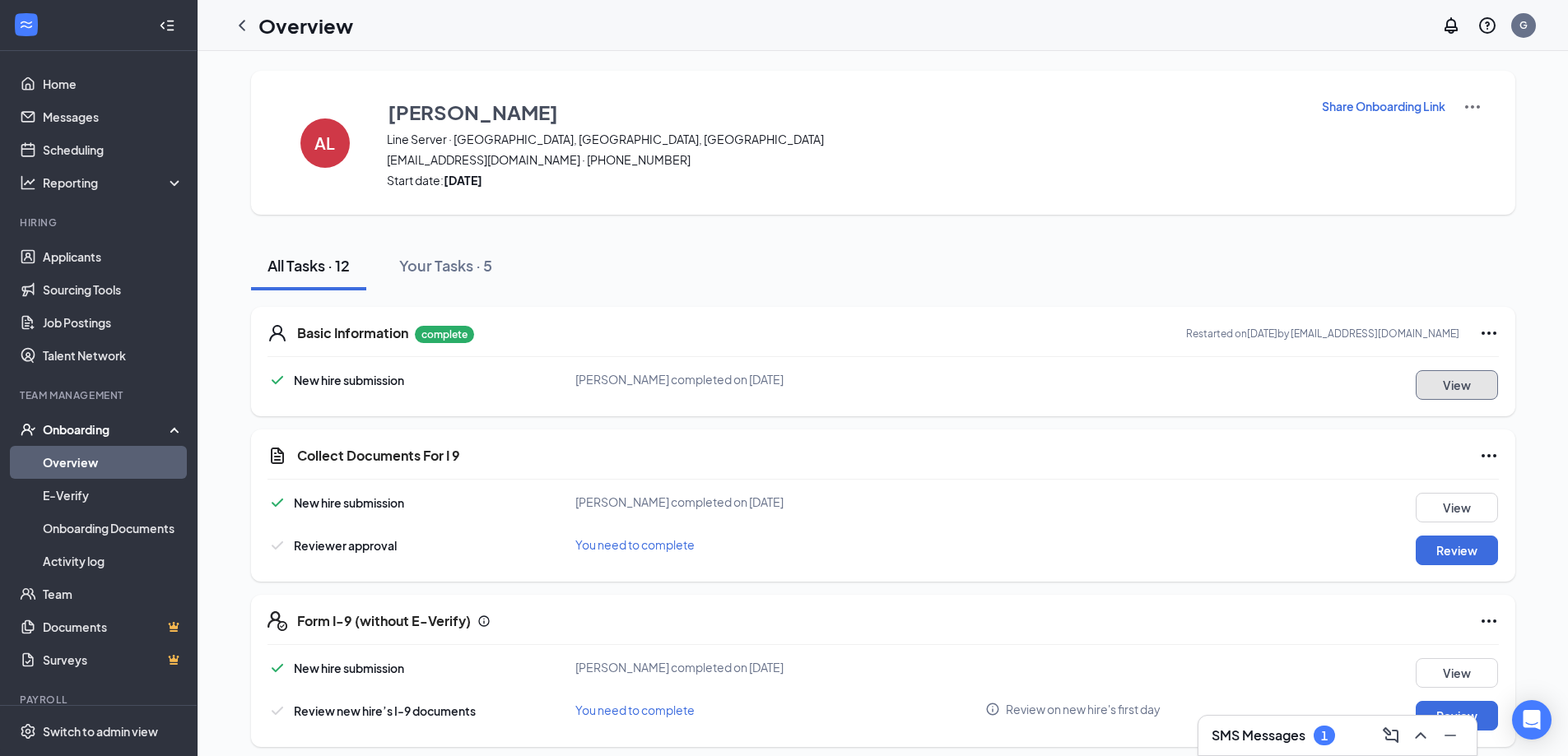
click at [1449, 389] on button "View" at bounding box center [1456, 385] width 82 height 29
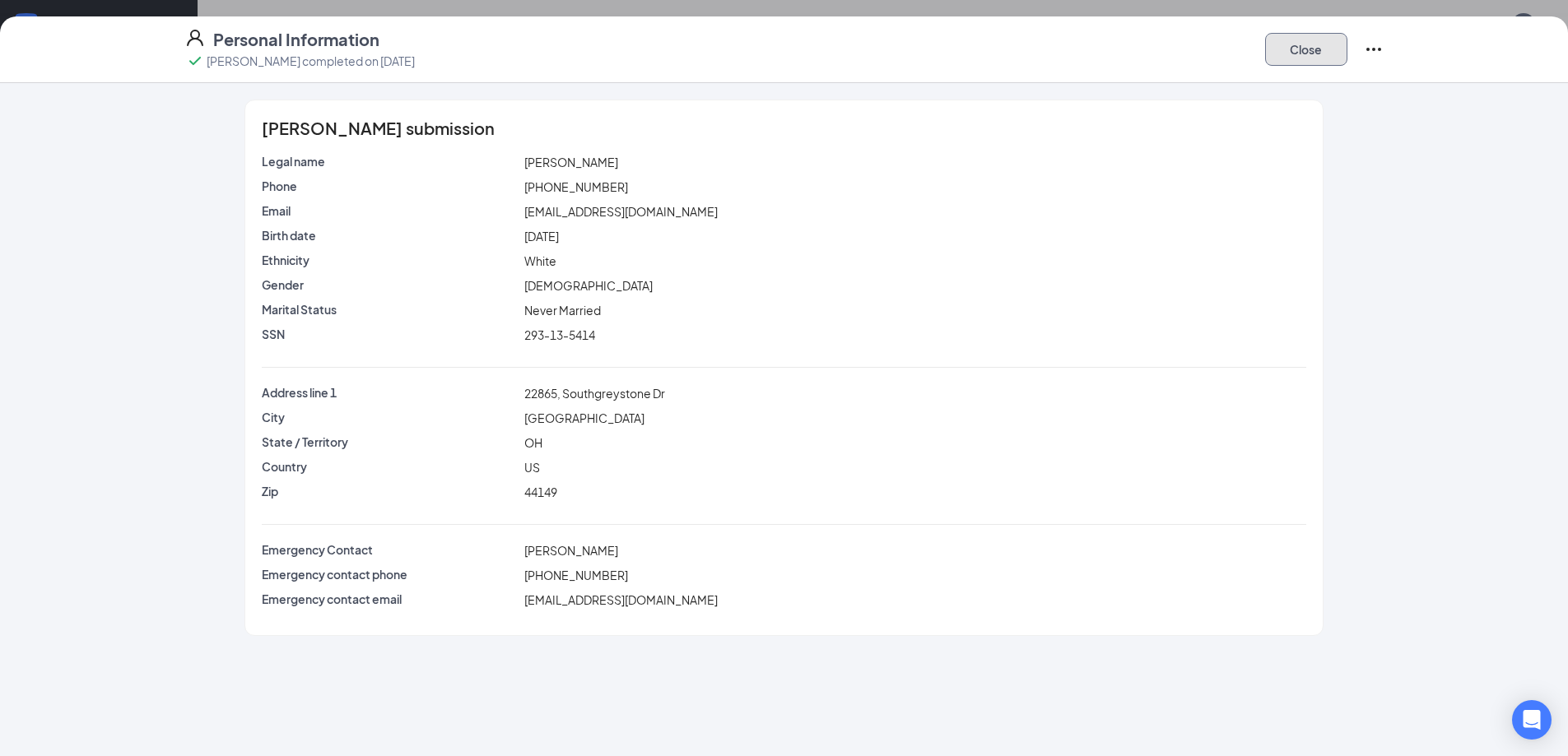
click at [1284, 59] on button "Close" at bounding box center [1306, 49] width 82 height 33
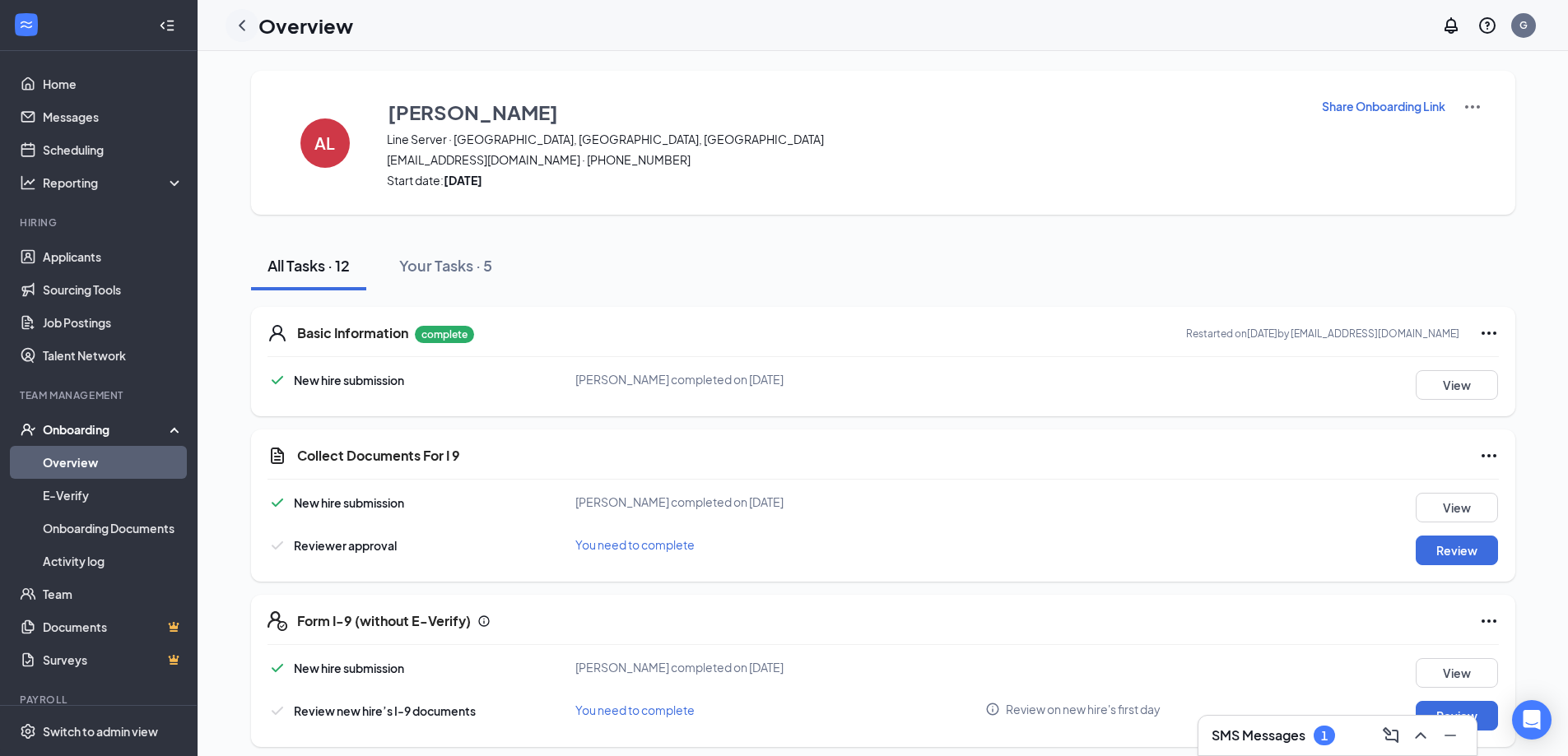
click at [241, 20] on icon "ChevronLeft" at bounding box center [241, 25] width 20 height 20
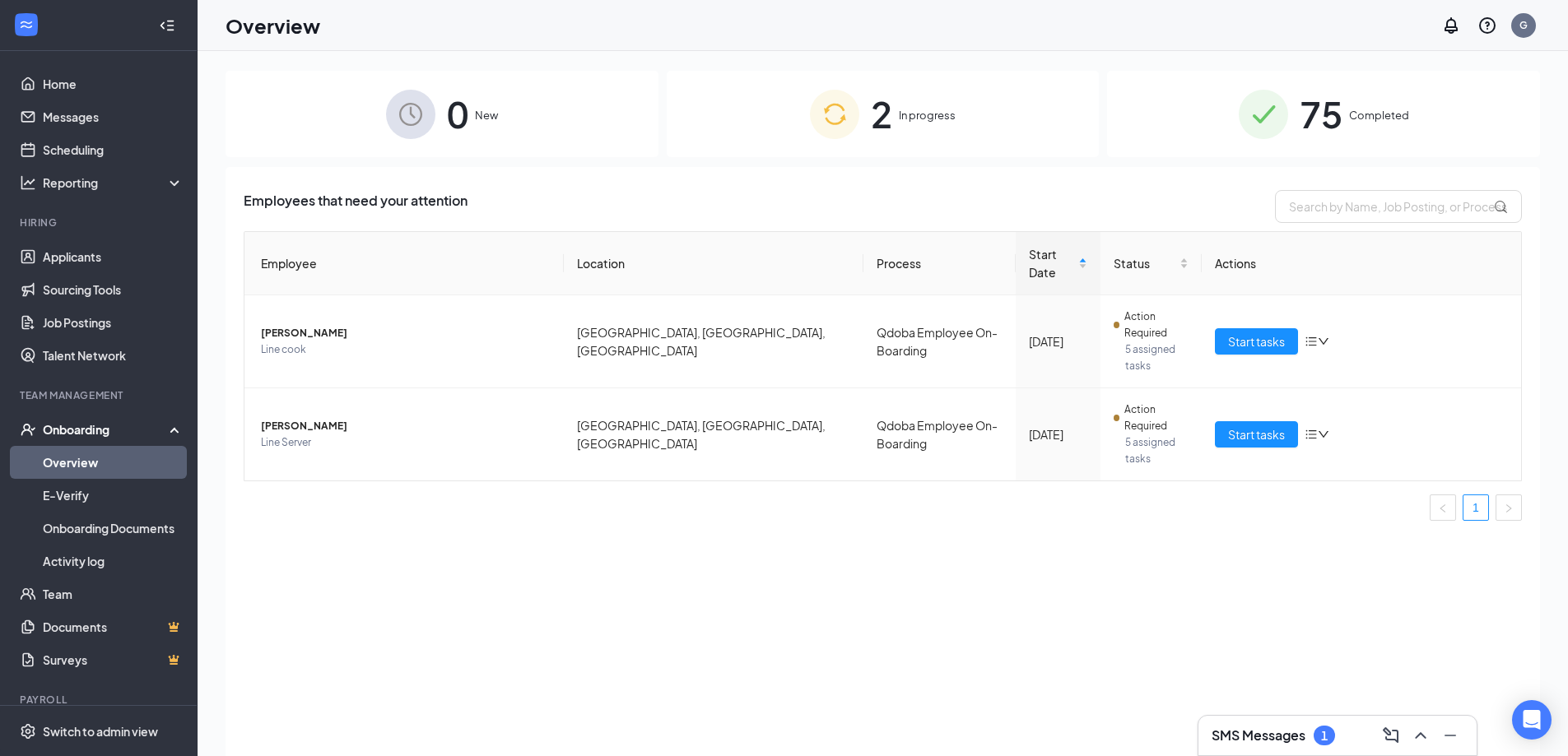
click at [1177, 100] on div "75 Completed" at bounding box center [1323, 114] width 433 height 86
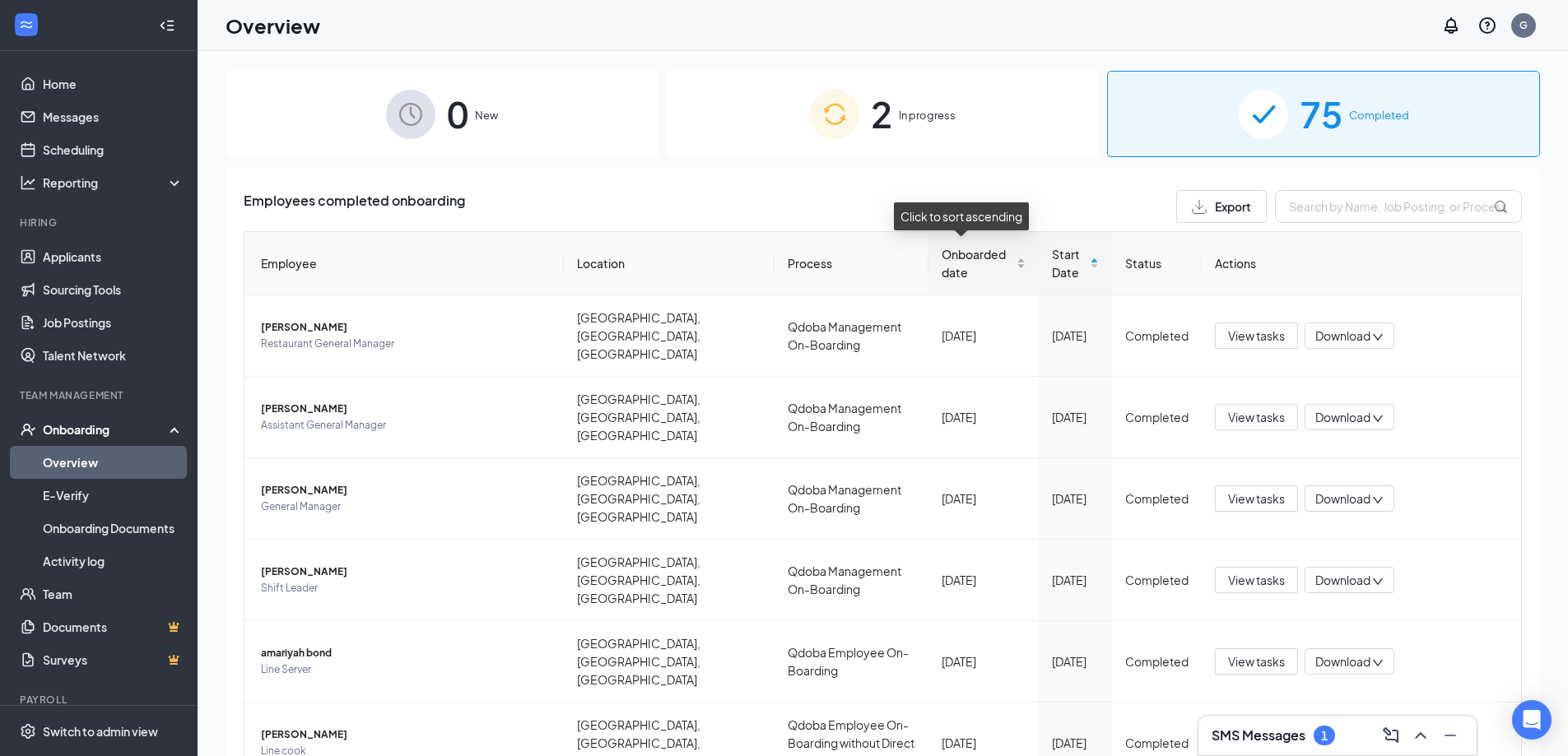
click at [1006, 262] on div "Onboarded date" at bounding box center [983, 263] width 83 height 36
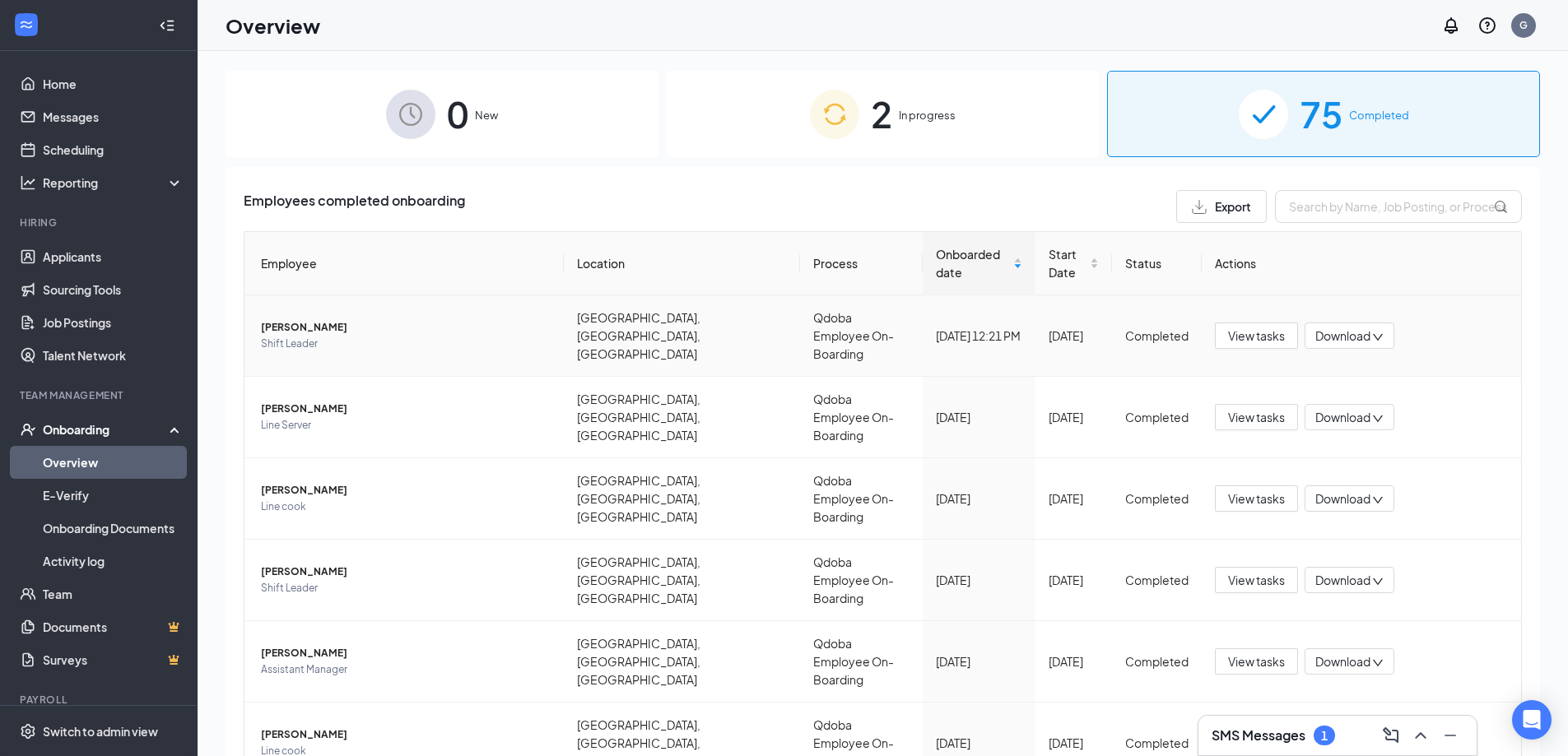
click at [1331, 328] on span "Download" at bounding box center [1343, 336] width 55 height 17
click at [1363, 402] on div "Download files" at bounding box center [1394, 404] width 177 height 20
